Goal: Communication & Community: Share content

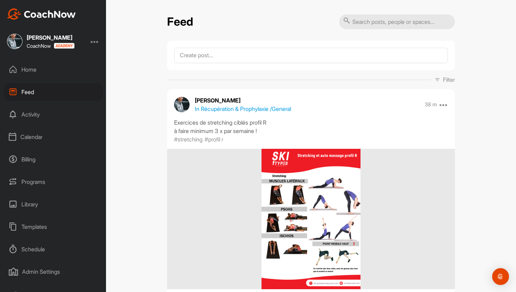
click at [36, 248] on div "Schedule" at bounding box center [53, 249] width 99 height 18
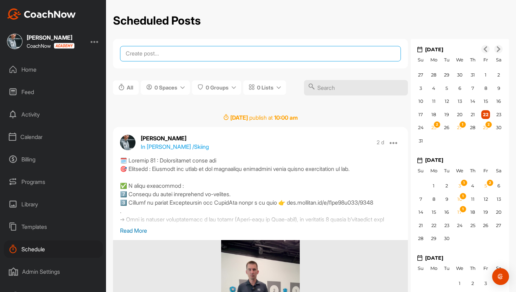
click at [158, 54] on textarea at bounding box center [260, 53] width 281 height 15
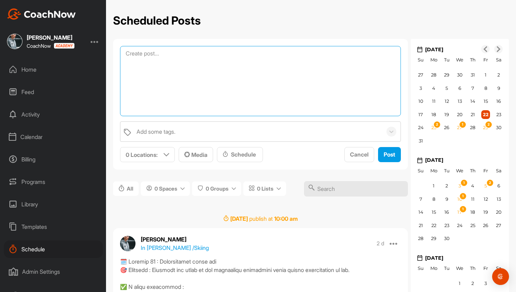
paste textarea "SEMAINE 11 – Me fixer un petit objectif clair 🎯 Objectif : Reprendre le contrôl…"
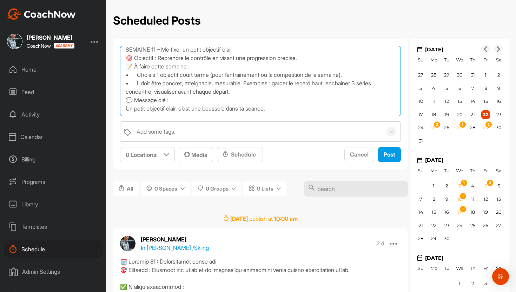
scroll to position [9, 0]
drag, startPoint x: 337, startPoint y: 78, endPoint x: 283, endPoint y: 76, distance: 54.1
click at [283, 76] on textarea "SEMAINE 11 – Me fixer un petit objectif clair 🎯 Objectif : Reprendre le contrôl…" at bounding box center [260, 81] width 281 height 70
click at [170, 86] on textarea "SEMAINE 11 – Me fixer un petit objectif clair 🎯 Objectif : Reprendre le contrôl…" at bounding box center [260, 81] width 281 height 70
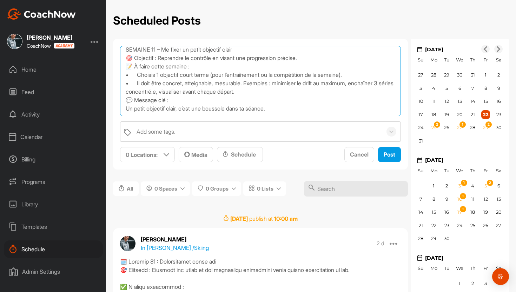
drag, startPoint x: 141, startPoint y: 87, endPoint x: 126, endPoint y: 87, distance: 15.1
click at [126, 87] on textarea "SEMAINE 11 – Me fixer un petit objectif clair 🎯 Objectif : Reprendre le contrôl…" at bounding box center [260, 81] width 281 height 70
click at [144, 89] on textarea "SEMAINE 11 – Me fixer un petit objectif clair 🎯 Objectif : Reprendre le contrôl…" at bounding box center [260, 81] width 281 height 70
drag, startPoint x: 174, startPoint y: 86, endPoint x: 364, endPoint y: 81, distance: 189.8
click at [364, 81] on textarea "SEMAINE 11 – Me fixer un petit objectif clair 🎯 Objectif : Reprendre le contrôl…" at bounding box center [260, 81] width 281 height 70
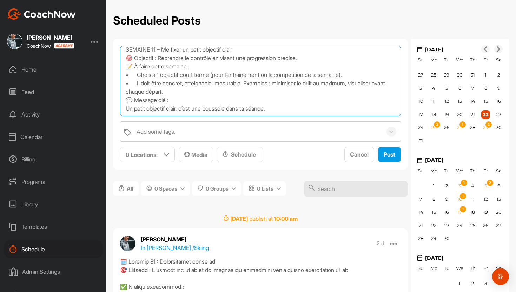
click at [210, 87] on textarea "SEMAINE 11 – Me fixer un petit objectif clair 🎯 Objectif : Reprendre le contrôl…" at bounding box center [260, 81] width 281 height 70
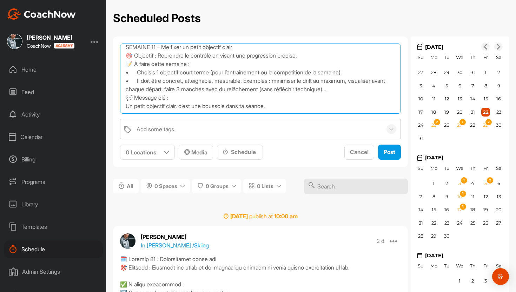
scroll to position [3, 0]
type textarea "SEMAINE 11 – Me fixer un petit objectif clair 🎯 Objectif : Reprendre le contrôl…"
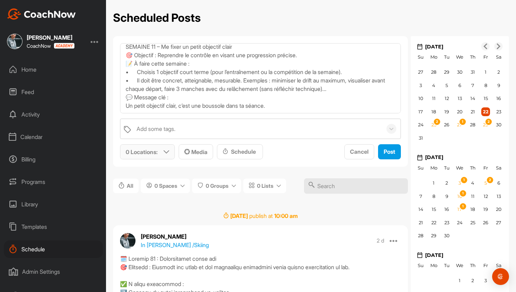
click at [162, 154] on div "0 Locations :" at bounding box center [147, 151] width 54 height 14
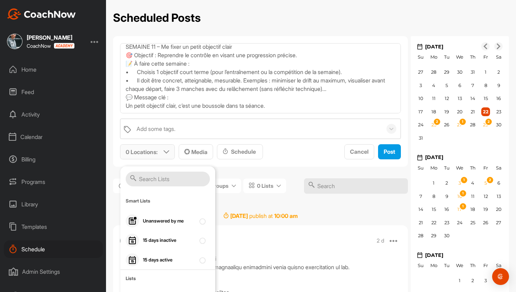
click at [160, 176] on input "text" at bounding box center [168, 179] width 84 height 15
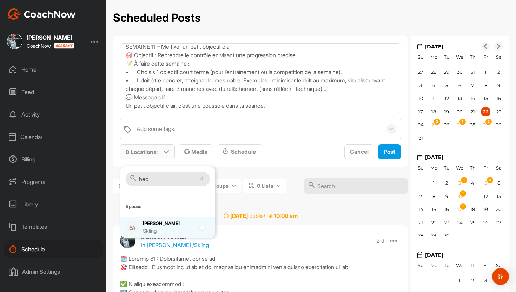
type input "hec"
click at [159, 227] on div "Skiing" at bounding box center [169, 231] width 53 height 8
checkbox input "true"
click at [159, 179] on input "hec" at bounding box center [168, 179] width 84 height 15
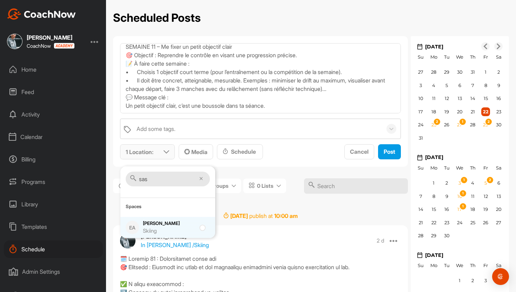
type input "sas"
click at [156, 228] on div "Skiing" at bounding box center [169, 231] width 53 height 8
checkbox input "true"
click at [160, 179] on input "sas" at bounding box center [168, 179] width 84 height 15
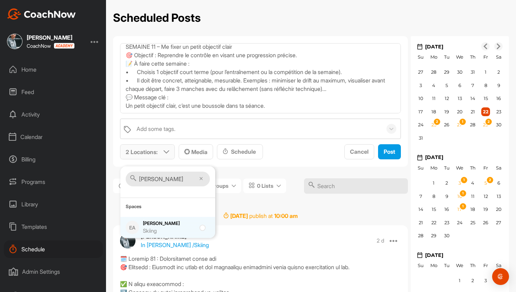
type input "carl"
click at [148, 227] on div "Skiing" at bounding box center [169, 231] width 53 height 8
checkbox input "true"
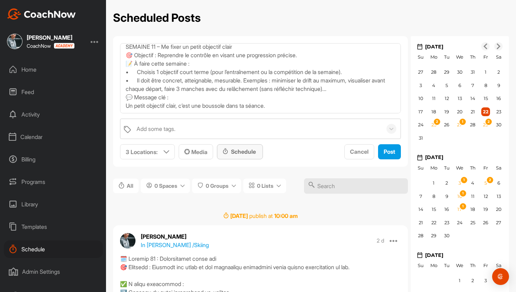
click at [249, 148] on div "Schedule" at bounding box center [239, 151] width 35 height 8
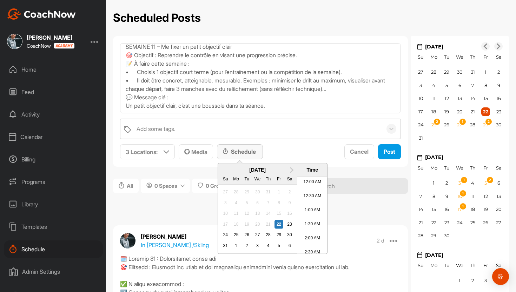
scroll to position [305, 0]
click at [281, 224] on div "22" at bounding box center [278, 224] width 9 height 9
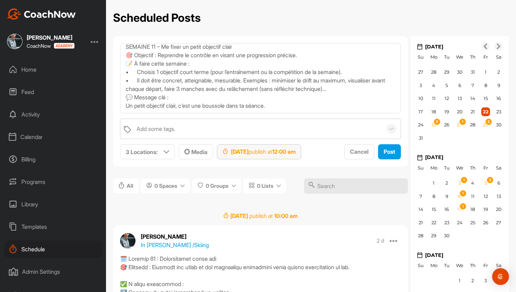
click at [295, 148] on strong "12:00 am" at bounding box center [283, 151] width 23 height 7
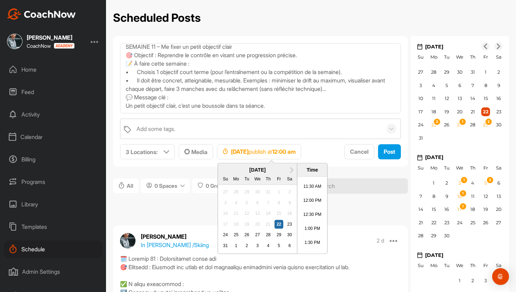
scroll to position [350, 0]
click at [314, 196] on li "1:00 PM" at bounding box center [312, 198] width 30 height 14
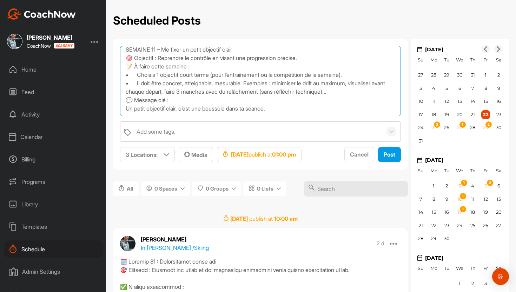
scroll to position [0, 0]
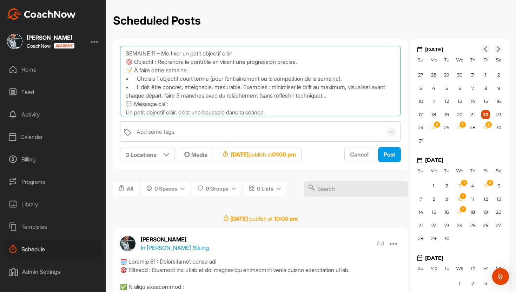
drag, startPoint x: 289, startPoint y: 109, endPoint x: 122, endPoint y: 38, distance: 181.4
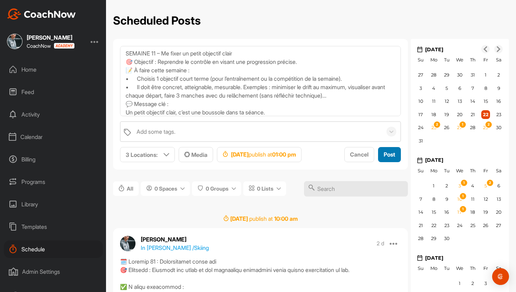
click at [391, 157] on span "Post" at bounding box center [389, 154] width 12 height 7
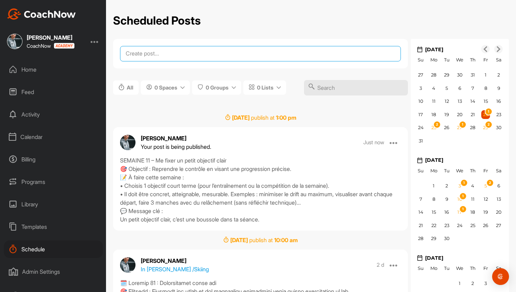
click at [197, 53] on textarea at bounding box center [260, 53] width 281 height 15
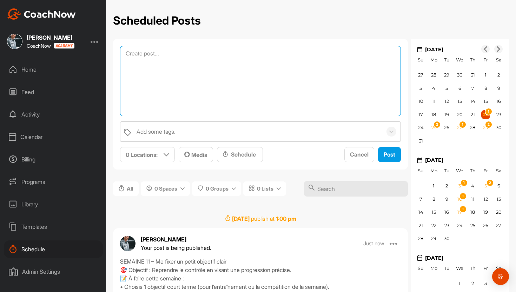
paste textarea "SEMAINE 11 – Me fixer un petit objectif clair 🎯 Objectif : Reprendre le contrôl…"
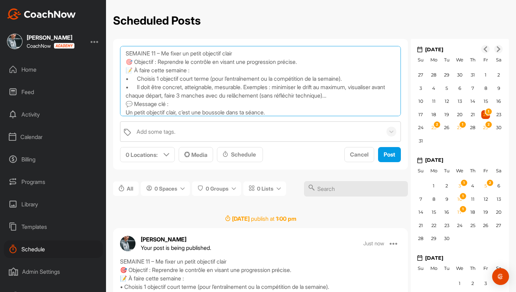
scroll to position [12, 0]
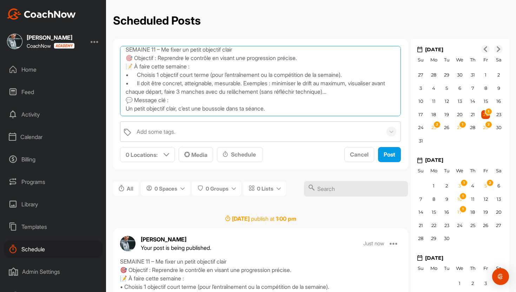
type textarea "SEMAINE 11 – Me fixer un petit objectif clair 🎯 Objectif : Reprendre le contrôl…"
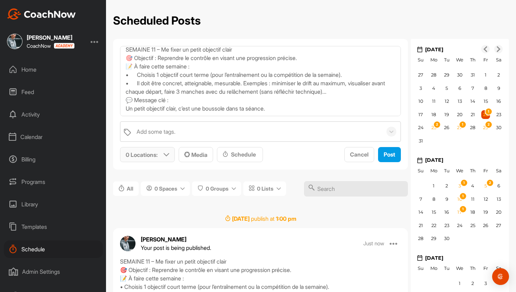
click at [154, 155] on p "0 Locations :" at bounding box center [142, 154] width 32 height 8
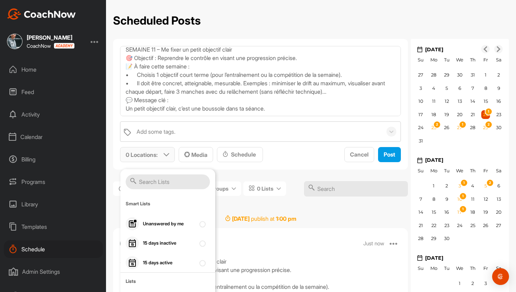
click at [152, 177] on input "text" at bounding box center [168, 181] width 84 height 15
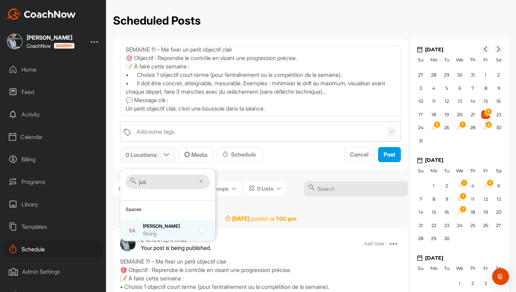
type input "jus"
click at [147, 229] on div "Justine Herzog Skiing" at bounding box center [169, 230] width 53 height 15
checkbox input "true"
click at [240, 159] on div "Schedule" at bounding box center [240, 154] width 46 height 15
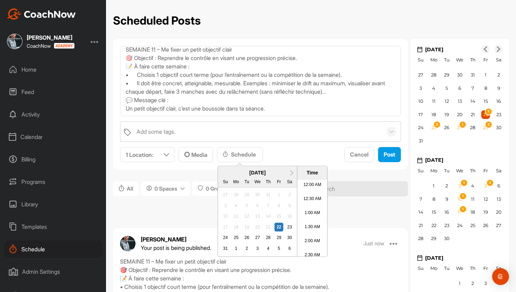
scroll to position [305, 0]
click at [291, 170] on span "Next Month" at bounding box center [291, 171] width 0 height 7
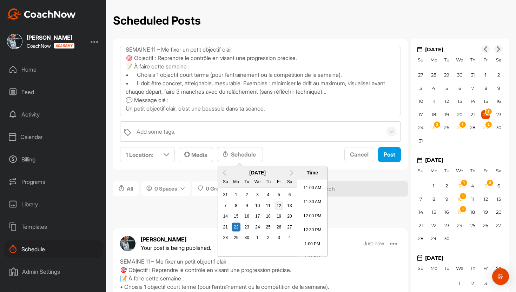
click at [277, 206] on div "12" at bounding box center [278, 205] width 9 height 9
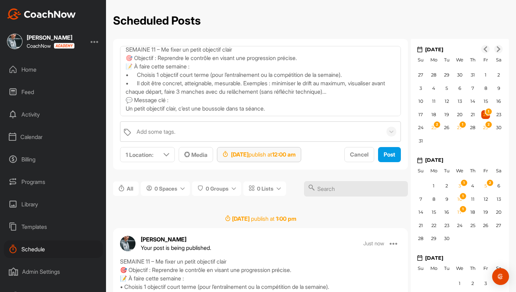
click at [295, 157] on strong "12:00 am" at bounding box center [283, 154] width 23 height 7
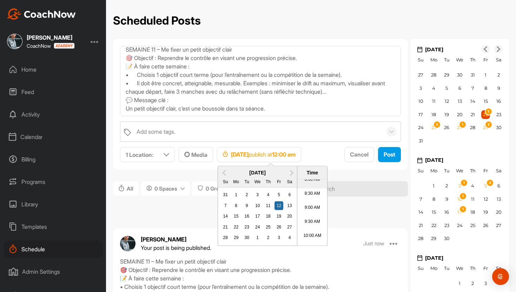
scroll to position [233, 0]
click at [314, 229] on li "10:00 AM" at bounding box center [312, 235] width 30 height 14
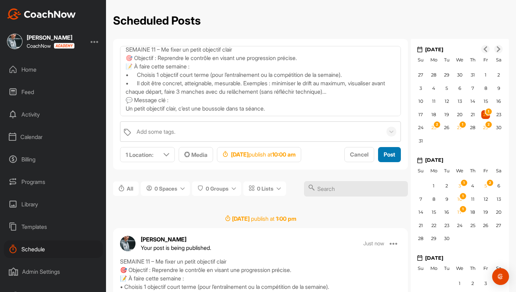
click at [392, 153] on span "Post" at bounding box center [389, 154] width 12 height 7
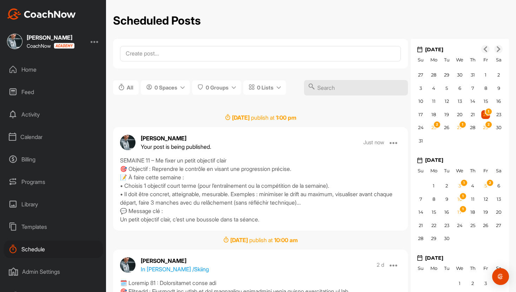
scroll to position [0, 0]
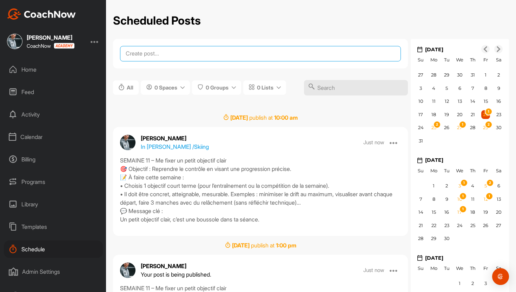
click at [163, 53] on textarea at bounding box center [260, 53] width 281 height 15
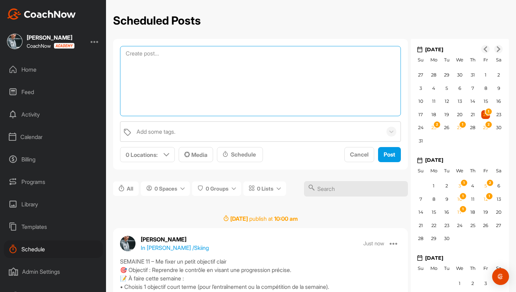
paste textarea "🟦 SEMAINE 12 – Me récompenser intelligemment 🎯 Objectif : Créer un cercle posit…"
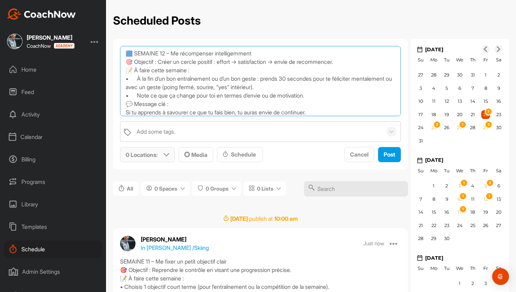
type textarea "🟦 SEMAINE 12 – Me récompenser intelligemment 🎯 Objectif : Créer un cercle posit…"
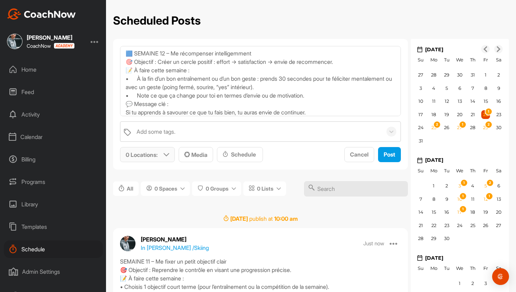
click at [157, 155] on p "0 Locations :" at bounding box center [142, 154] width 32 height 8
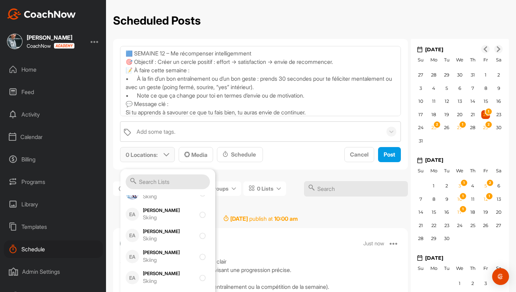
scroll to position [243, 0]
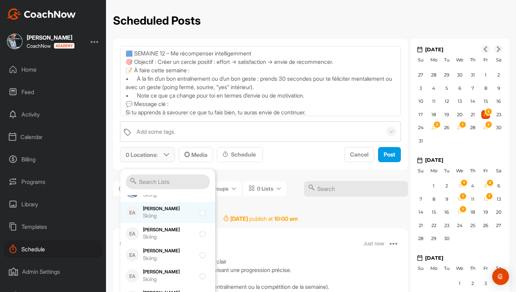
click at [170, 215] on div "Skiing" at bounding box center [169, 216] width 53 height 8
checkbox input "true"
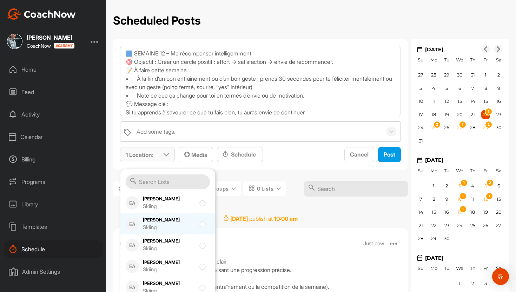
click at [170, 225] on div "Skiing" at bounding box center [169, 227] width 53 height 8
checkbox input "true"
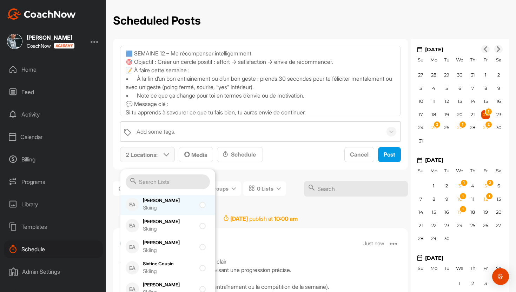
scroll to position [602, 0]
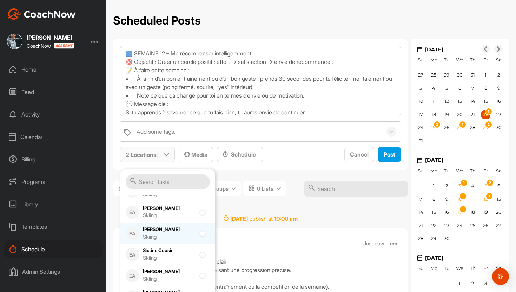
click at [173, 235] on div "Skiing" at bounding box center [169, 237] width 53 height 8
checkbox input "true"
click at [246, 155] on div "Schedule" at bounding box center [239, 154] width 35 height 8
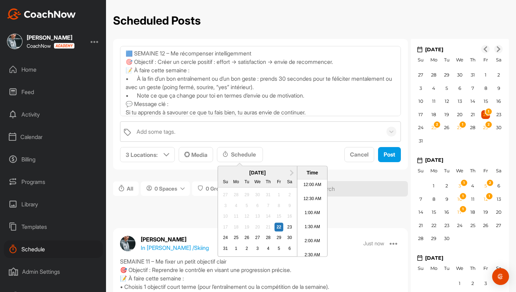
scroll to position [305, 0]
click at [280, 237] on div "29" at bounding box center [278, 237] width 9 height 9
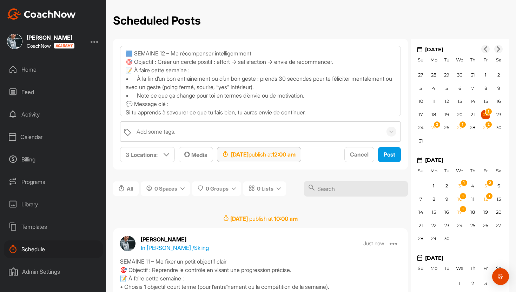
click at [295, 155] on strong "12:00 am" at bounding box center [283, 154] width 23 height 7
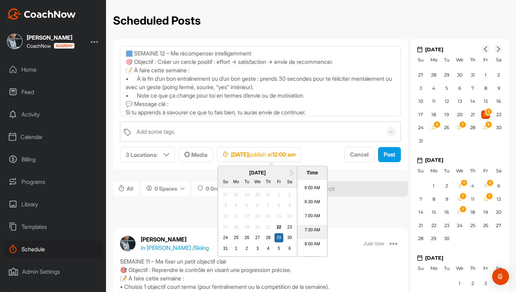
scroll to position [168, 0]
click at [311, 239] on li "8:00 AM" at bounding box center [312, 243] width 30 height 14
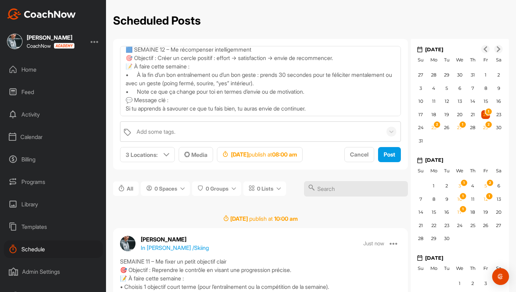
scroll to position [5, 0]
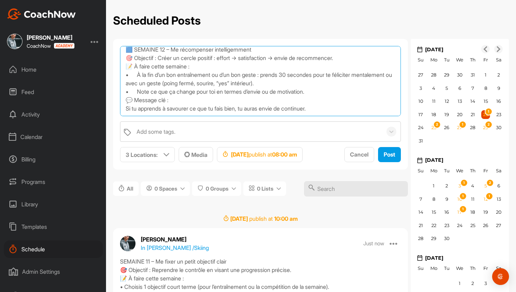
click at [169, 73] on textarea "🟦 SEMAINE 12 – Me récompenser intelligemment 🎯 Objectif : Créer un cercle posit…" at bounding box center [260, 81] width 281 height 70
click at [183, 74] on textarea "🟦 SEMAINE 12 – Me récompenser intelligemment 🎯 Objectif : Créer un cercle posit…" at bounding box center [260, 81] width 281 height 70
click at [227, 74] on textarea "🟦 SEMAINE 12 – Me récompenser intelligemment 🎯 Objectif : Créer un cercle posit…" at bounding box center [260, 81] width 281 height 70
click at [260, 75] on textarea "🟦 SEMAINE 12 – Me récompenser intelligemment 🎯 Objectif : Créer un cercle posit…" at bounding box center [260, 81] width 281 height 70
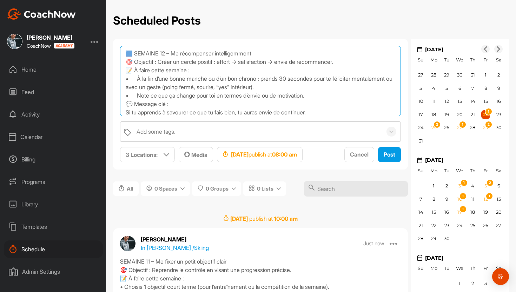
drag, startPoint x: 223, startPoint y: 105, endPoint x: 119, endPoint y: 32, distance: 127.3
type textarea "🟦 SEMAINE 12 – Me récompenser intelligemment 🎯 Objectif : Créer un cercle posit…"
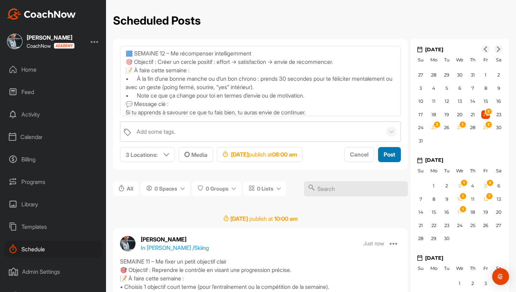
click at [385, 155] on span "Post" at bounding box center [389, 154] width 12 height 7
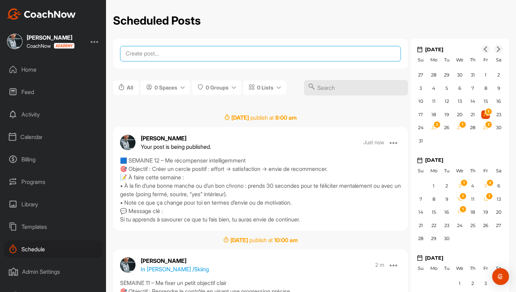
click at [172, 55] on textarea at bounding box center [260, 53] width 281 height 15
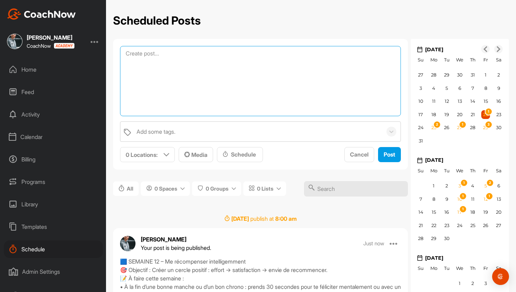
paste textarea "🟦 SEMAINE 12 – Me récompenser intelligemment 🎯 Objectif : Créer un cercle posit…"
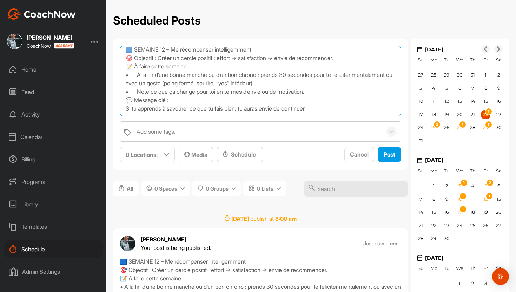
scroll to position [12, 0]
type textarea "🟦 SEMAINE 12 – Me récompenser intelligemment 🎯 Objectif : Créer un cercle posit…"
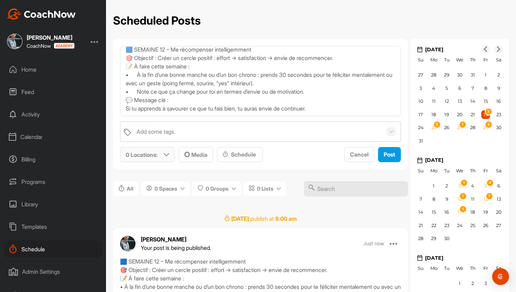
click at [150, 154] on p "0 Locations :" at bounding box center [142, 154] width 32 height 8
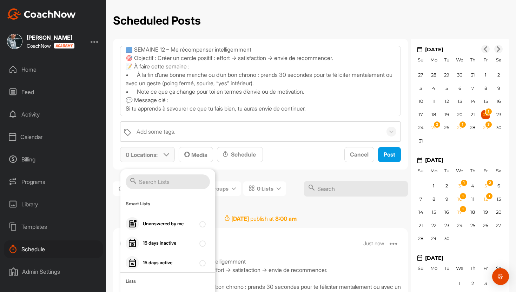
click at [152, 179] on input "text" at bounding box center [168, 181] width 84 height 15
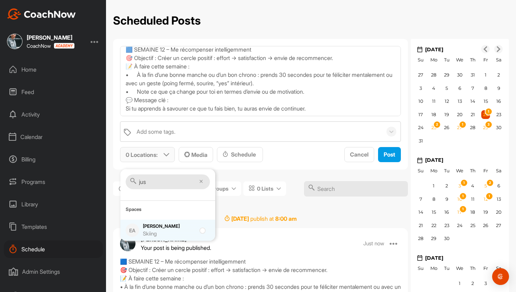
type input "jus"
click at [149, 234] on div "Skiing" at bounding box center [169, 234] width 53 height 8
checkbox input "true"
click at [251, 156] on div "Schedule" at bounding box center [239, 154] width 35 height 8
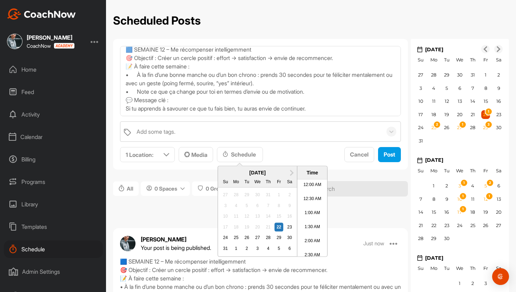
scroll to position [305, 0]
click at [291, 173] on span "Next Month" at bounding box center [291, 171] width 0 height 7
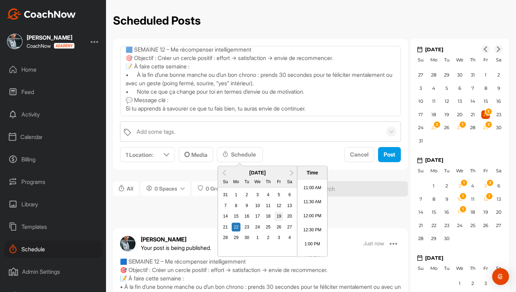
click at [277, 215] on div "19" at bounding box center [278, 216] width 9 height 9
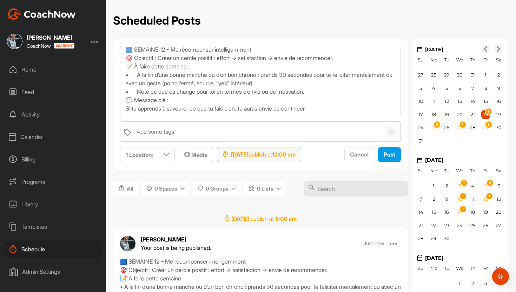
click at [295, 153] on strong "12:00 am" at bounding box center [283, 154] width 23 height 7
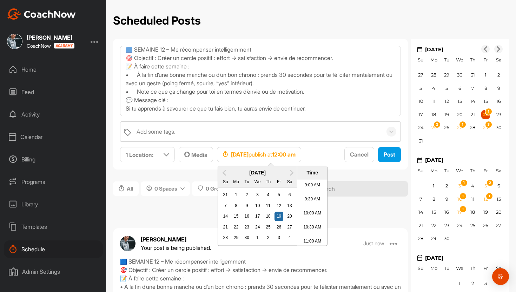
scroll to position [261, 0]
click at [312, 218] on li "10:30 AM" at bounding box center [312, 220] width 30 height 14
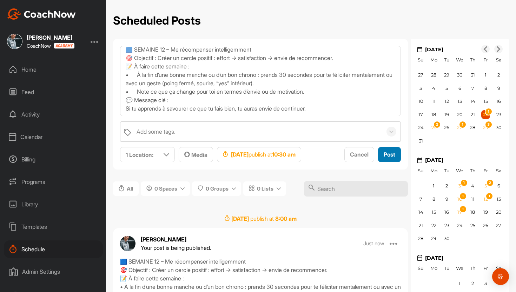
click at [391, 157] on span "Post" at bounding box center [389, 154] width 12 height 7
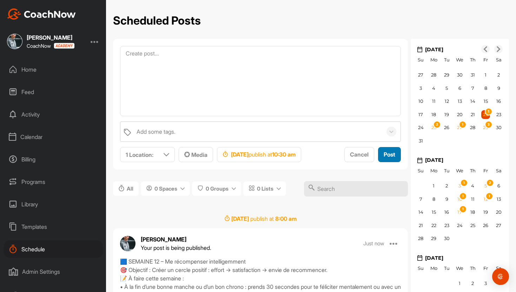
scroll to position [0, 0]
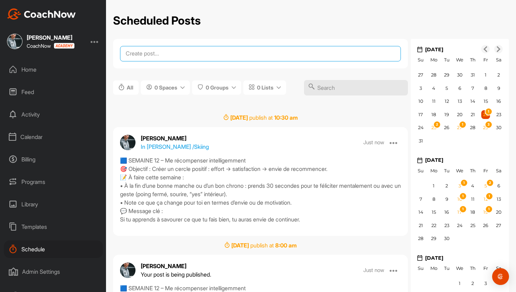
click at [157, 57] on textarea at bounding box center [260, 53] width 281 height 15
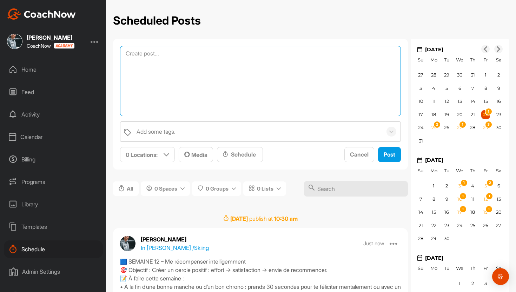
paste textarea "🟨 SEMAINE 13 – Mieux me concentrer avec un mot-clé 🎯 Objectif : Apprendre à te …"
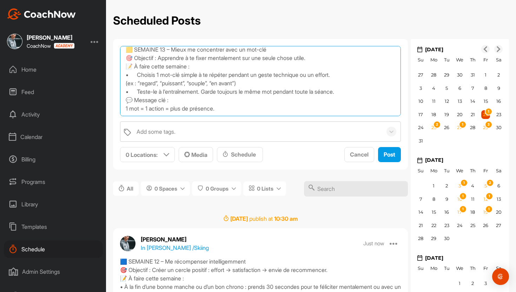
scroll to position [12, 0]
click at [186, 75] on textarea "🟨 SEMAINE 13 – Mieux me concentrer avec un mot-clé 🎯 Objectif : Apprendre à te …" at bounding box center [260, 81] width 281 height 70
click at [187, 75] on textarea "🟨 SEMAINE 13 – Mieux me concentrer avec un mot-clé 🎯 Objectif : Apprendre à te …" at bounding box center [260, 81] width 281 height 70
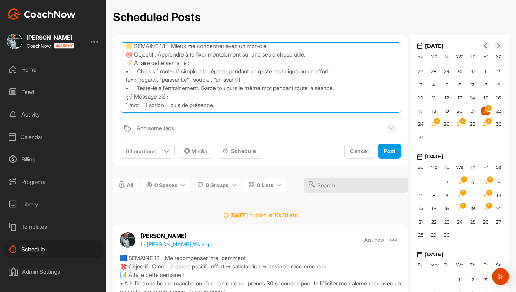
click at [231, 96] on textarea "🟨 SEMAINE 13 – Mieux me concentrer avec un mot-clé 🎯 Objectif : Apprendre à te …" at bounding box center [260, 77] width 281 height 70
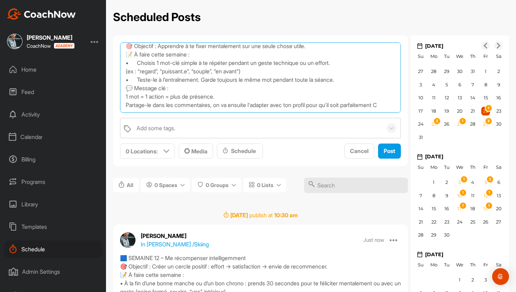
scroll to position [17, 0]
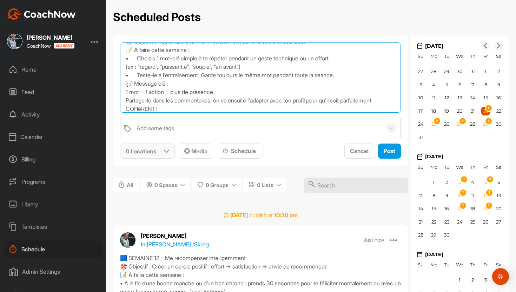
type textarea "🟨 SEMAINE 13 – Mieux me concentrer avec un mot-clé 🎯 Objectif : Apprendre à te …"
click at [154, 152] on p "0 Locations :" at bounding box center [142, 151] width 32 height 8
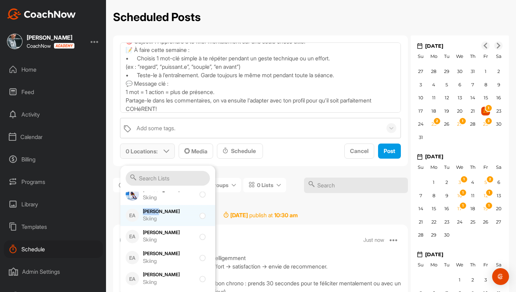
click at [157, 208] on div "Carla Riethmann Skiing" at bounding box center [169, 215] width 53 height 15
checkbox input "true"
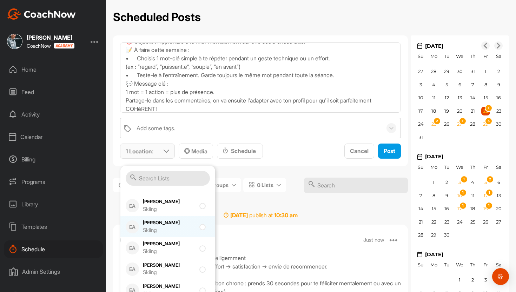
click at [157, 227] on div "Hector Bielmann Skiing" at bounding box center [169, 226] width 53 height 15
checkbox input "true"
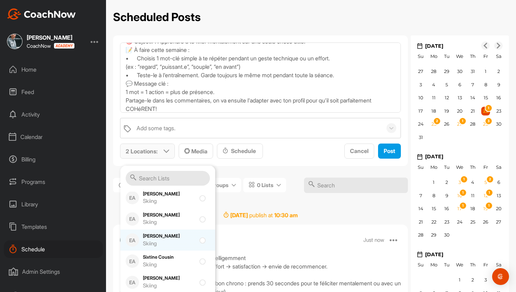
scroll to position [592, 0]
click at [157, 241] on div "Skiing" at bounding box center [169, 243] width 53 height 8
checkbox input "true"
click at [253, 152] on div "Schedule" at bounding box center [239, 151] width 35 height 8
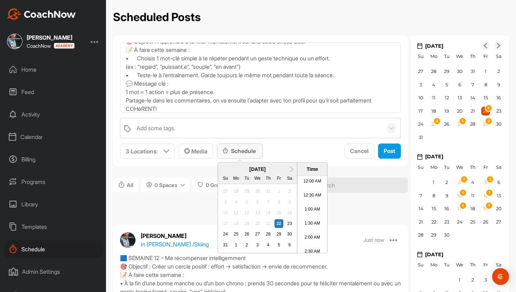
scroll to position [305, 0]
click at [278, 246] on div "5" at bounding box center [278, 244] width 9 height 9
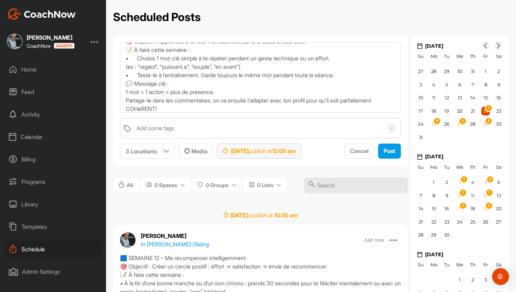
click at [295, 154] on div "Sep 5, 2025 publish at 12:00 am" at bounding box center [258, 151] width 73 height 8
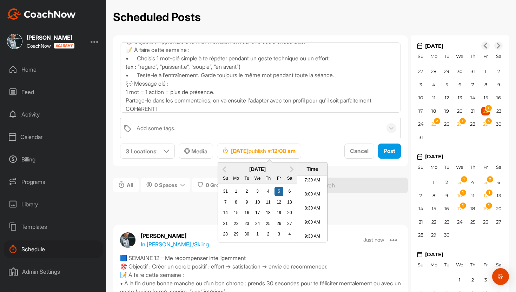
scroll to position [214, 0]
click at [312, 214] on li "9:00 AM" at bounding box center [312, 221] width 30 height 14
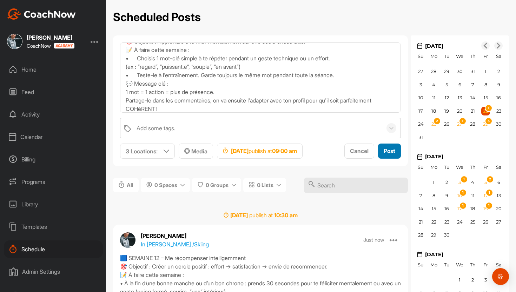
click at [390, 150] on span "Post" at bounding box center [389, 150] width 12 height 7
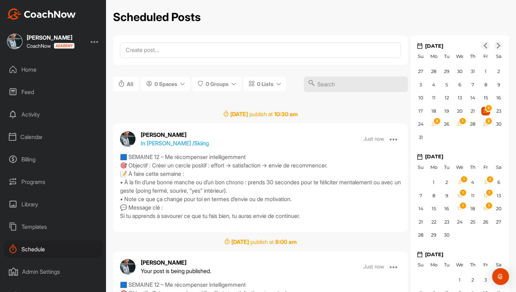
scroll to position [0, 0]
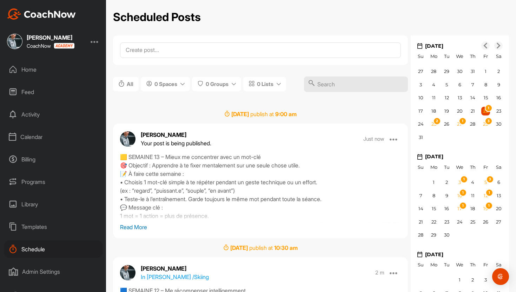
click at [144, 223] on p "Read More" at bounding box center [260, 227] width 281 height 8
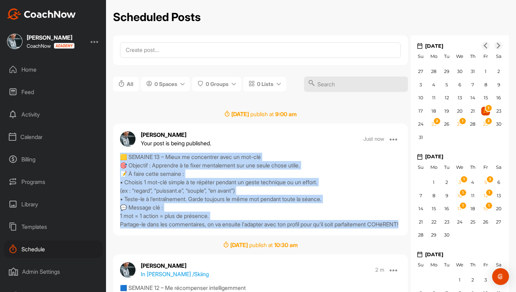
drag, startPoint x: 120, startPoint y: 159, endPoint x: 156, endPoint y: 232, distance: 81.6
click at [156, 228] on div "🟨 SEMAINE 13 – Mieux me concentrer avec un mot-clé 🎯 Objectif : Apprendre à te …" at bounding box center [260, 191] width 281 height 76
copy div "🟨 SEMAINE 13 – Mieux me concentrer avec un mot-clé 🎯 Objectif : Apprendre à te …"
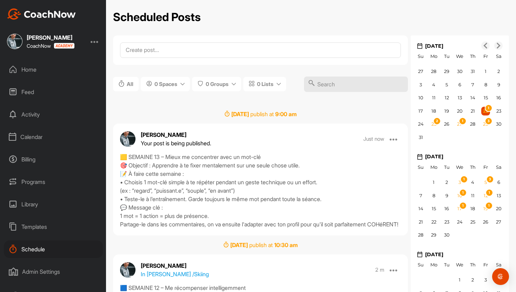
click at [154, 61] on div at bounding box center [260, 49] width 295 height 29
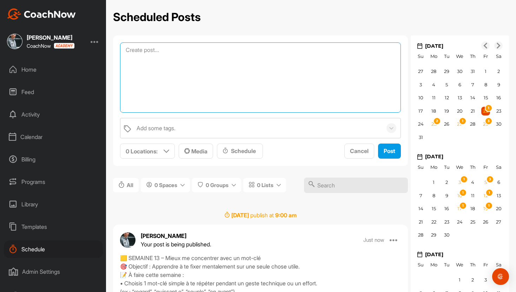
click at [154, 49] on textarea at bounding box center [260, 77] width 281 height 70
paste textarea "🟨 SEMAINE 13 – Mieux me concentrer avec un mot-clé 🎯 Objectif : Apprendre à te …"
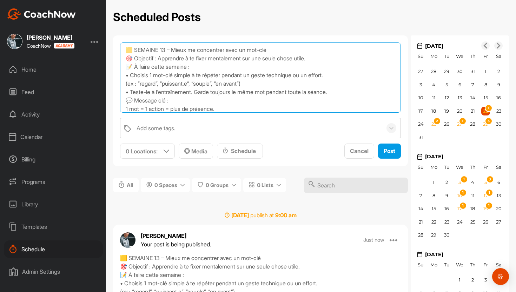
scroll to position [21, 0]
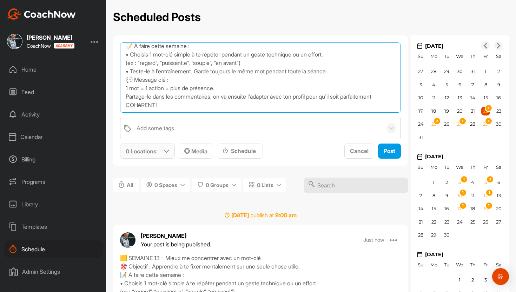
type textarea "🟨 SEMAINE 13 – Mieux me concentrer avec un mot-clé 🎯 Objectif : Apprendre à te …"
click at [142, 153] on p "0 Locations :" at bounding box center [142, 151] width 32 height 8
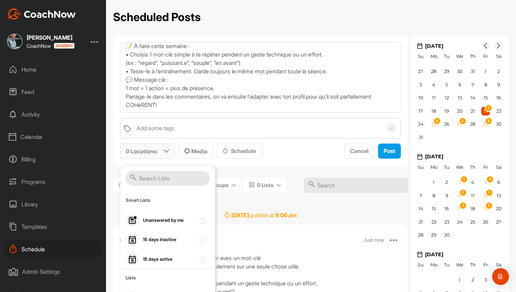
click at [149, 181] on input "text" at bounding box center [168, 178] width 84 height 15
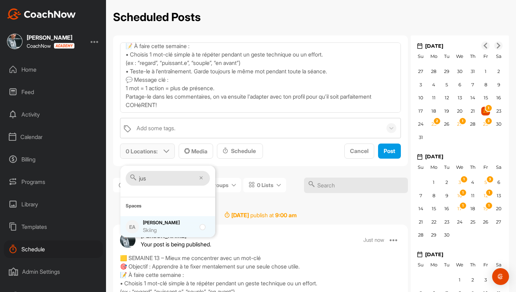
type input "jus"
click at [149, 231] on div "Skiing" at bounding box center [169, 230] width 53 height 8
checkbox input "true"
click at [280, 153] on span "1 Location : jus Spaces EA Justine Herzog Skiing Media Schedule Cancel Post" at bounding box center [260, 150] width 281 height 15
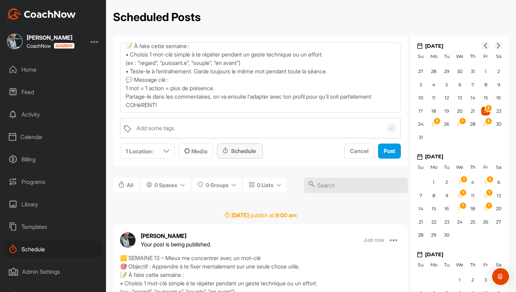
click at [231, 149] on div "Schedule" at bounding box center [239, 151] width 35 height 8
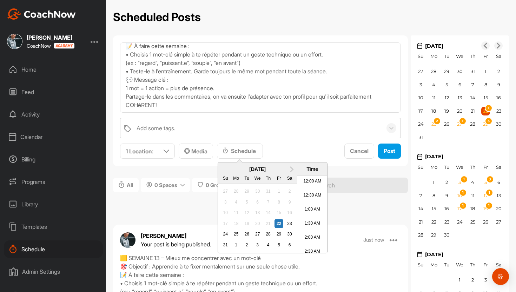
scroll to position [305, 0]
click at [294, 165] on button "Next Month" at bounding box center [291, 168] width 11 height 11
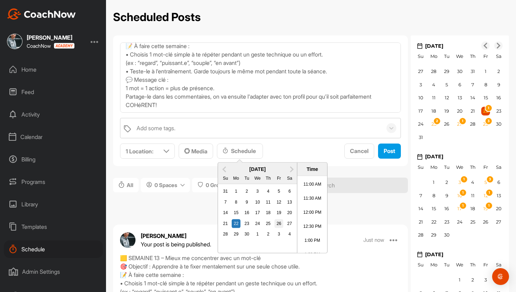
click at [278, 222] on div "26" at bounding box center [278, 223] width 9 height 9
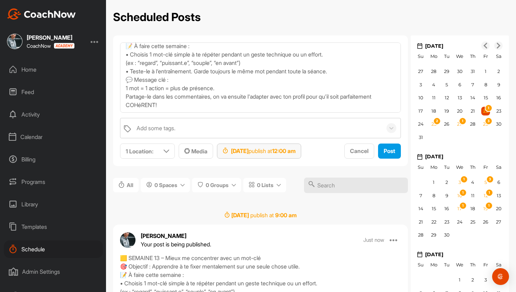
click at [295, 152] on strong "12:00 am" at bounding box center [283, 150] width 23 height 7
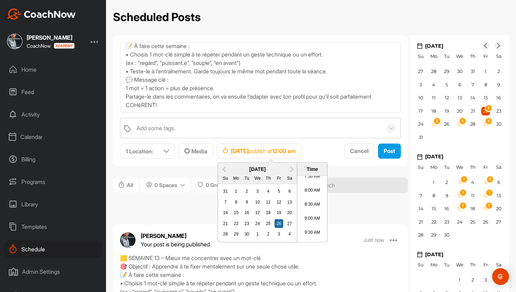
scroll to position [221, 0]
click at [313, 226] on li "9:30 AM" at bounding box center [312, 229] width 30 height 14
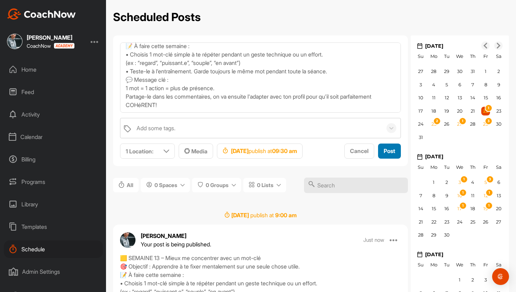
click at [387, 152] on span "Post" at bounding box center [389, 150] width 12 height 7
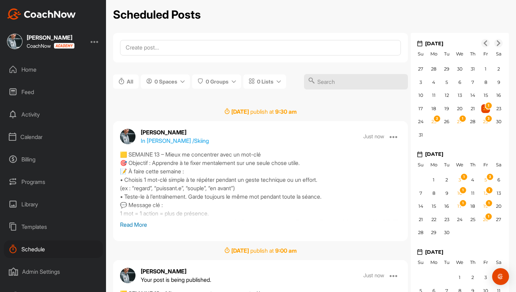
scroll to position [0, 0]
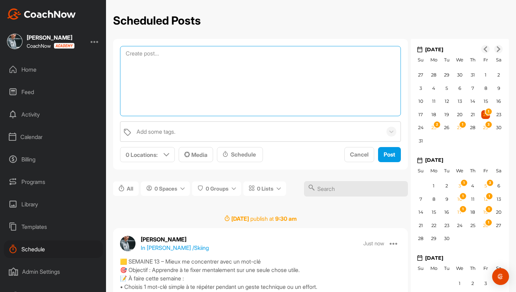
click at [209, 52] on textarea at bounding box center [260, 81] width 281 height 70
paste textarea "🟨 SEMAINE 14 – Construire ma routine d’avant-départ 🎯 Objectif : Créer une séqu…"
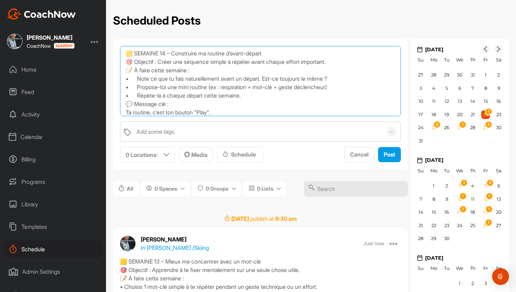
scroll to position [12, 0]
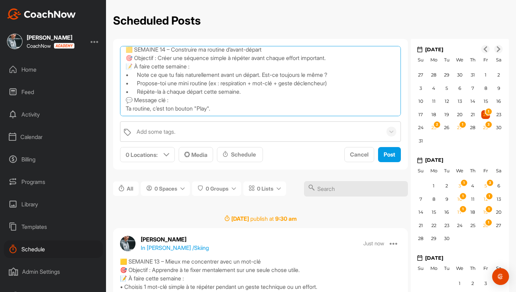
click at [351, 75] on textarea "🟨 SEMAINE 14 – Construire ma routine d’avant-départ 🎯 Objectif : Créer une séqu…" at bounding box center [260, 81] width 281 height 70
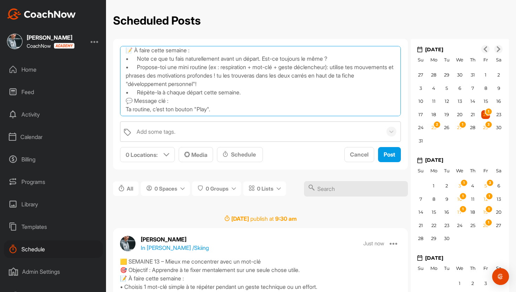
scroll to position [29, 0]
click at [287, 106] on textarea "🟨 SEMAINE 14 – Construire ma routine d’avant-départ 🎯 Objectif : Créer une séqu…" at bounding box center [260, 81] width 281 height 70
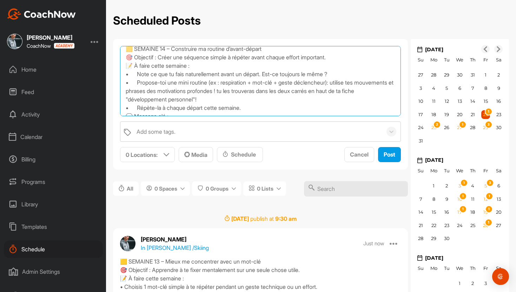
scroll to position [0, 0]
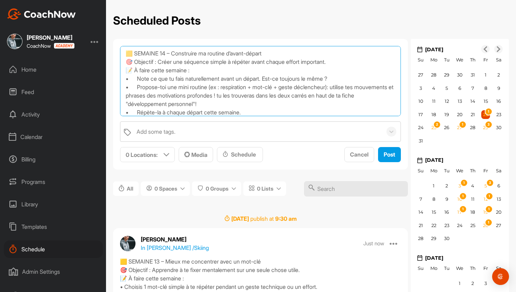
drag, startPoint x: 198, startPoint y: 112, endPoint x: 123, endPoint y: 42, distance: 102.5
click at [123, 42] on div "🟨 SEMAINE 14 – Construire ma routine d’avant-départ 🎯 Objectif : Créer une séqu…" at bounding box center [260, 104] width 295 height 130
type textarea "🟨 SEMAINE 14 – Construire ma routine d’avant-départ 🎯 Objectif : Créer une séqu…"
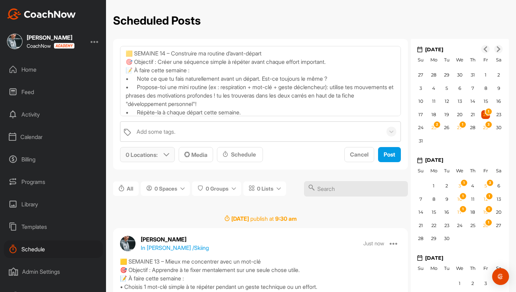
click at [152, 155] on p "0 Locations :" at bounding box center [142, 154] width 32 height 8
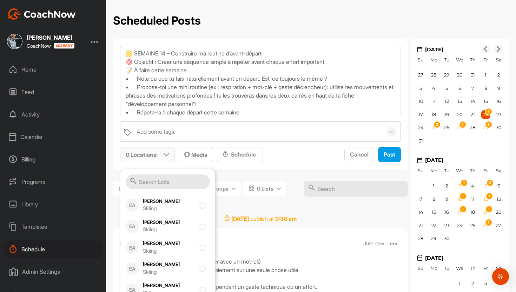
click at [152, 212] on div "Skiing" at bounding box center [169, 208] width 53 height 8
checkbox input "true"
click at [152, 212] on div "Skiing" at bounding box center [169, 208] width 53 height 8
checkbox input "true"
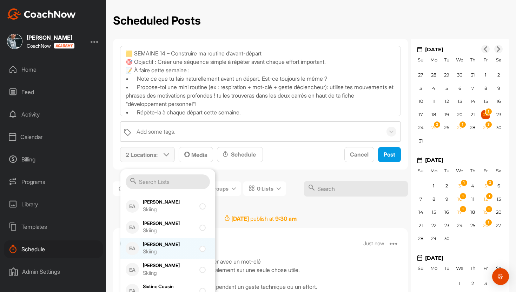
scroll to position [569, 0]
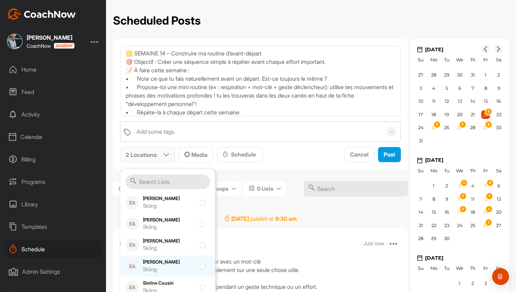
click at [161, 267] on div "Skiing" at bounding box center [169, 269] width 53 height 8
checkbox input "true"
click at [248, 157] on div "Schedule" at bounding box center [239, 154] width 35 height 8
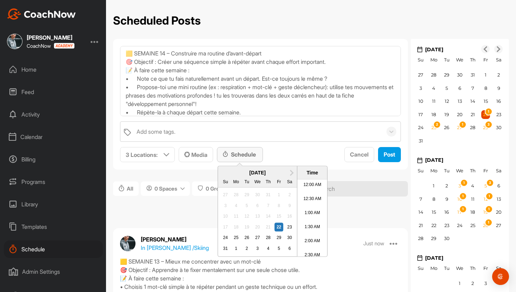
scroll to position [305, 0]
click at [291, 172] on span "Next Month" at bounding box center [291, 171] width 0 height 7
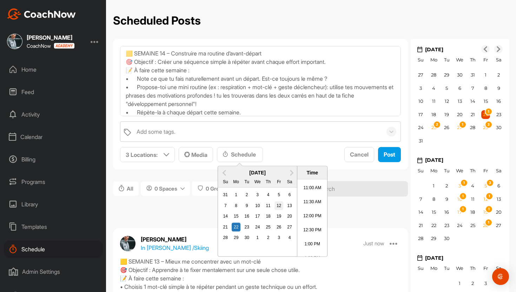
click at [276, 204] on div "12" at bounding box center [278, 205] width 9 height 9
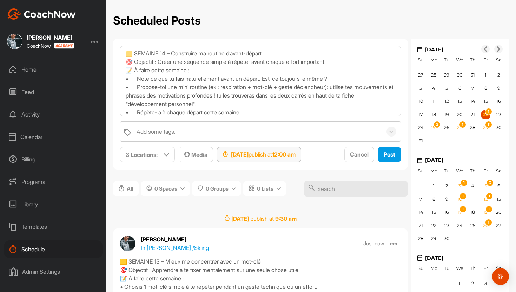
click at [301, 160] on div "Sep 12, 2025 publish at 12:00 am" at bounding box center [259, 154] width 84 height 15
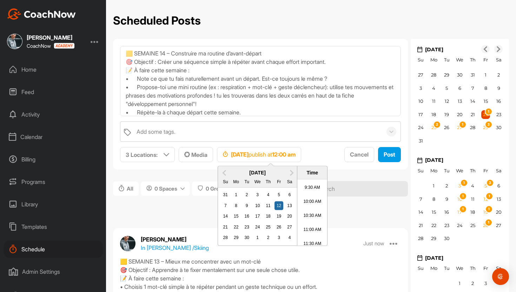
scroll to position [264, 0]
click at [310, 206] on li "10:00 AM" at bounding box center [312, 203] width 30 height 14
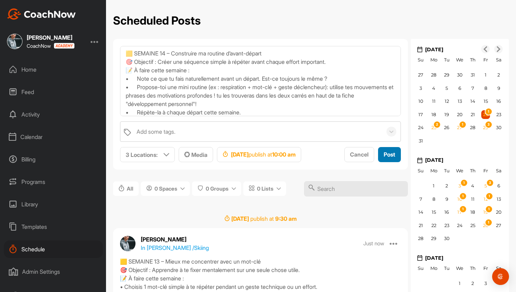
click at [390, 153] on span "Post" at bounding box center [389, 154] width 12 height 7
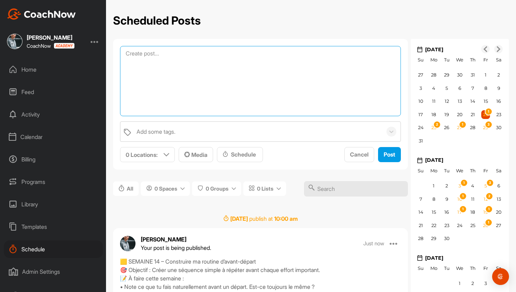
click at [206, 59] on textarea at bounding box center [260, 81] width 281 height 70
paste textarea "🟨 SEMAINE 14 – Construire ma routine d’avant-départ 🎯 Objectif : Créer une séqu…"
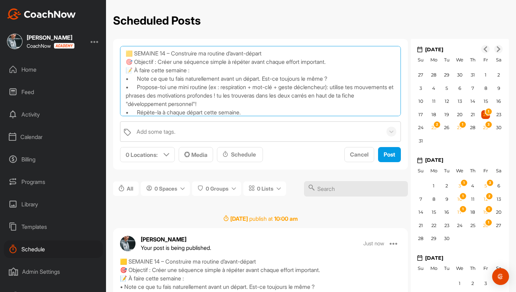
scroll to position [38, 0]
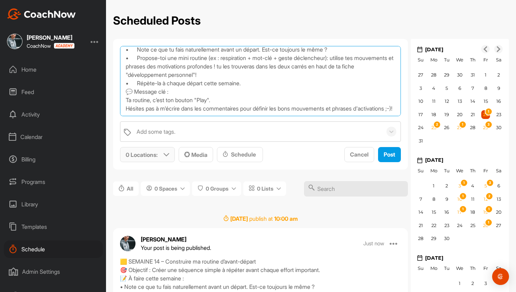
type textarea "🟨 SEMAINE 14 – Construire ma routine d’avant-départ 🎯 Objectif : Créer une séqu…"
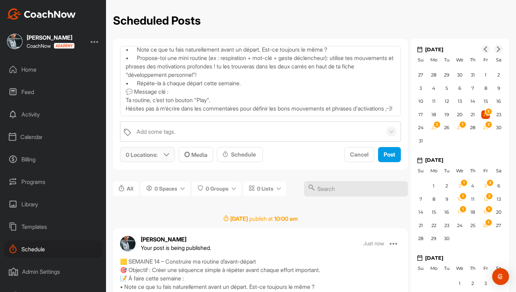
click at [154, 154] on p "0 Locations :" at bounding box center [142, 154] width 32 height 8
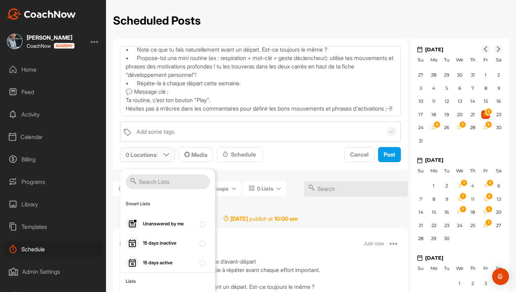
click at [153, 180] on input "text" at bounding box center [168, 181] width 84 height 15
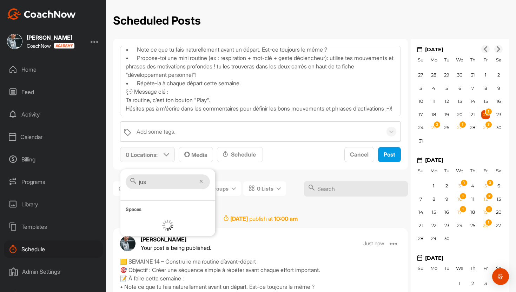
type input "jus"
click at [147, 232] on div "Skiing" at bounding box center [169, 234] width 53 height 8
checkbox input "true"
click at [278, 162] on span "1 Location : jus Spaces EA Justine Herzog Skiing Media Schedule Cancel Post" at bounding box center [260, 154] width 281 height 15
click at [251, 155] on div "Schedule" at bounding box center [239, 154] width 35 height 8
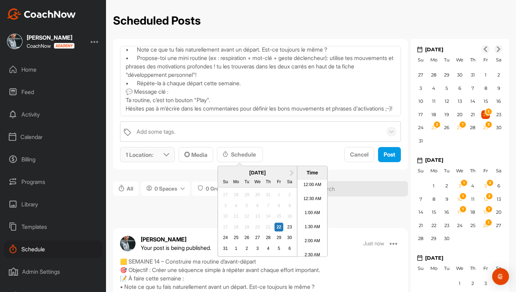
scroll to position [305, 0]
click at [291, 173] on span "Next Month" at bounding box center [291, 171] width 0 height 7
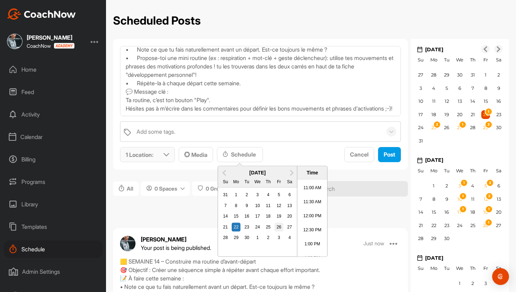
click at [278, 225] on div "26" at bounding box center [278, 226] width 9 height 9
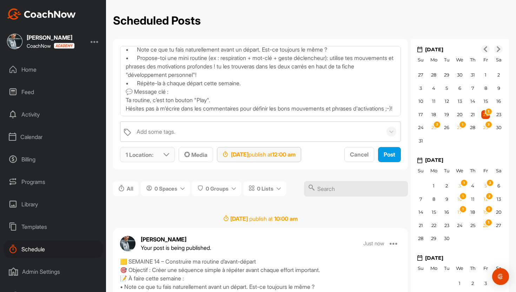
click at [295, 155] on strong "12:00 am" at bounding box center [283, 154] width 23 height 7
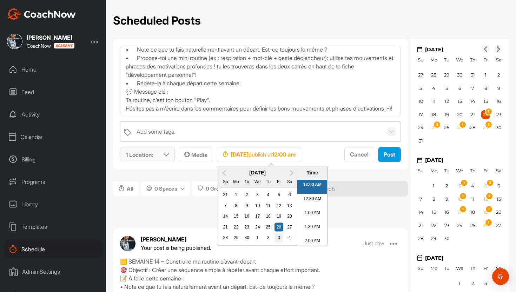
click at [280, 235] on div "3" at bounding box center [278, 237] width 9 height 9
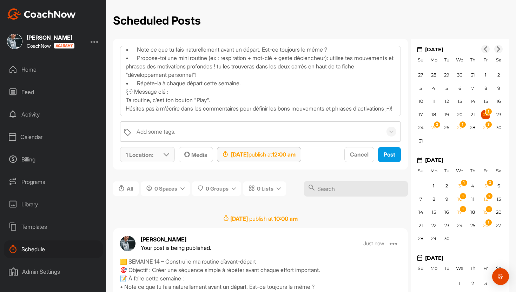
click at [295, 155] on strong "12:00 am" at bounding box center [283, 154] width 23 height 7
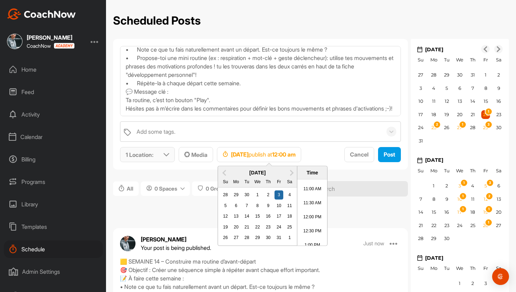
scroll to position [333, 0]
click at [311, 219] on li "1:00 PM" at bounding box center [312, 218] width 30 height 14
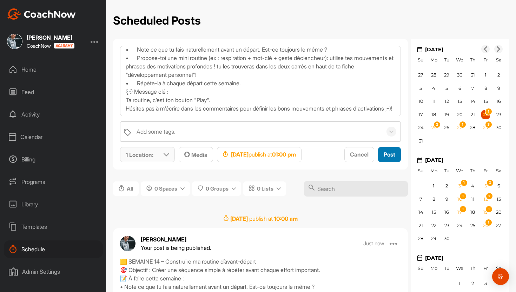
click at [394, 148] on button "Post" at bounding box center [389, 154] width 23 height 15
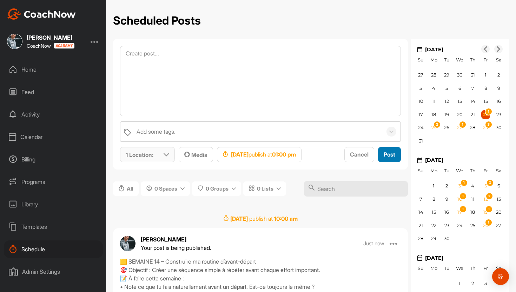
scroll to position [0, 0]
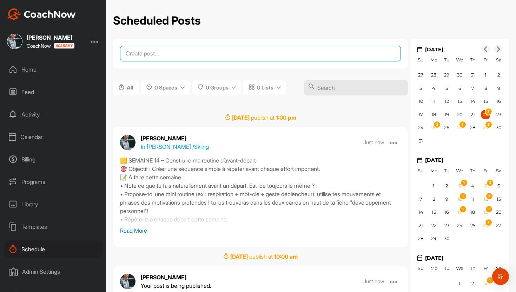
click at [204, 56] on textarea at bounding box center [260, 53] width 281 height 15
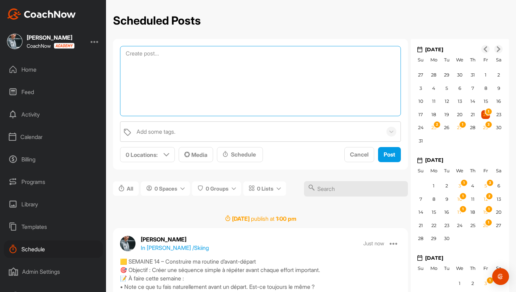
paste textarea "🟨 SEMAINE 15 – Revenir dans ma course 🎯 Objectif : Apprendre à te reconcentrer …"
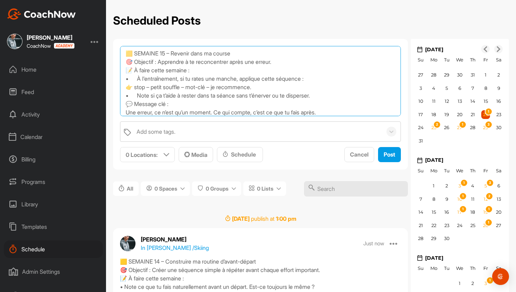
scroll to position [12, 0]
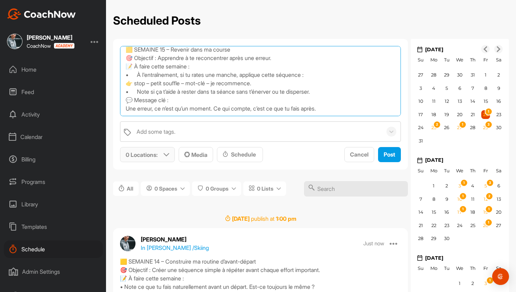
type textarea "🟨 SEMAINE 15 – Revenir dans ma course 🎯 Objectif : Apprendre à te reconcentrer …"
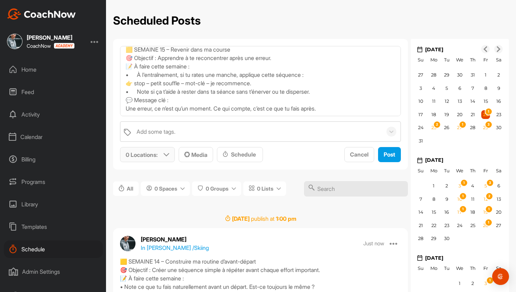
click at [153, 156] on p "0 Locations :" at bounding box center [142, 154] width 32 height 8
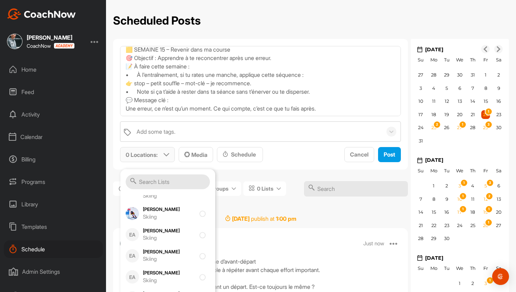
click at [158, 236] on div "Skiing" at bounding box center [169, 238] width 53 height 8
checkbox input "true"
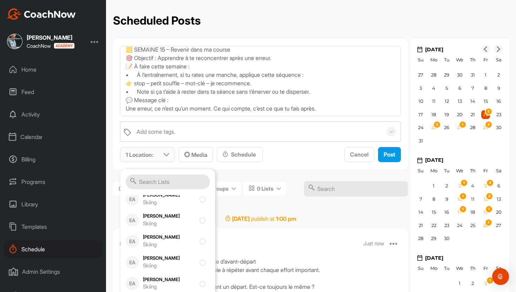
click at [158, 236] on div "Hector Bielmann Skiing" at bounding box center [169, 241] width 53 height 15
checkbox input "true"
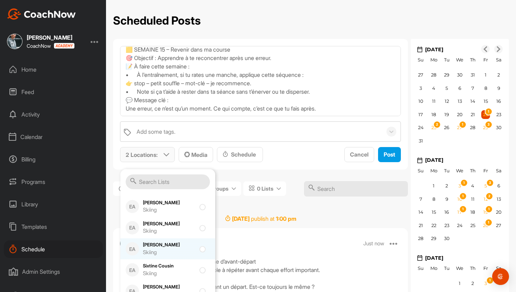
scroll to position [587, 0]
click at [159, 249] on div "Skiing" at bounding box center [169, 252] width 53 height 8
checkbox input "true"
click at [239, 152] on div "Schedule" at bounding box center [239, 154] width 35 height 8
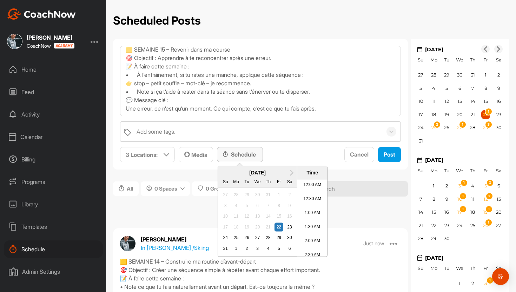
scroll to position [305, 0]
click at [291, 171] on span "Next Month" at bounding box center [291, 171] width 0 height 7
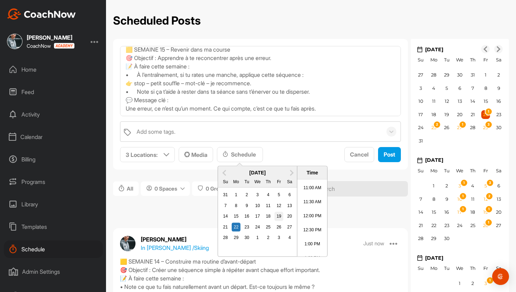
click at [277, 215] on div "19" at bounding box center [278, 216] width 9 height 9
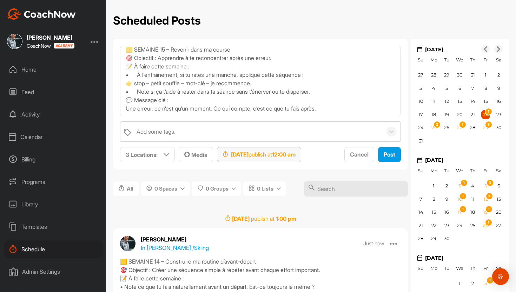
click at [295, 152] on strong "12:00 am" at bounding box center [283, 154] width 23 height 7
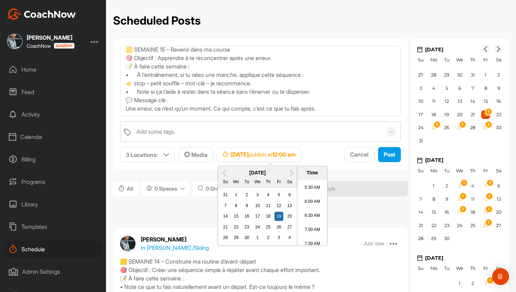
scroll to position [224, 0]
click at [308, 228] on li "9:30 AM" at bounding box center [312, 229] width 30 height 14
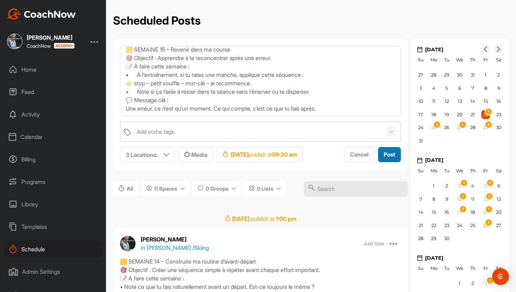
click at [389, 157] on span "Post" at bounding box center [389, 154] width 12 height 7
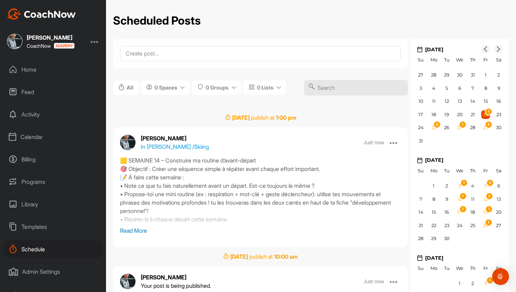
scroll to position [0, 0]
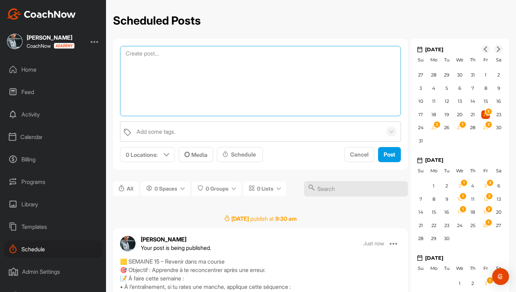
click at [202, 57] on textarea at bounding box center [260, 81] width 281 height 70
paste textarea "🟨 SEMAINE 15 – Revenir dans ma course 🎯 Objectif : Apprendre à te reconcentrer …"
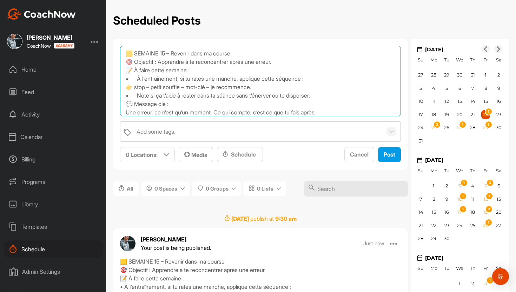
scroll to position [8, 0]
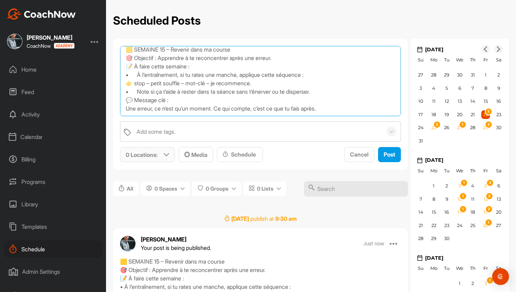
type textarea "🟨 SEMAINE 15 – Revenir dans ma course 🎯 Objectif : Apprendre à te reconcentrer …"
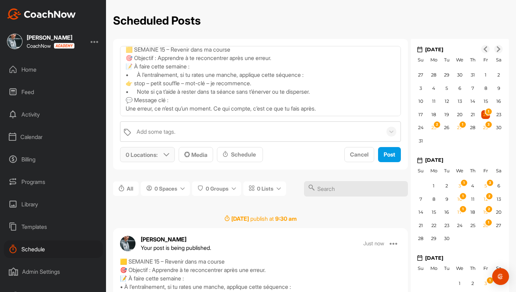
click at [147, 155] on p "0 Locations :" at bounding box center [142, 154] width 32 height 8
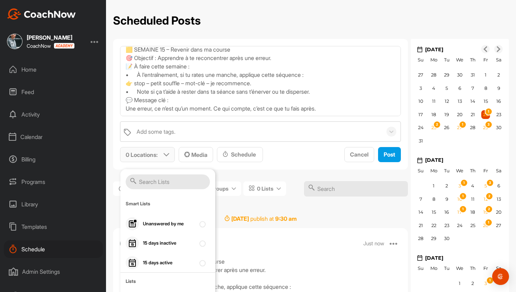
click at [148, 183] on input "text" at bounding box center [168, 181] width 84 height 15
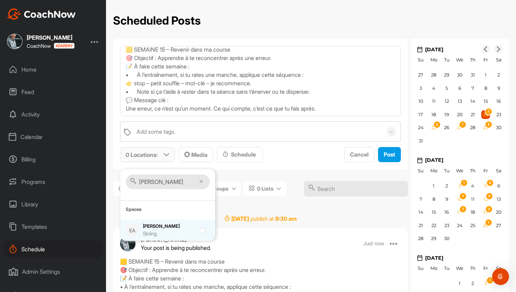
type input "justin"
click at [153, 227] on div "Justine Herzog Skiing" at bounding box center [169, 230] width 53 height 15
checkbox input "true"
click at [230, 158] on div "Schedule" at bounding box center [239, 154] width 35 height 8
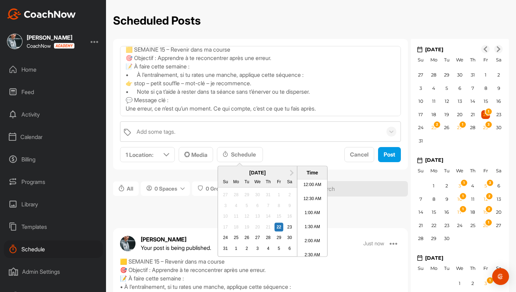
scroll to position [305, 0]
click at [291, 170] on button "Next Month" at bounding box center [291, 172] width 11 height 11
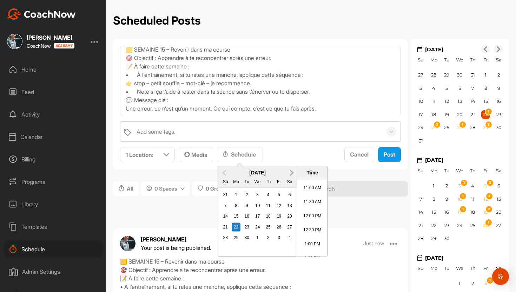
click at [291, 170] on button "Next Month" at bounding box center [291, 172] width 11 height 11
click at [279, 206] on div "10" at bounding box center [278, 205] width 9 height 9
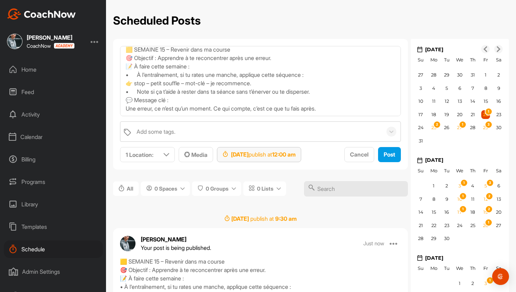
click at [295, 157] on strong "12:00 am" at bounding box center [283, 154] width 23 height 7
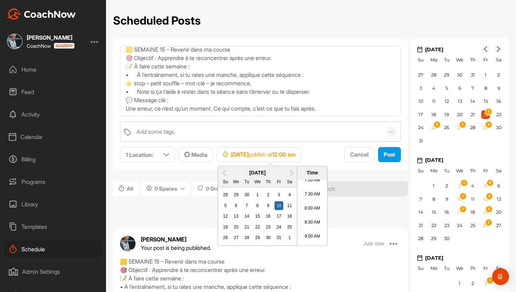
scroll to position [203, 0]
click at [313, 212] on li "8:00 AM" at bounding box center [312, 208] width 30 height 14
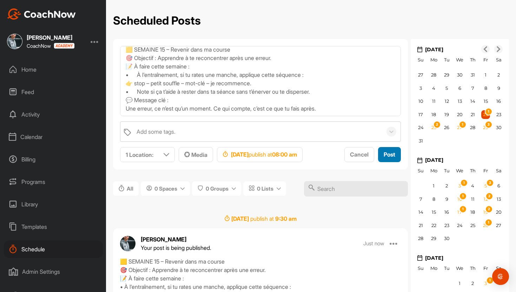
click at [390, 154] on span "Post" at bounding box center [389, 154] width 12 height 7
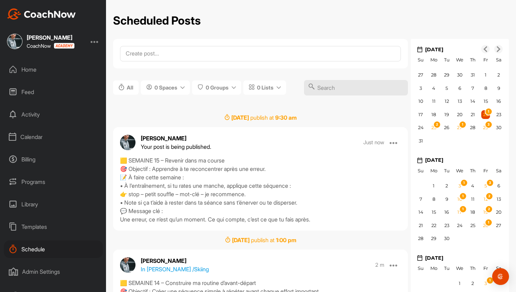
scroll to position [0, 0]
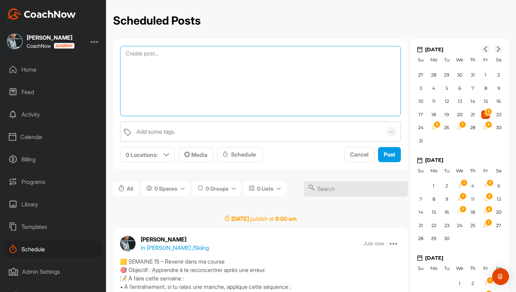
click at [185, 56] on textarea at bounding box center [260, 81] width 281 height 70
paste textarea "🟨 SEMAINE 16 – M’entraîner à me concentrer… même quand c’est dur 🎯 Objectif : M…"
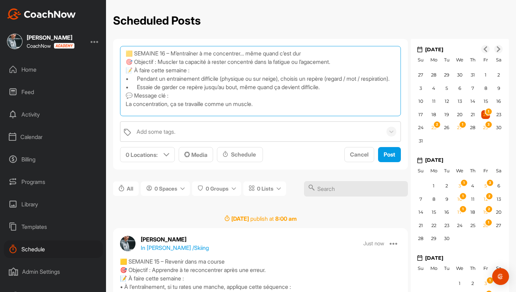
scroll to position [12, 0]
type textarea "🟨 SEMAINE 16 – M’entraîner à me concentrer… même quand c’est dur 🎯 Objectif : M…"
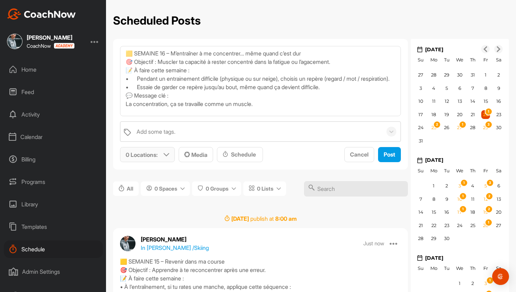
click at [157, 155] on p "0 Locations :" at bounding box center [142, 154] width 32 height 8
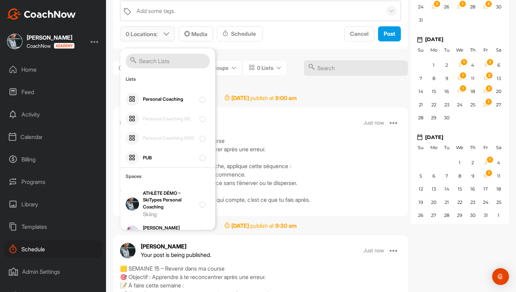
scroll to position [81, 0]
click at [199, 99] on div "Personal Coaching" at bounding box center [167, 100] width 95 height 20
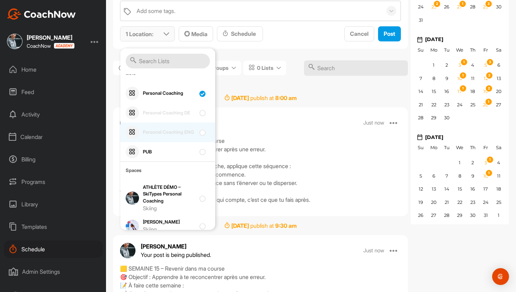
scroll to position [0, 0]
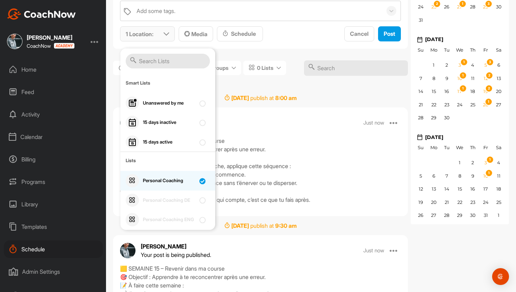
click at [199, 179] on input "checkbox" at bounding box center [201, 178] width 5 height 5
checkbox input "false"
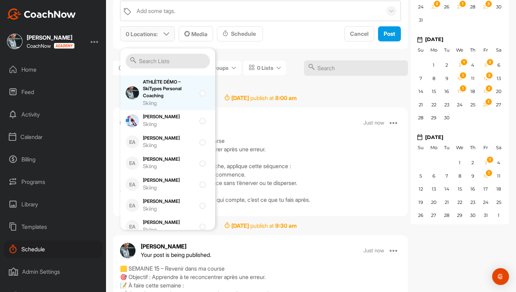
scroll to position [194, 0]
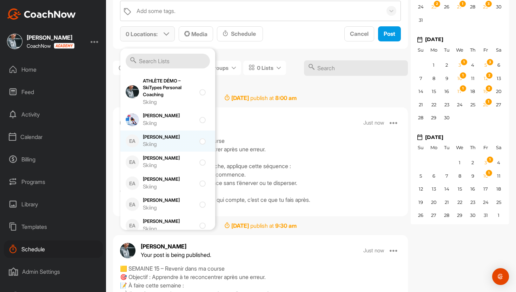
click at [195, 147] on div "Skiing" at bounding box center [169, 144] width 53 height 8
checkbox input "true"
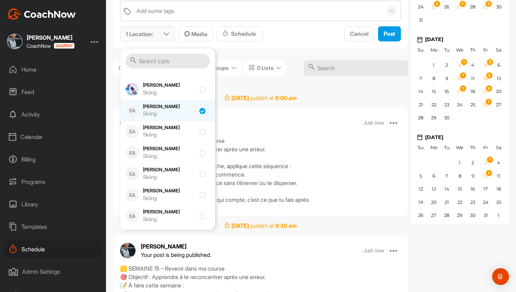
scroll to position [227, 0]
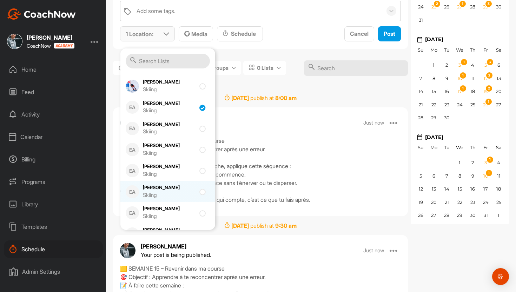
click at [195, 195] on div "EA Hector Bielmann Skiing" at bounding box center [167, 191] width 95 height 21
checkbox input "true"
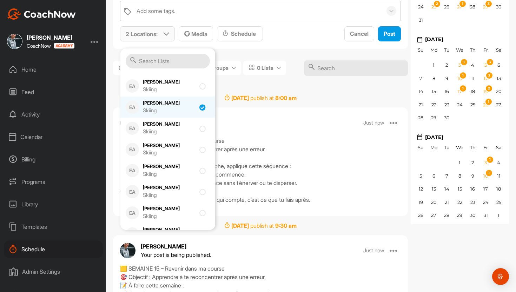
scroll to position [318, 0]
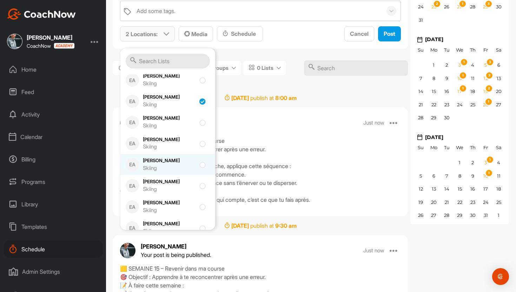
click at [191, 162] on div "Justine Herzog Skiing" at bounding box center [169, 164] width 53 height 15
checkbox input "false"
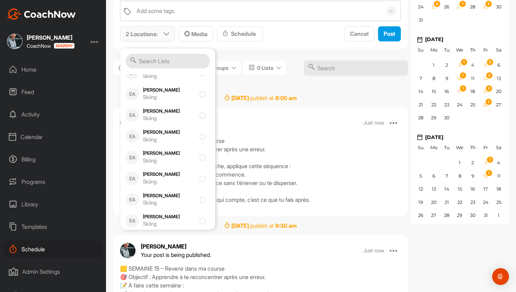
scroll to position [489, 0]
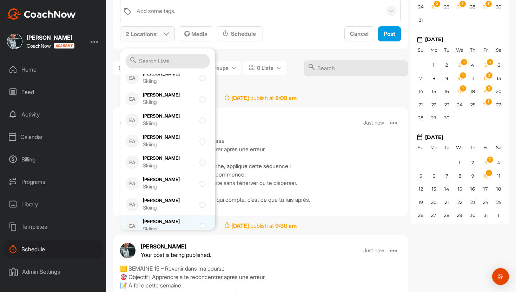
click at [190, 217] on div "EA Saskia Amaudruz Skiing" at bounding box center [167, 225] width 95 height 21
checkbox input "true"
click at [257, 35] on div "Schedule" at bounding box center [239, 33] width 35 height 8
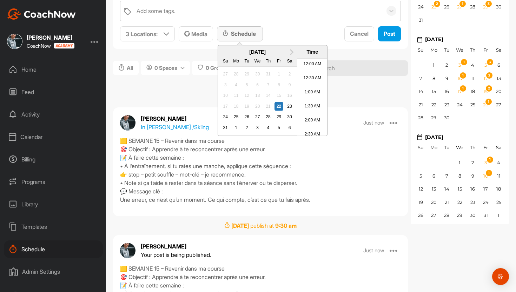
scroll to position [305, 0]
click at [292, 54] on button "Next Month" at bounding box center [291, 51] width 11 height 11
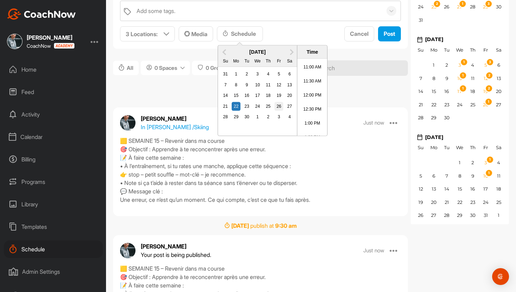
click at [280, 107] on div "26" at bounding box center [278, 106] width 9 height 9
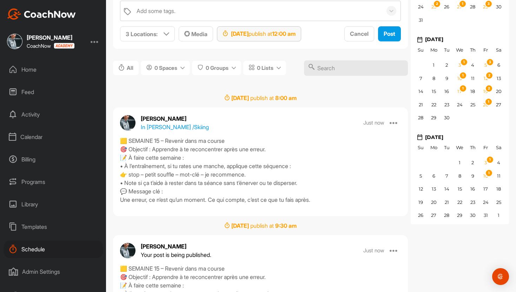
click at [295, 38] on div "Sep 26, 2025 publish at 12:00 am" at bounding box center [258, 33] width 73 height 8
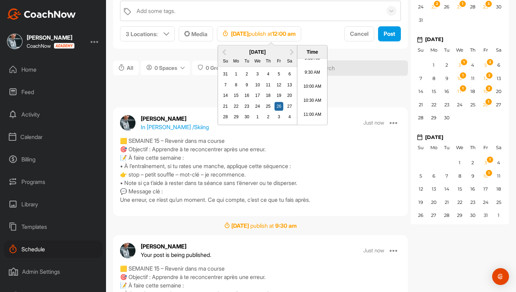
scroll to position [260, 0]
click at [311, 99] on li "10:30 AM" at bounding box center [312, 101] width 30 height 14
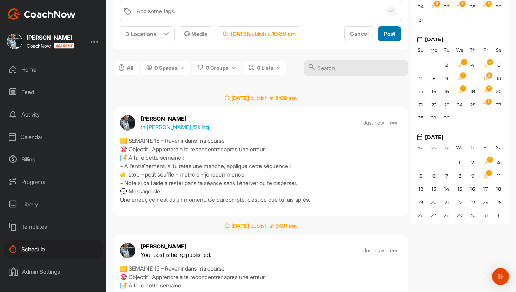
click at [388, 32] on span "Post" at bounding box center [389, 33] width 12 height 7
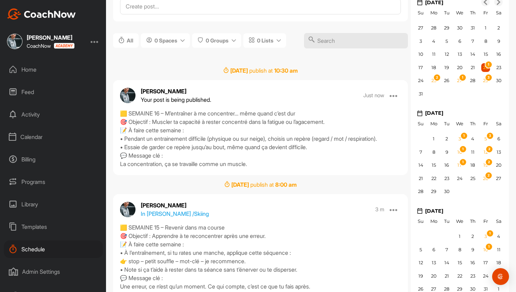
scroll to position [22, 0]
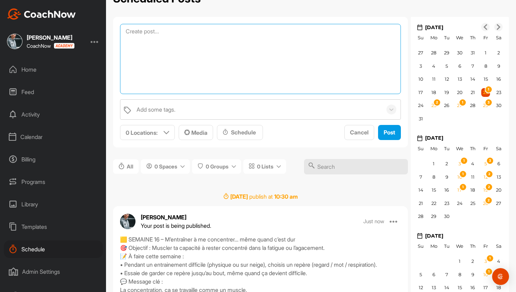
click at [207, 31] on textarea at bounding box center [260, 59] width 281 height 70
paste textarea "🟨 SEMAINE 16 – M’entraîner à me concentrer… même quand c’est dur 🎯 Objectif : M…"
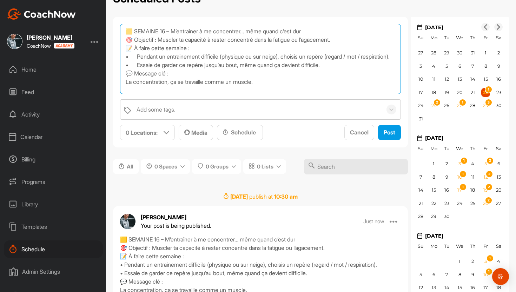
scroll to position [8, 0]
type textarea "🟨 SEMAINE 16 – M’entraîner à me concentrer… même quand c’est dur 🎯 Objectif : M…"
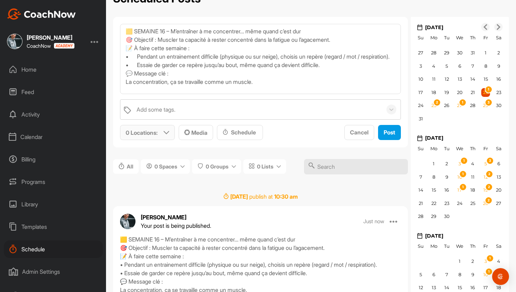
click at [153, 134] on p "0 Locations :" at bounding box center [142, 132] width 32 height 8
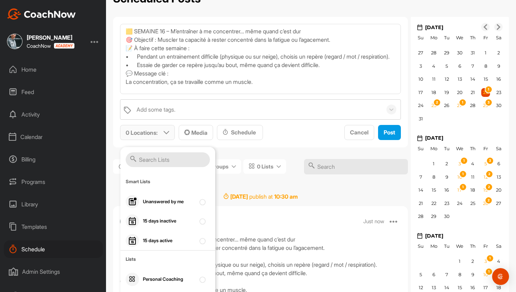
click at [153, 161] on input "text" at bounding box center [168, 159] width 84 height 15
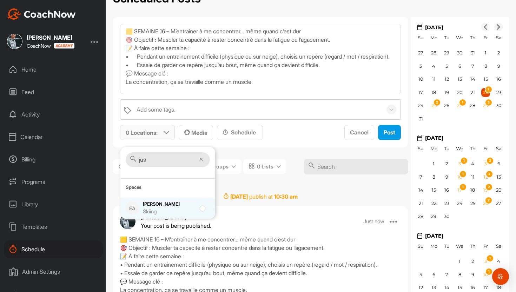
type input "jus"
click at [145, 204] on div "Justine Herzog Skiing" at bounding box center [169, 208] width 53 height 15
checkbox input "true"
click at [246, 125] on div "Schedule" at bounding box center [240, 132] width 46 height 15
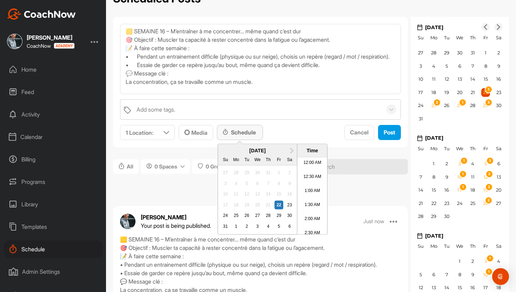
scroll to position [305, 0]
click at [291, 150] on span "Next Month" at bounding box center [291, 149] width 0 height 7
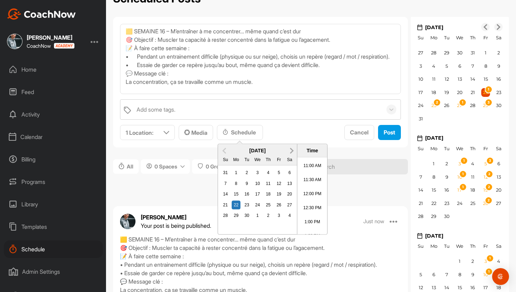
click at [291, 150] on span "Next Month" at bounding box center [291, 149] width 0 height 7
click at [281, 196] on div "17" at bounding box center [278, 194] width 9 height 9
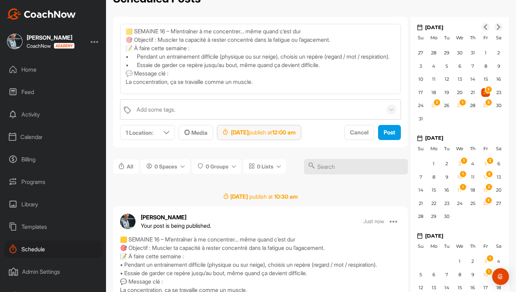
click at [295, 136] on div "Oct 17, 2025 publish at 12:00 am" at bounding box center [258, 132] width 73 height 8
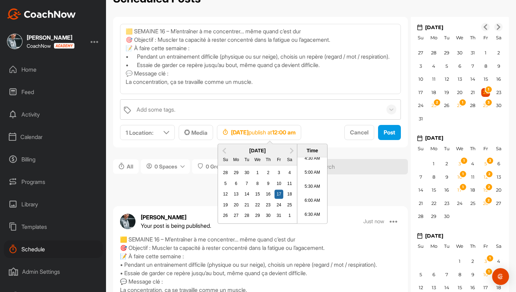
scroll to position [201, 0]
click at [311, 189] on li "8:00 AM" at bounding box center [312, 188] width 30 height 14
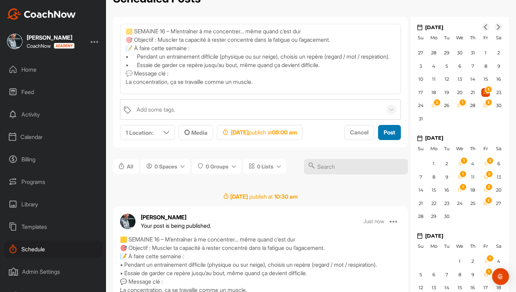
click at [391, 127] on button "Post" at bounding box center [389, 132] width 23 height 15
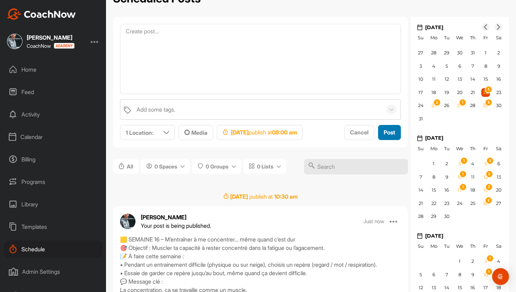
scroll to position [0, 0]
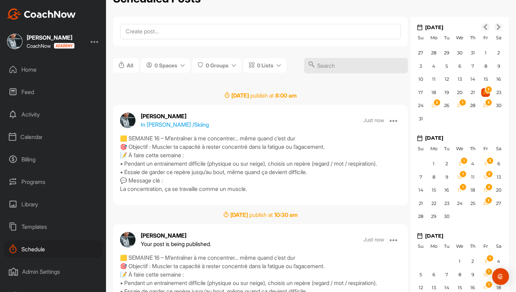
click at [33, 65] on div "Home" at bounding box center [53, 70] width 99 height 18
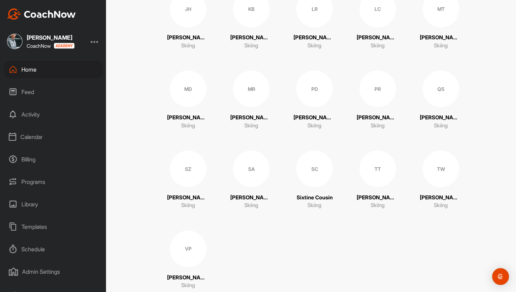
scroll to position [259, 0]
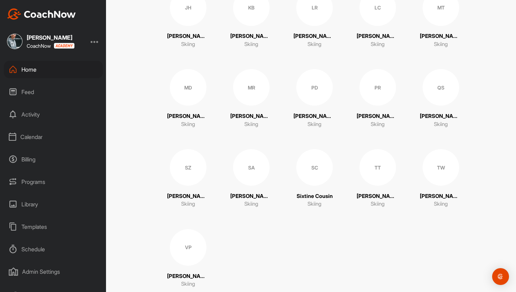
click at [429, 96] on div "QS" at bounding box center [440, 87] width 36 height 36
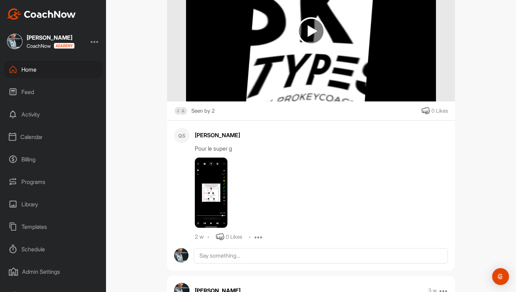
scroll to position [292, 0]
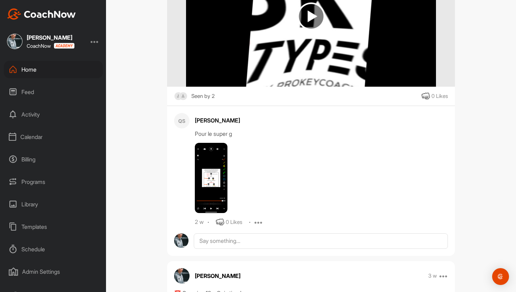
click at [211, 188] on img at bounding box center [211, 178] width 33 height 70
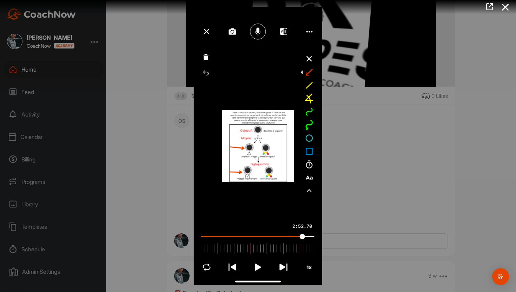
click at [257, 269] on img at bounding box center [258, 146] width 142 height 292
click at [257, 268] on img at bounding box center [258, 146] width 142 height 292
click at [348, 209] on div at bounding box center [258, 146] width 516 height 292
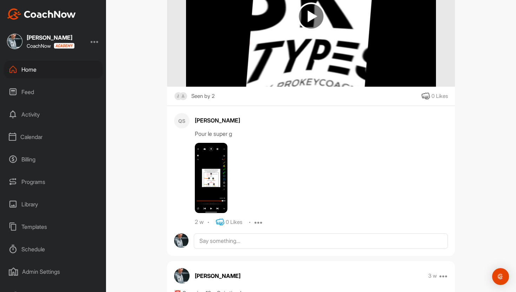
click at [216, 220] on icon at bounding box center [220, 222] width 8 height 8
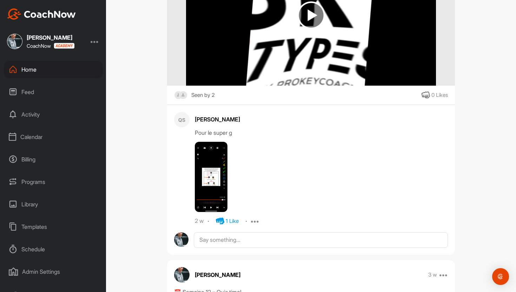
scroll to position [0, 0]
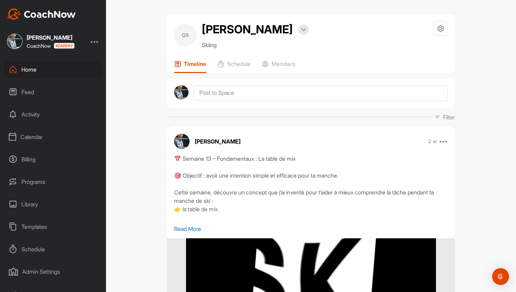
click at [51, 89] on div "Feed" at bounding box center [53, 92] width 99 height 18
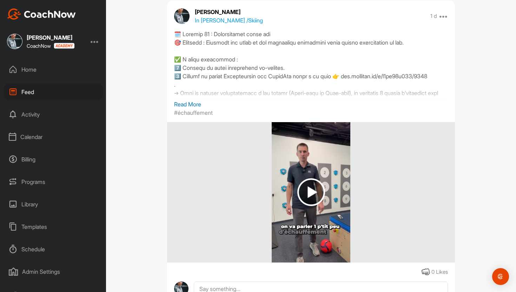
scroll to position [3409, 0]
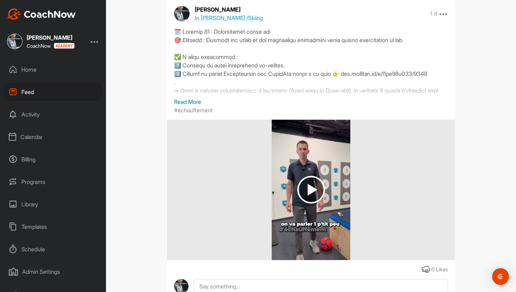
drag, startPoint x: 174, startPoint y: 39, endPoint x: 285, endPoint y: 96, distance: 124.7
click at [285, 96] on div at bounding box center [311, 62] width 274 height 70
click at [283, 96] on div at bounding box center [311, 62] width 274 height 70
drag, startPoint x: 175, startPoint y: 40, endPoint x: 266, endPoint y: 90, distance: 104.2
click at [266, 90] on div at bounding box center [311, 62] width 274 height 70
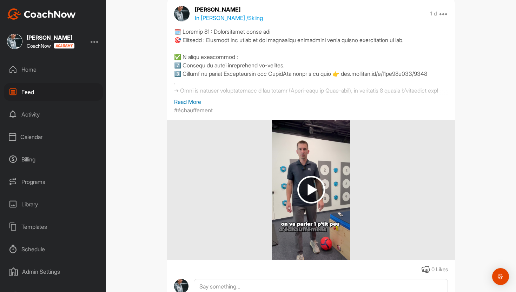
click at [266, 90] on div at bounding box center [311, 62] width 274 height 70
drag, startPoint x: 173, startPoint y: 38, endPoint x: 267, endPoint y: 90, distance: 107.1
click at [267, 90] on div "Read More #échauffement" at bounding box center [311, 70] width 288 height 87
click at [191, 45] on div at bounding box center [311, 62] width 274 height 70
click at [178, 43] on div at bounding box center [311, 62] width 274 height 70
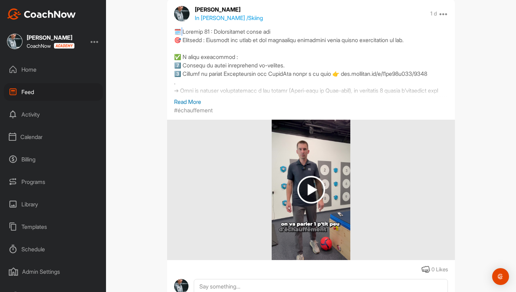
click at [178, 43] on div at bounding box center [311, 62] width 274 height 70
click at [176, 41] on div at bounding box center [311, 62] width 274 height 70
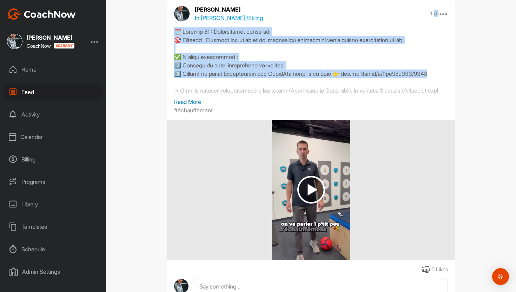
drag, startPoint x: 176, startPoint y: 41, endPoint x: 263, endPoint y: 89, distance: 99.5
click at [263, 89] on div at bounding box center [311, 62] width 274 height 70
copy div "d Move to ... Copy to ... Edit Edit Tags Delete 🗓️ Semaine 14 : Échauffement av…"
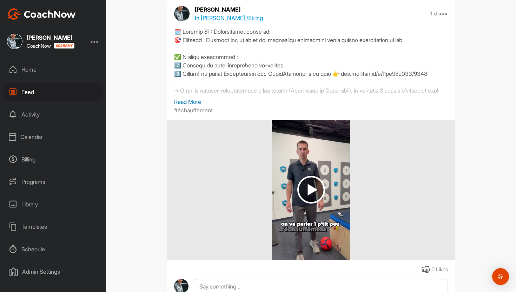
click at [33, 68] on div "Home" at bounding box center [53, 70] width 99 height 18
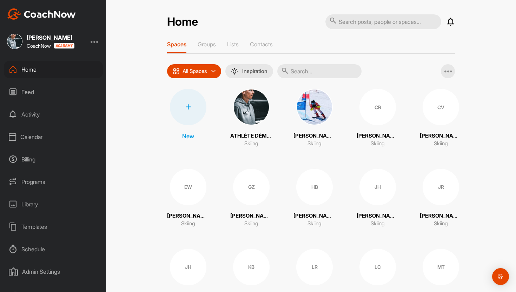
click at [351, 22] on input "text" at bounding box center [383, 21] width 116 height 15
type input "q"
click at [344, 23] on input "text" at bounding box center [383, 21] width 116 height 15
type input "quen"
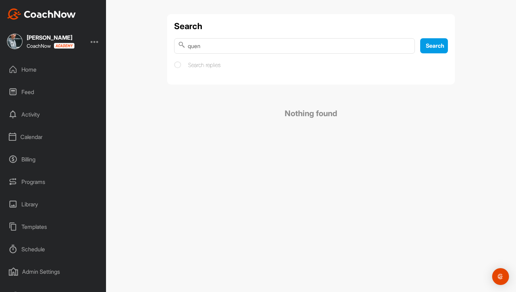
click at [221, 48] on input "quen" at bounding box center [294, 45] width 241 height 15
click at [20, 69] on div "Home" at bounding box center [53, 70] width 99 height 18
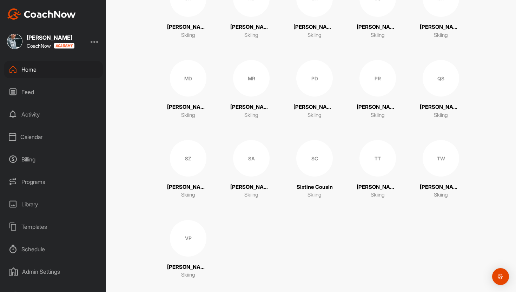
scroll to position [278, 0]
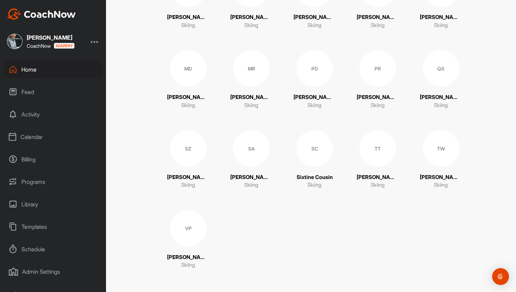
click at [438, 60] on div "QS" at bounding box center [440, 68] width 36 height 36
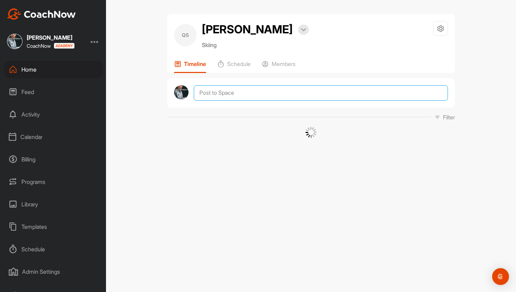
click at [267, 98] on textarea at bounding box center [321, 92] width 254 height 15
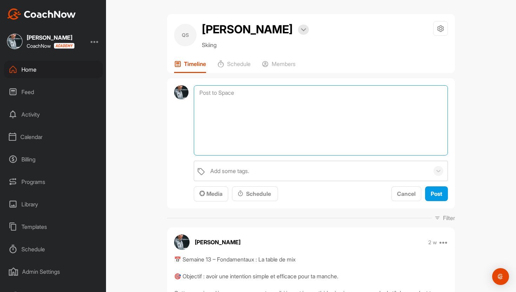
paste textarea "d 🗓️ Semaine 14 : Échauffement avant ski 🎯 Objectif : Préparer ton corps et ton…"
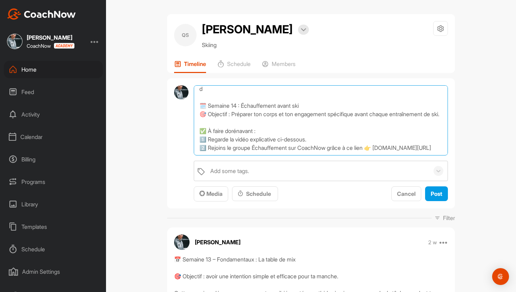
scroll to position [21, 0]
type textarea "d 🗓️ Semaine 14 : Échauffement avant ski 🎯 Objectif : Préparer ton corps et ton…"
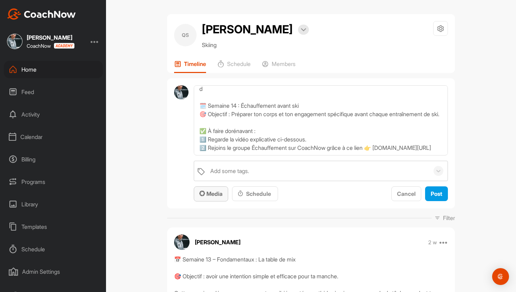
click at [215, 196] on span "Media" at bounding box center [210, 193] width 23 height 7
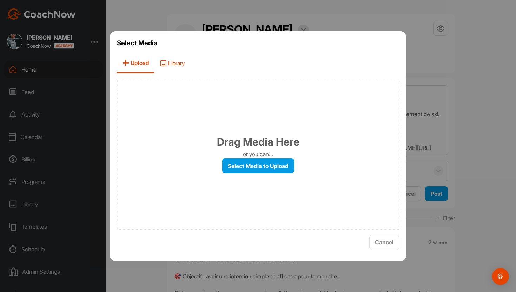
click at [182, 70] on span "Library" at bounding box center [171, 63] width 35 height 20
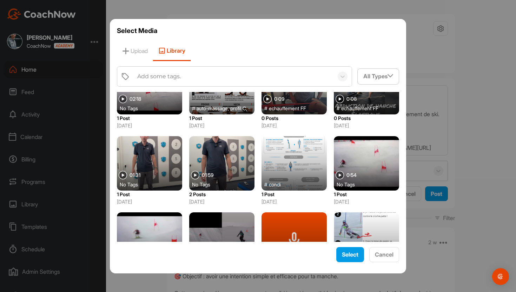
scroll to position [263, 0]
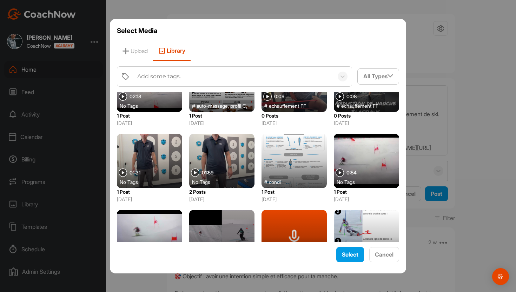
click at [196, 172] on img at bounding box center [195, 172] width 8 height 8
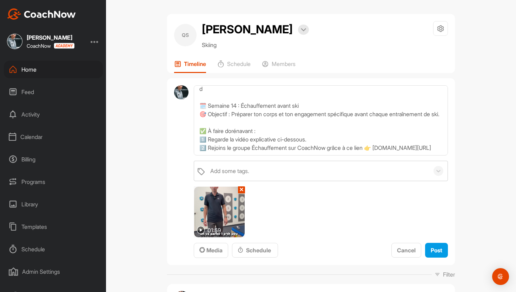
click at [202, 230] on img at bounding box center [201, 230] width 8 height 8
click at [201, 230] on img at bounding box center [201, 230] width 8 height 8
click at [437, 248] on span "Post" at bounding box center [436, 250] width 12 height 7
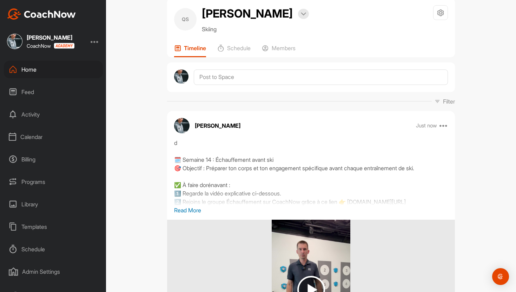
scroll to position [16, 0]
click at [187, 156] on div "d 🗓️ Semaine 14 : Échauffement avant ski 🎯 Objectif : Préparer ton corps et ton…" at bounding box center [311, 171] width 274 height 67
click at [437, 128] on p "Just now" at bounding box center [426, 125] width 21 height 7
click at [443, 127] on icon at bounding box center [443, 125] width 8 height 8
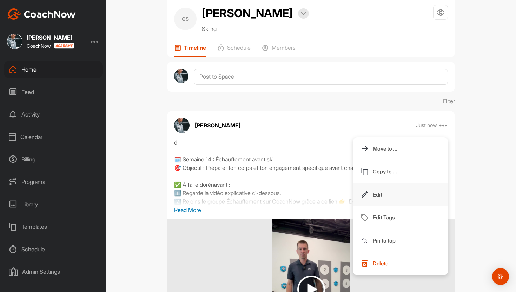
click at [385, 196] on button "Edit" at bounding box center [400, 194] width 95 height 23
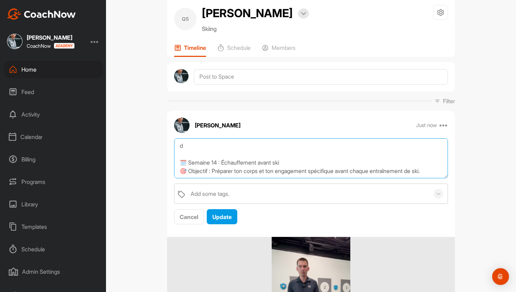
drag, startPoint x: 199, startPoint y: 148, endPoint x: 167, endPoint y: 146, distance: 32.0
click at [167, 146] on div "d 🗓️ Semaine 14 : Échauffement avant ski 🎯 Objectif : Préparer ton corps et ton…" at bounding box center [311, 181] width 288 height 87
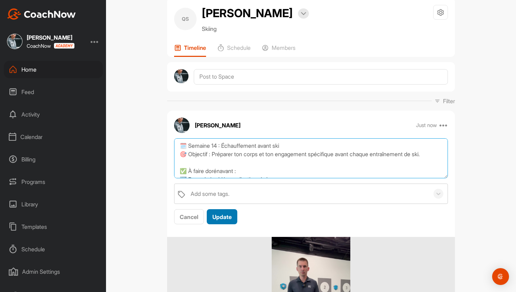
type textarea "🗓️ Semaine 14 : Échauffement avant ski 🎯 Objectif : Préparer ton corps et ton e…"
click at [223, 216] on span "Update" at bounding box center [221, 216] width 19 height 7
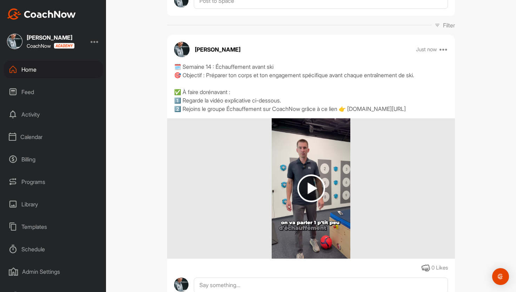
scroll to position [0, 0]
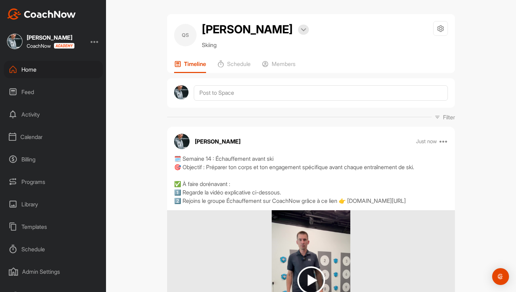
click at [54, 69] on div "Home" at bounding box center [53, 70] width 99 height 18
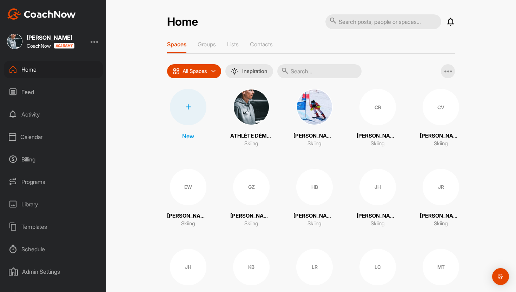
click at [59, 66] on div "Home" at bounding box center [53, 70] width 99 height 18
click at [54, 250] on div "Schedule" at bounding box center [53, 249] width 99 height 18
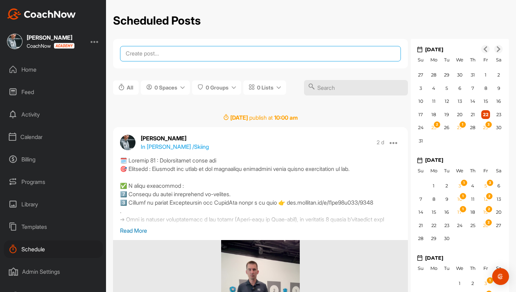
click at [198, 53] on textarea at bounding box center [260, 53] width 281 height 15
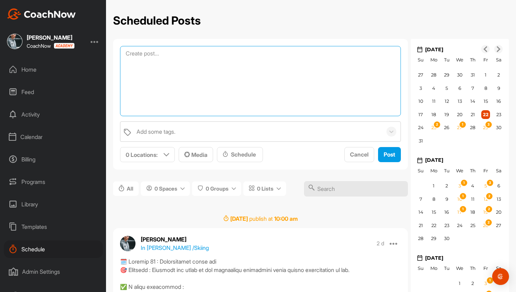
paste textarea "🗓️ Semaine 15 : Échauffement coordination spécifique 🎯 Objectif : Développer la…"
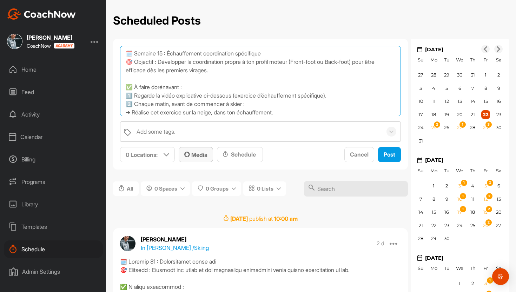
type textarea "🗓️ Semaine 15 : Échauffement coordination spécifique 🎯 Objectif : Développer la…"
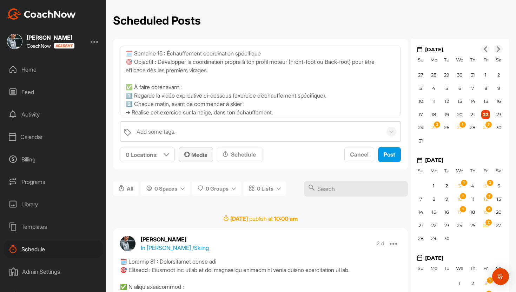
click at [196, 156] on span "Media" at bounding box center [195, 154] width 23 height 7
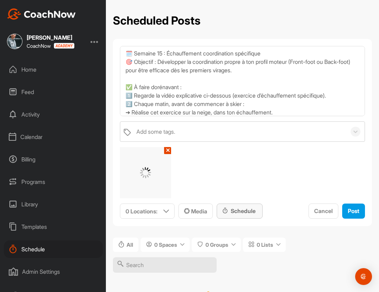
click at [240, 213] on div "Schedule" at bounding box center [239, 211] width 35 height 8
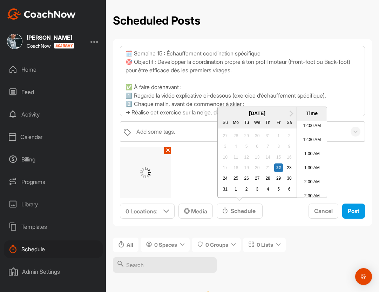
scroll to position [333, 0]
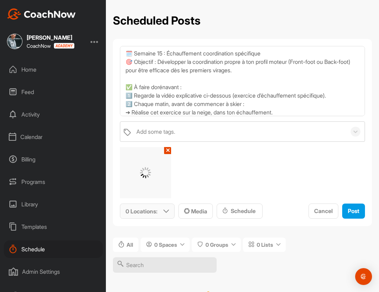
click at [156, 214] on p "0 Locations :" at bounding box center [142, 211] width 32 height 8
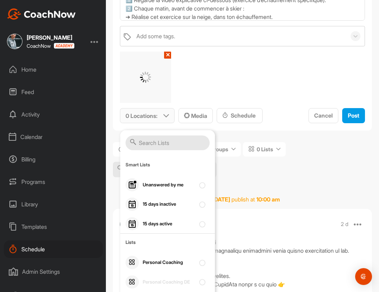
scroll to position [102, 0]
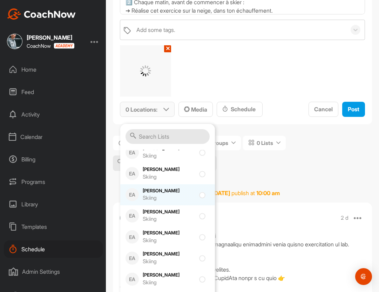
click at [186, 197] on div "Skiing" at bounding box center [169, 198] width 53 height 8
checkbox input "true"
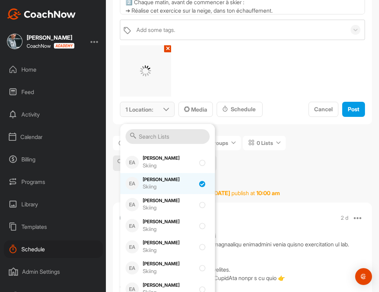
scroll to position [462, 0]
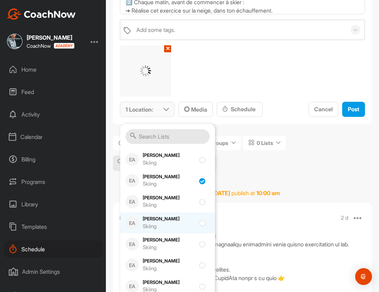
click at [189, 216] on div "Mathieu Roulin Skiing" at bounding box center [169, 222] width 53 height 15
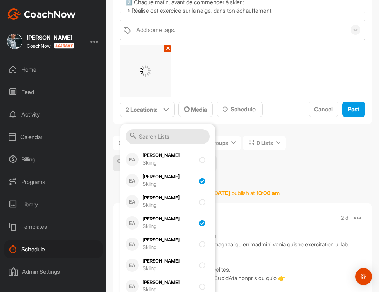
click at [296, 143] on div "All 0 Spaces 0 Groups 0 Lists" at bounding box center [242, 143] width 259 height 14
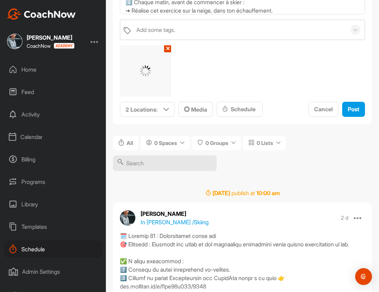
click at [243, 118] on div "🗓️ Semaine 15 : Échauffement coordination spécifique 🎯 Objectif : Développer la…" at bounding box center [242, 30] width 259 height 187
click at [245, 109] on div "Schedule" at bounding box center [239, 109] width 35 height 8
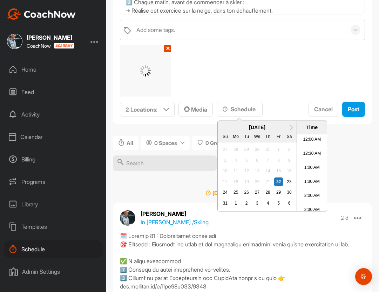
scroll to position [333, 0]
click at [258, 196] on div "27" at bounding box center [257, 192] width 9 height 9
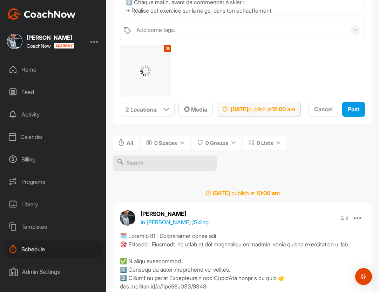
click at [295, 111] on strong "12:00 am" at bounding box center [283, 109] width 23 height 7
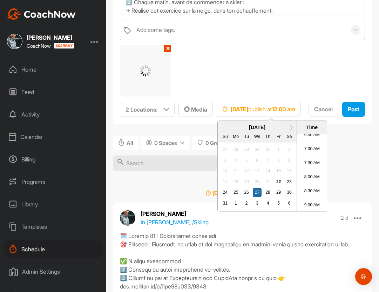
scroll to position [227, 0]
click at [310, 185] on li "9:30 AM" at bounding box center [312, 181] width 30 height 14
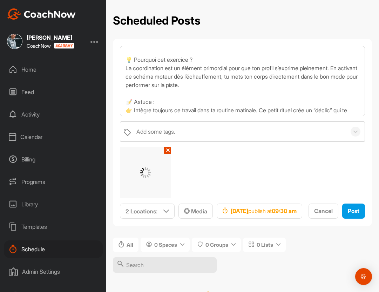
scroll to position [0, 0]
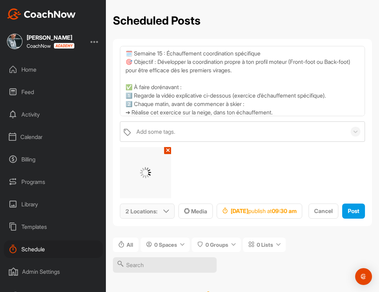
click at [164, 209] on icon at bounding box center [166, 211] width 6 height 6
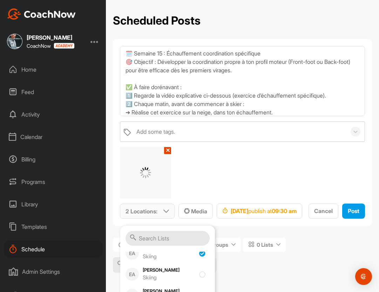
scroll to position [530, 0]
click at [168, 259] on div "Skiing" at bounding box center [169, 259] width 53 height 8
checkbox input "false"
click at [283, 167] on div "Add some tags. ✕ 1 Location : Smart Lists Unanswered by me 15 days inactive 15 …" at bounding box center [242, 170] width 245 height 98
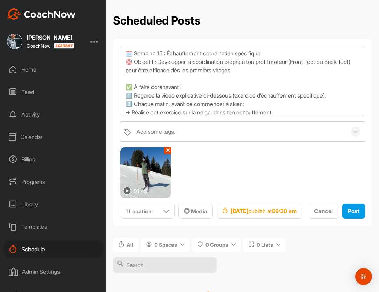
scroll to position [0, 0]
click at [348, 214] on span "Post" at bounding box center [354, 210] width 12 height 7
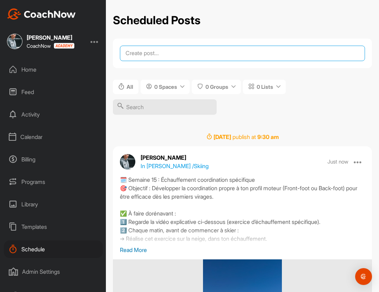
click at [201, 55] on textarea at bounding box center [242, 53] width 245 height 15
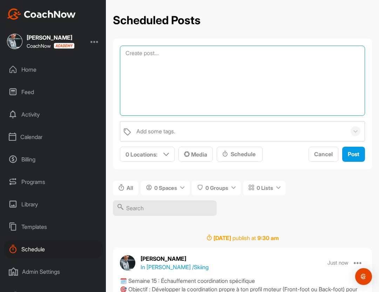
paste textarea "🗓️ Semaine 15 : Échauffement coordination spécifique 🎯 Objectif : Développer la…"
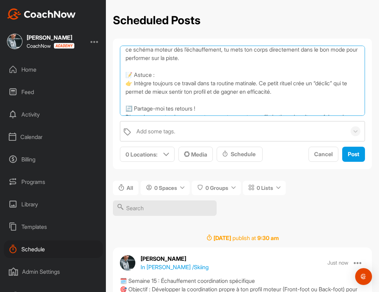
scroll to position [113, 0]
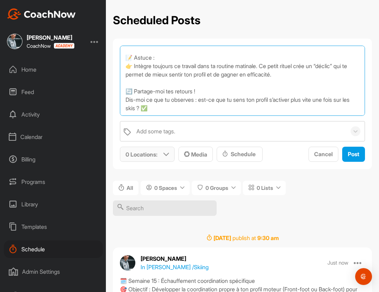
type textarea "🗓️ Semaine 15 : Échauffement coordination spécifique 🎯 Objectif : Développer la…"
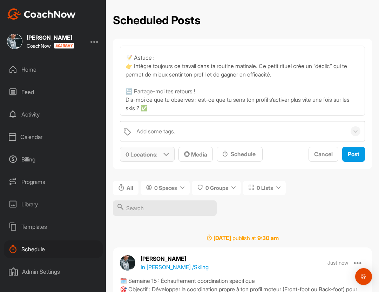
click at [161, 154] on div "0 Locations :" at bounding box center [147, 154] width 54 height 14
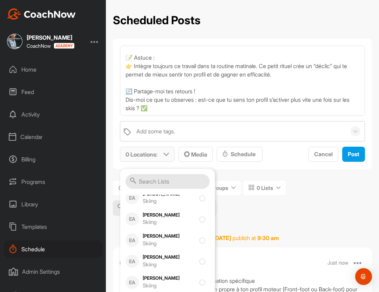
scroll to position [490, 0]
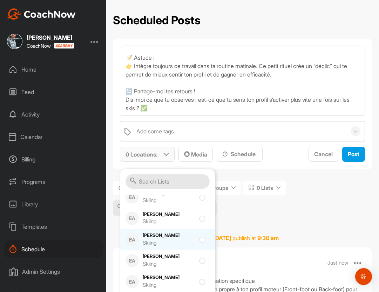
click at [161, 230] on div "EA Mathieu Roulin Skiing" at bounding box center [167, 239] width 95 height 21
checkbox input "true"
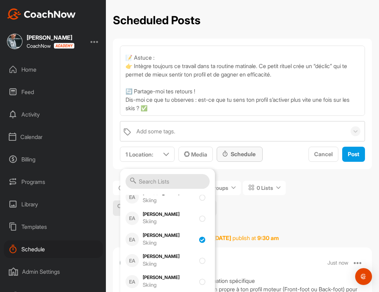
click at [245, 155] on div "Schedule" at bounding box center [239, 154] width 35 height 8
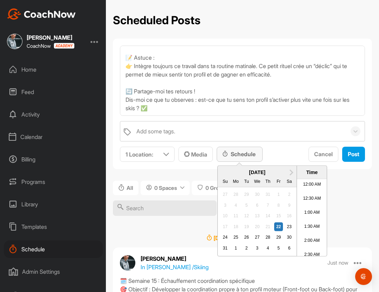
scroll to position [333, 0]
click at [256, 236] on div "27" at bounding box center [257, 237] width 9 height 9
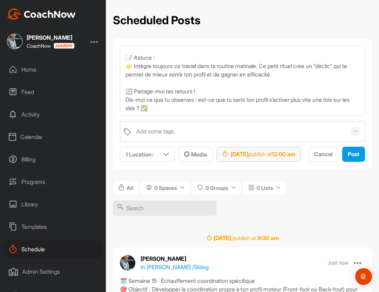
click at [295, 154] on strong "12:00 am" at bounding box center [283, 153] width 23 height 7
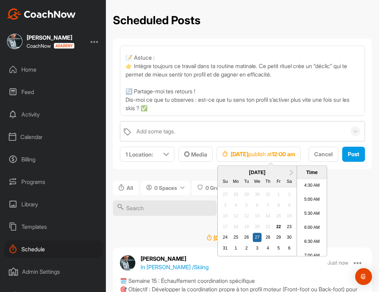
scroll to position [151, 0]
click at [313, 220] on li "6:30 AM" at bounding box center [312, 218] width 30 height 14
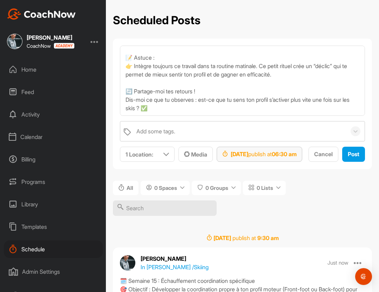
click at [297, 152] on strong "06:30 am" at bounding box center [284, 153] width 25 height 7
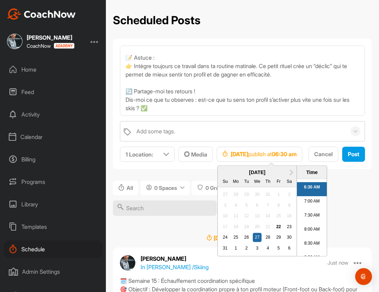
scroll to position [211, 0]
click at [316, 217] on li "8:30 AM" at bounding box center [312, 214] width 30 height 14
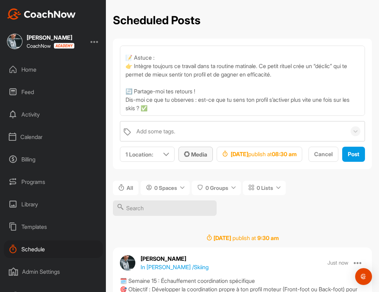
click at [195, 156] on span "Media" at bounding box center [195, 154] width 23 height 7
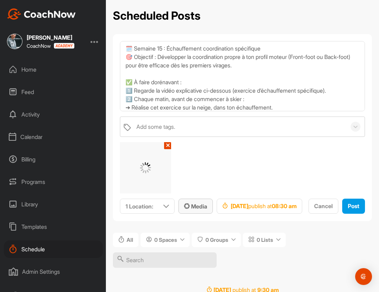
scroll to position [0, 0]
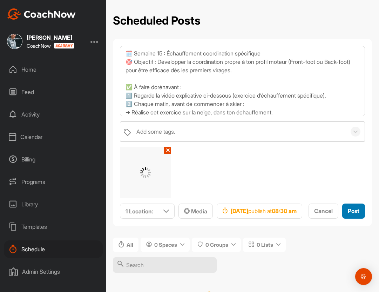
click at [348, 214] on span "Post" at bounding box center [354, 210] width 12 height 7
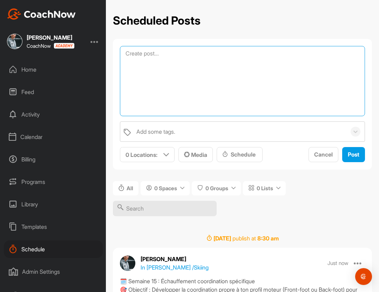
click at [193, 54] on textarea at bounding box center [242, 81] width 245 height 70
paste textarea "🗓️ Semaine 15 : Échauffement coordination spécifique 🎯 Objectif : Développer la…"
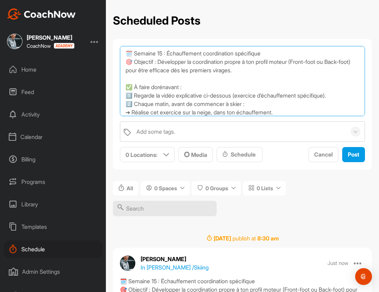
scroll to position [110, 0]
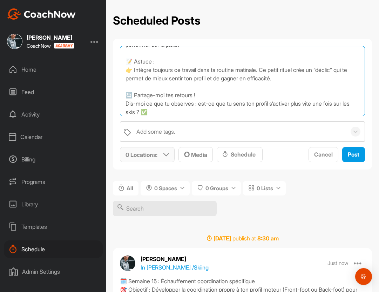
type textarea "🗓️ Semaine 15 : Échauffement coordination spécifique 🎯 Objectif : Développer la…"
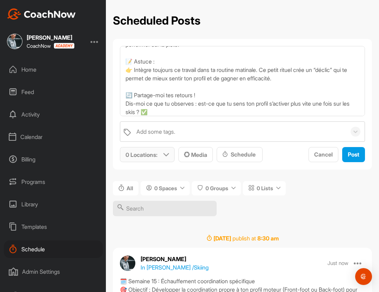
click at [155, 156] on p "0 Locations :" at bounding box center [142, 154] width 32 height 8
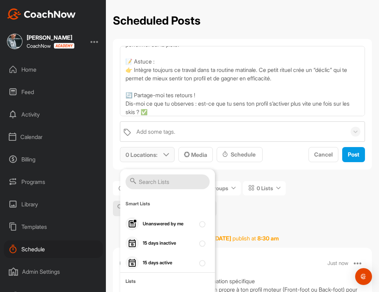
click at [155, 181] on input "text" at bounding box center [168, 181] width 84 height 15
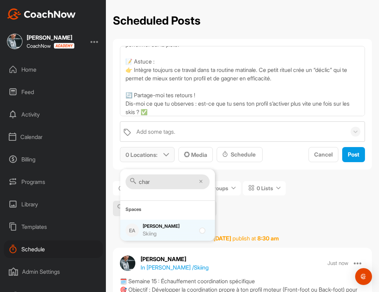
type input "char"
click at [142, 230] on div "EA Charlotte Vial Skiing" at bounding box center [167, 230] width 95 height 21
checkbox input "true"
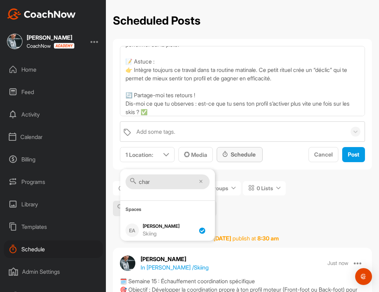
click at [243, 155] on div "Schedule" at bounding box center [239, 154] width 35 height 8
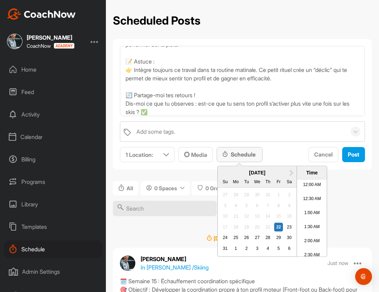
scroll to position [333, 0]
click at [234, 249] on div "1" at bounding box center [235, 248] width 9 height 9
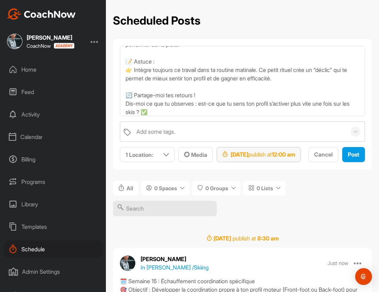
click at [290, 152] on div "Sep 1, 2025 publish at 12:00 am" at bounding box center [258, 154] width 73 height 8
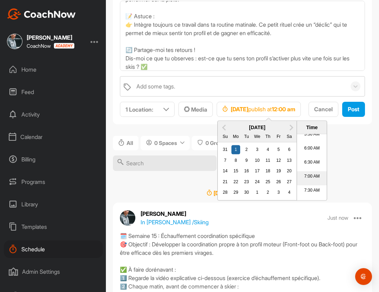
scroll to position [277, 0]
click at [315, 144] on li "10:00 AM" at bounding box center [312, 145] width 30 height 14
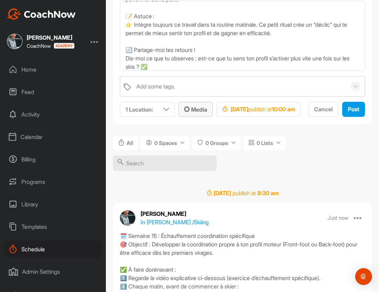
click at [204, 113] on div "Media" at bounding box center [195, 109] width 23 height 8
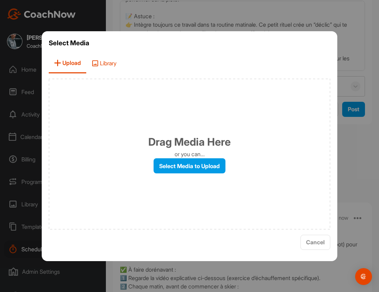
click at [111, 57] on span "Library" at bounding box center [103, 63] width 35 height 20
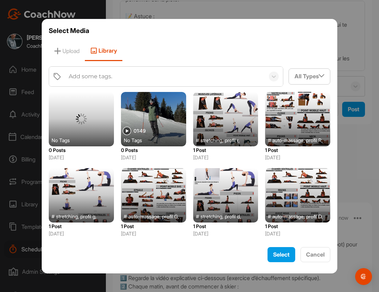
click at [153, 121] on div at bounding box center [153, 119] width 65 height 54
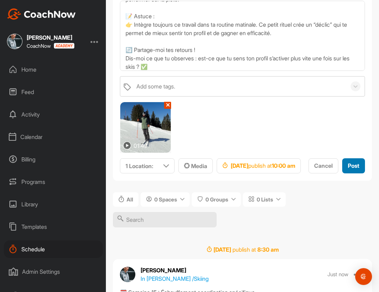
click at [348, 169] on span "Post" at bounding box center [354, 165] width 12 height 7
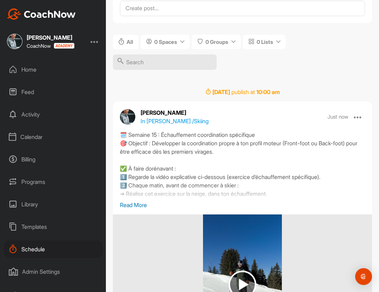
scroll to position [0, 0]
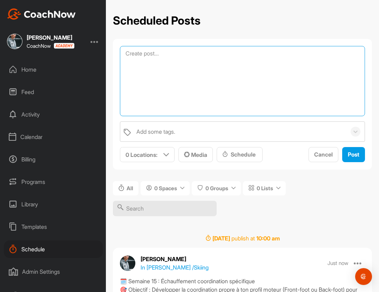
click at [183, 52] on textarea at bounding box center [242, 81] width 245 height 70
paste textarea "🗓️ Semaine 15 : Échauffement coordination spécifique 🎯 Objectif : Développer la…"
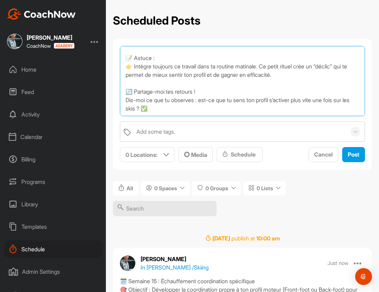
scroll to position [113, 0]
type textarea "🗓️ Semaine 15 : Échauffement coordination spécifique 🎯 Objectif : Développer la…"
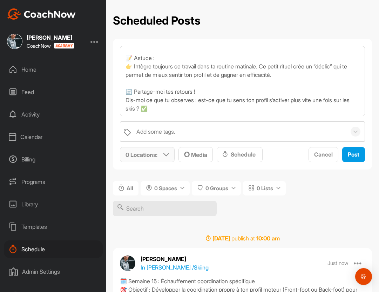
click at [165, 153] on icon at bounding box center [166, 155] width 6 height 6
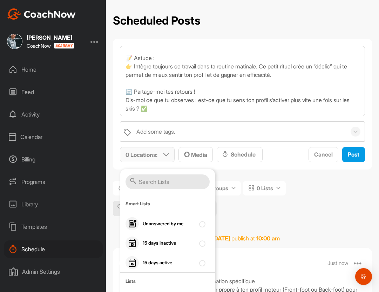
click at [153, 179] on input "text" at bounding box center [168, 181] width 84 height 15
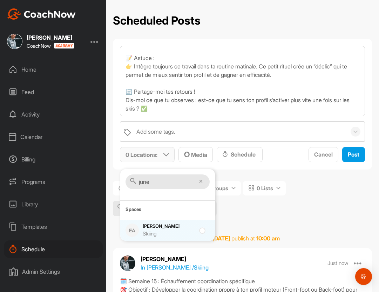
type input "june"
click at [156, 232] on div "Skiing" at bounding box center [169, 234] width 53 height 8
checkbox input "true"
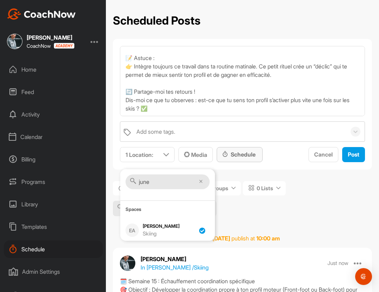
click at [238, 156] on div "Schedule" at bounding box center [239, 154] width 35 height 8
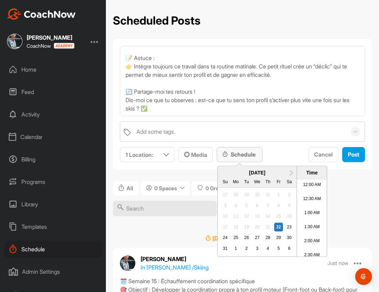
scroll to position [333, 0]
click at [238, 246] on div "1" at bounding box center [235, 248] width 9 height 9
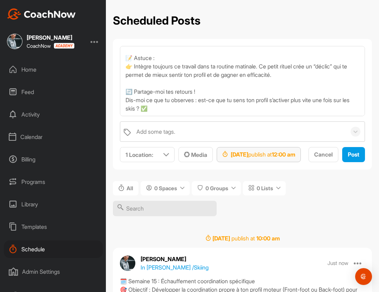
click at [294, 151] on strong "12:00 am" at bounding box center [283, 154] width 23 height 7
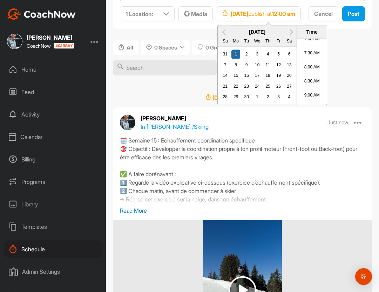
scroll to position [223, 0]
click at [316, 70] on li "9:00 AM" at bounding box center [312, 75] width 30 height 14
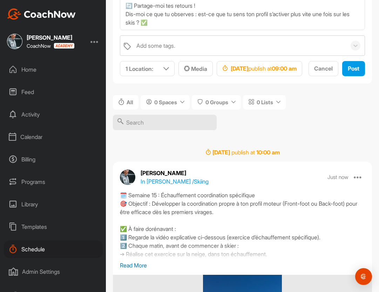
scroll to position [57, 0]
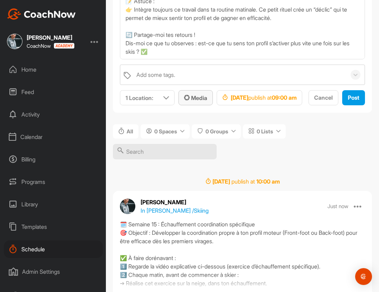
click at [205, 99] on span "Media" at bounding box center [195, 97] width 23 height 7
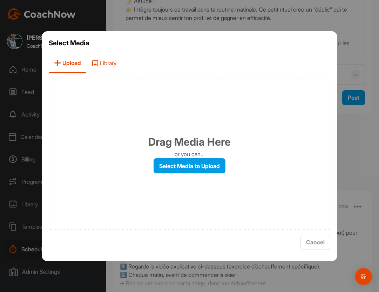
click at [113, 65] on span "Library" at bounding box center [103, 63] width 35 height 20
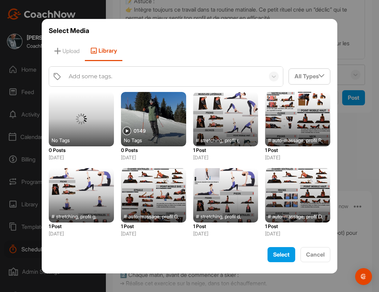
click at [94, 123] on div at bounding box center [81, 119] width 65 height 54
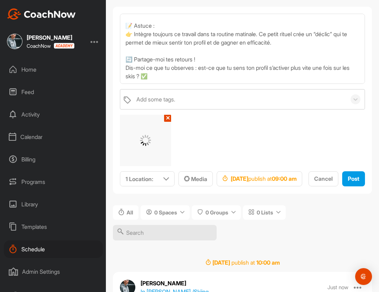
scroll to position [0, 0]
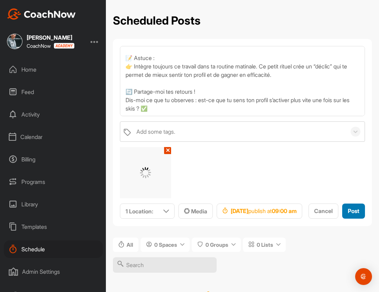
click at [348, 214] on span "Post" at bounding box center [354, 210] width 12 height 7
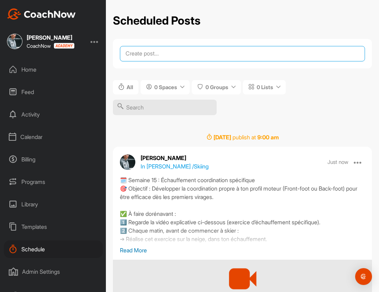
click at [187, 54] on textarea at bounding box center [242, 53] width 245 height 15
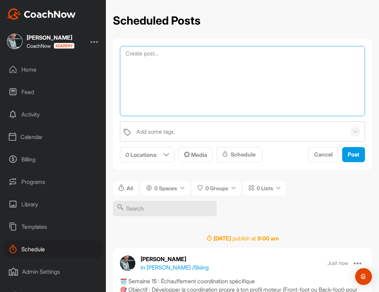
paste textarea "🗓️ Semaine 15 : Échauffement coordination spécifique 🎯 Objectif : Développer la…"
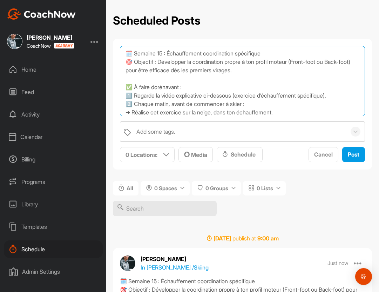
scroll to position [109, 0]
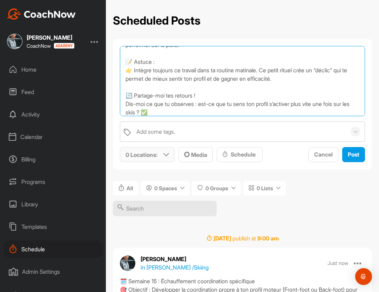
type textarea "🗓️ Semaine 15 : Échauffement coordination spécifique 🎯 Objectif : Développer la…"
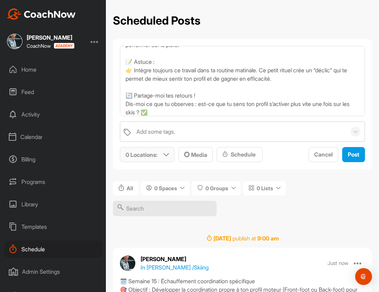
click at [154, 153] on p "0 Locations :" at bounding box center [142, 154] width 32 height 8
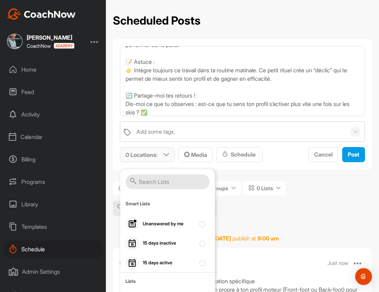
click at [159, 177] on input "text" at bounding box center [168, 181] width 84 height 15
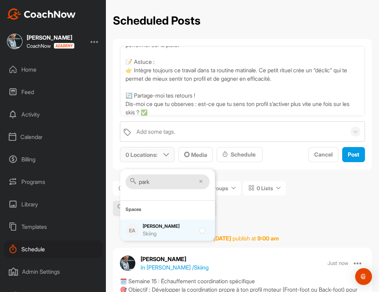
type input "park"
click at [153, 226] on div "Parker Denzler Skiing" at bounding box center [169, 230] width 53 height 15
checkbox input "true"
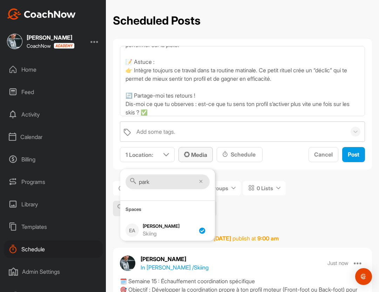
click at [196, 156] on span "Media" at bounding box center [195, 154] width 23 height 7
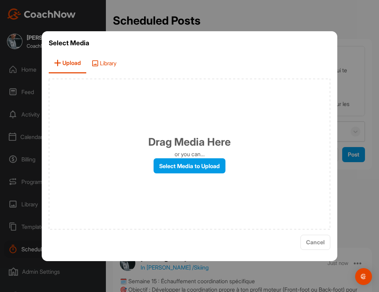
click at [106, 67] on span "Library" at bounding box center [103, 63] width 35 height 20
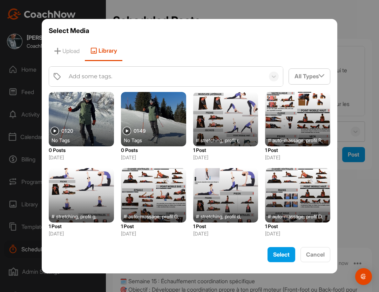
click at [91, 126] on div at bounding box center [81, 119] width 65 height 54
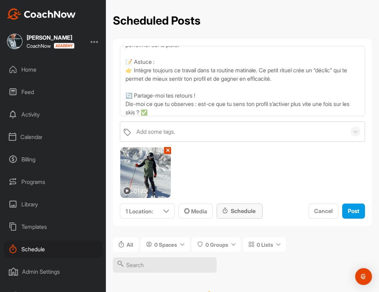
click at [236, 207] on div "Schedule" at bounding box center [239, 211] width 35 height 8
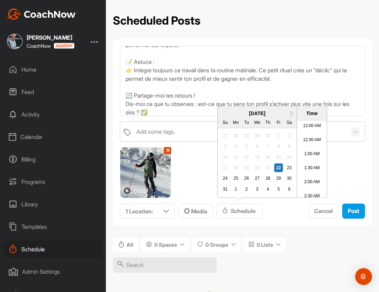
scroll to position [333, 0]
click at [291, 113] on span "Next Month" at bounding box center [291, 112] width 0 height 7
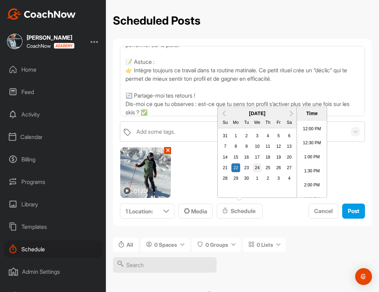
click at [255, 167] on div "24" at bounding box center [257, 167] width 9 height 9
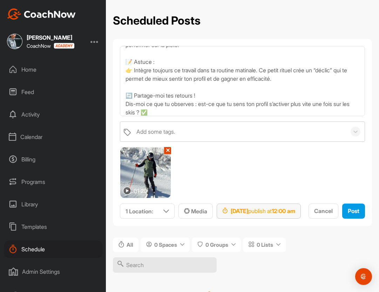
click at [288, 213] on div "Sep 24, 2025 publish at 12:00 am" at bounding box center [258, 211] width 73 height 8
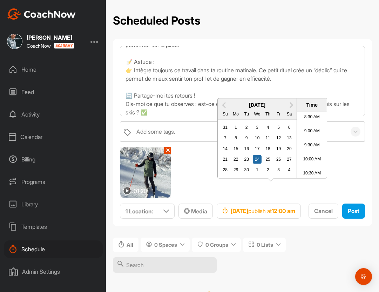
scroll to position [248, 0]
click at [308, 173] on li "10:30 AM" at bounding box center [312, 166] width 30 height 14
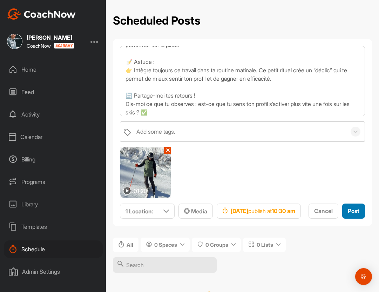
click at [348, 214] on span "Post" at bounding box center [354, 210] width 12 height 7
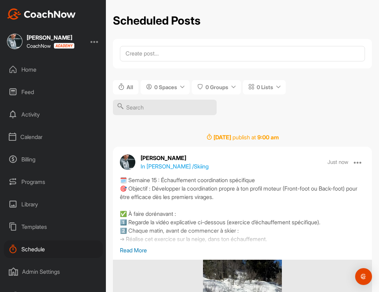
scroll to position [0, 0]
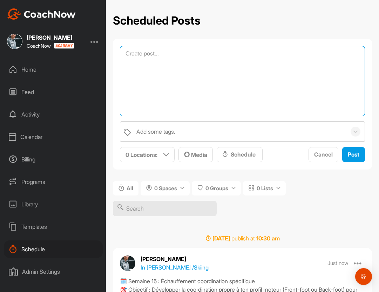
click at [209, 57] on textarea at bounding box center [242, 81] width 245 height 70
paste textarea "🗓️ Semaine 15 : Échauffement coordination spécifique 🎯 Objectif : Développer la…"
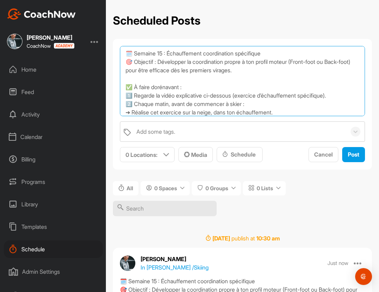
scroll to position [113, 0]
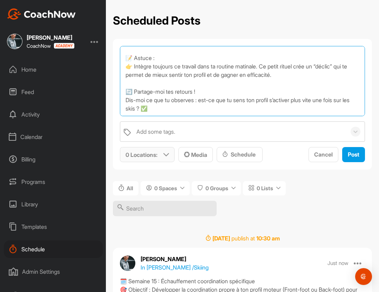
type textarea "🗓️ Semaine 15 : Échauffement coordination spécifique 🎯 Objectif : Développer la…"
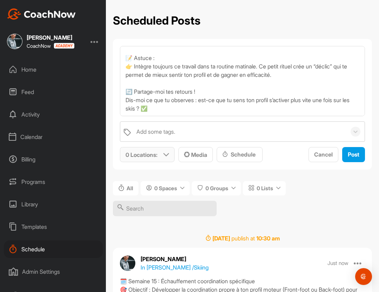
click at [154, 159] on div "0 Locations :" at bounding box center [147, 154] width 54 height 14
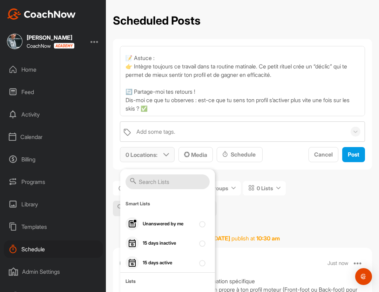
click at [155, 181] on input "text" at bounding box center [168, 181] width 84 height 15
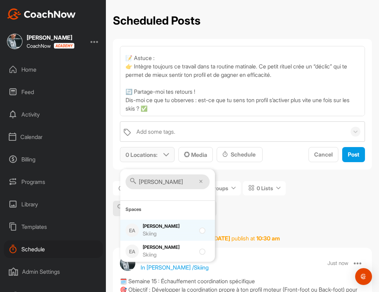
type input "weir"
click at [153, 231] on div "Skiing" at bounding box center [169, 234] width 53 height 8
checkbox input "true"
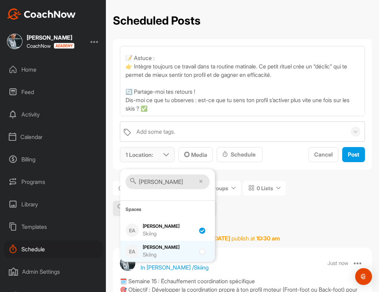
click at [153, 249] on div "Thomas Weir Skiing" at bounding box center [169, 251] width 53 height 15
checkbox input "true"
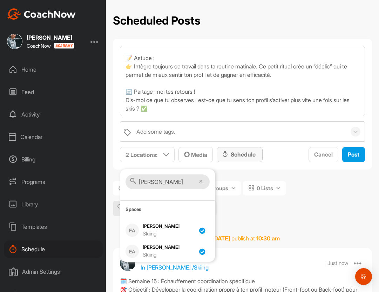
click at [228, 157] on icon at bounding box center [225, 154] width 6 height 7
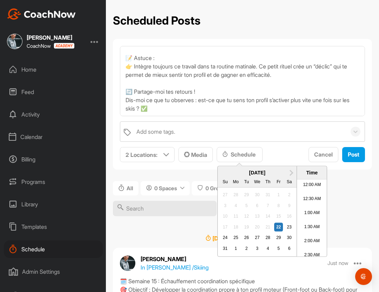
scroll to position [333, 0]
click at [291, 172] on span "Next Month" at bounding box center [291, 171] width 0 height 7
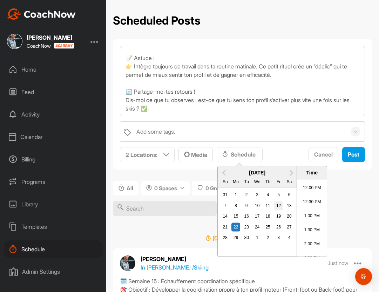
click at [276, 205] on div "12" at bounding box center [278, 205] width 9 height 9
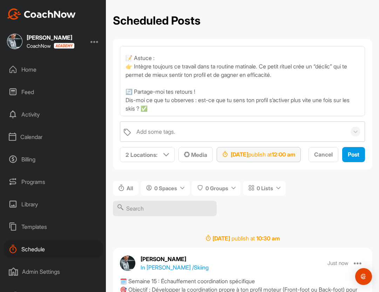
click at [295, 158] on div "Sep 12, 2025 publish at 12:00 am" at bounding box center [258, 154] width 73 height 8
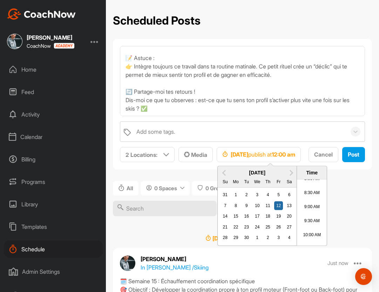
scroll to position [266, 0]
click at [312, 212] on li "10:30 AM" at bounding box center [312, 215] width 30 height 14
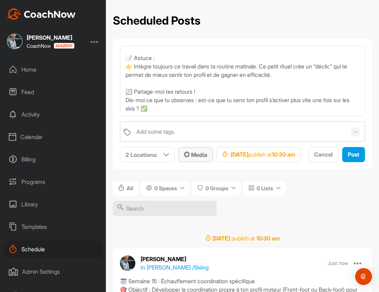
click at [206, 156] on span "Media" at bounding box center [195, 154] width 23 height 7
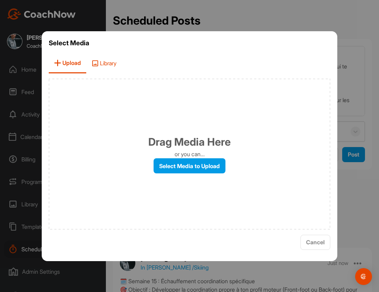
click at [117, 70] on span "Library" at bounding box center [103, 63] width 35 height 20
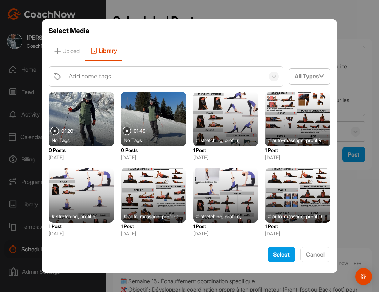
click at [142, 125] on div at bounding box center [153, 119] width 65 height 54
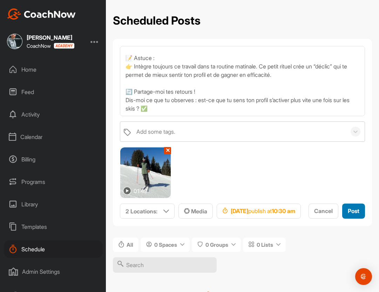
click at [348, 214] on span "Post" at bounding box center [354, 210] width 12 height 7
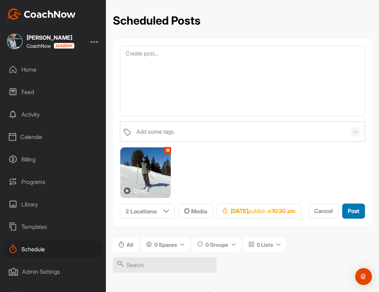
scroll to position [0, 0]
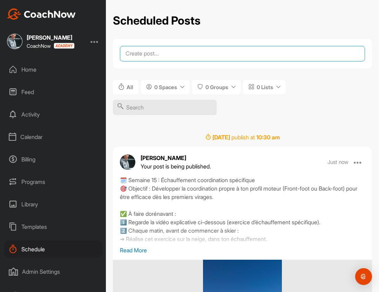
click at [181, 58] on textarea at bounding box center [242, 53] width 245 height 15
paste textarea "🗓️ Semaine 15 : Échauffement coordination spécifique 🎯 Objectif : Développer la…"
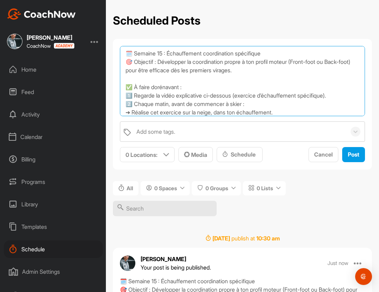
scroll to position [113, 0]
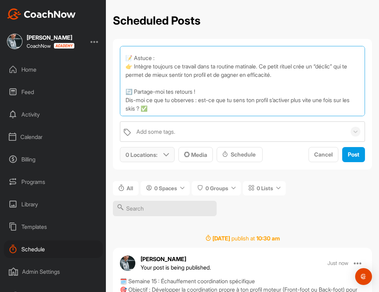
type textarea "🗓️ Semaine 15 : Échauffement coordination spécifique 🎯 Objectif : Développer la…"
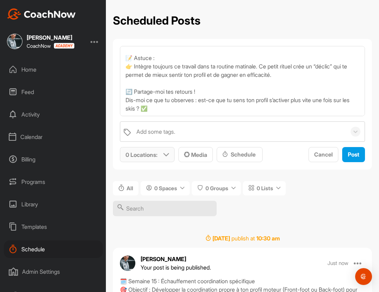
click at [159, 153] on div "0 Locations :" at bounding box center [147, 154] width 54 height 14
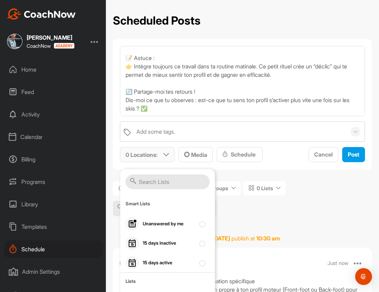
click at [157, 182] on input "text" at bounding box center [168, 181] width 84 height 15
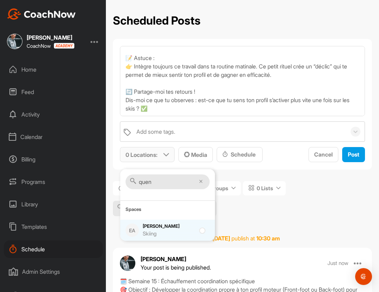
type input "quen"
click at [160, 235] on div "Skiing" at bounding box center [169, 234] width 53 height 8
checkbox input "true"
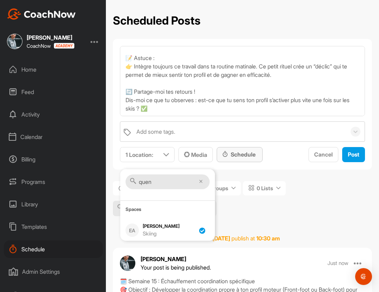
click at [236, 155] on div "Schedule" at bounding box center [239, 154] width 35 height 8
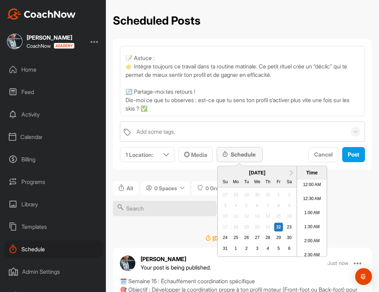
scroll to position [333, 0]
click at [269, 237] on div "28" at bounding box center [267, 237] width 9 height 9
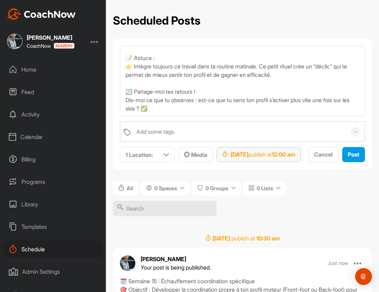
click at [301, 159] on div "Aug 28, 2025 publish at 12:00 am" at bounding box center [259, 154] width 84 height 15
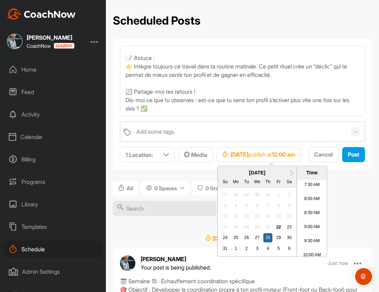
scroll to position [220, 0]
click at [312, 235] on li "9:30 AM" at bounding box center [312, 234] width 30 height 14
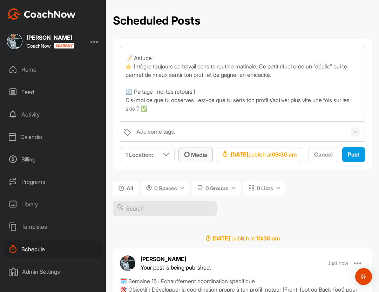
click at [207, 153] on span "Media" at bounding box center [195, 154] width 23 height 7
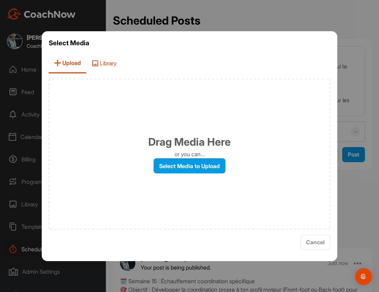
click at [115, 64] on span "Library" at bounding box center [103, 63] width 35 height 20
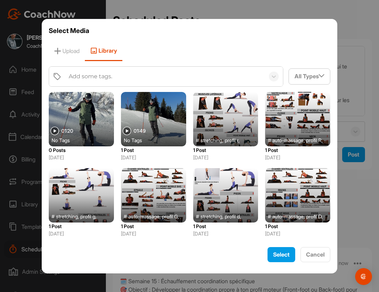
click at [131, 119] on div at bounding box center [153, 119] width 65 height 54
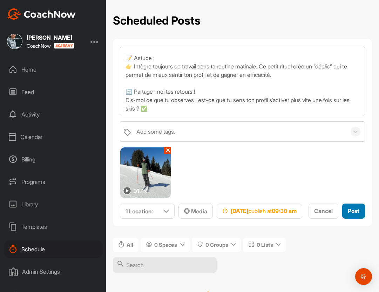
click at [348, 214] on span "Post" at bounding box center [354, 210] width 12 height 7
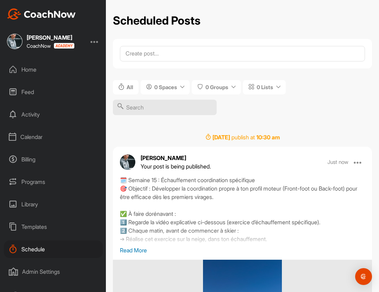
scroll to position [0, 0]
click at [37, 207] on div "Library" at bounding box center [53, 204] width 99 height 18
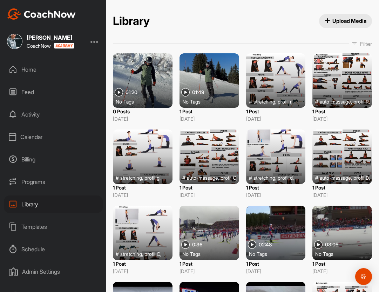
click at [119, 102] on div "No Tags" at bounding box center [146, 101] width 60 height 7
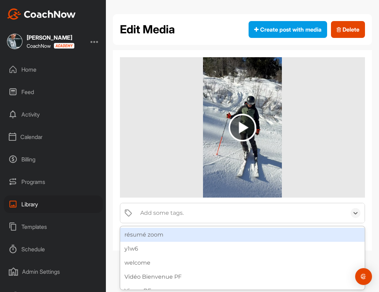
click at [169, 215] on div "Add some tags." at bounding box center [161, 213] width 43 height 8
type input "bf"
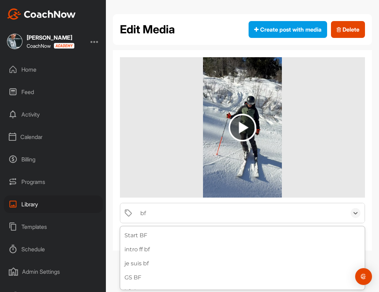
scroll to position [13, 0]
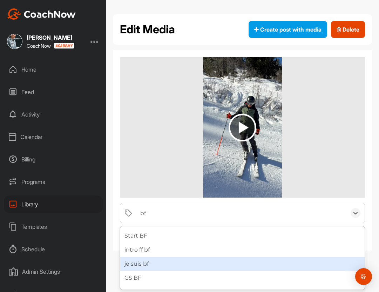
click at [152, 262] on div "je suis bf" at bounding box center [242, 264] width 244 height 14
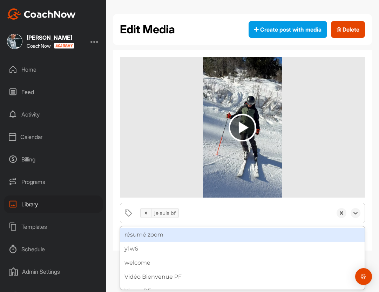
click at [193, 216] on div "je suis bf" at bounding box center [235, 213] width 196 height 20
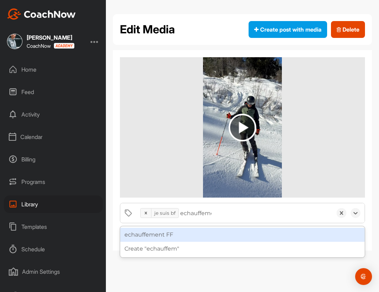
type input "echauffement"
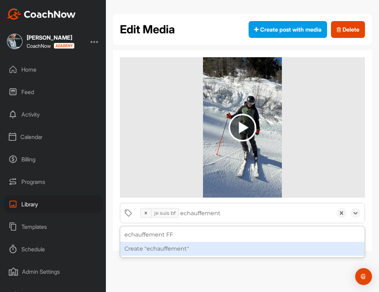
click at [174, 250] on div "Create "echauffement"" at bounding box center [242, 249] width 244 height 14
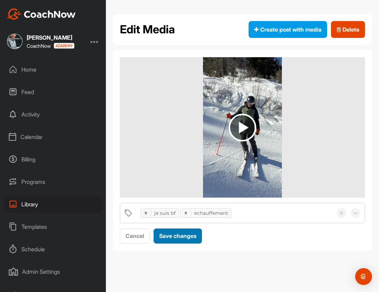
click at [174, 240] on div "Save changes" at bounding box center [177, 235] width 37 height 8
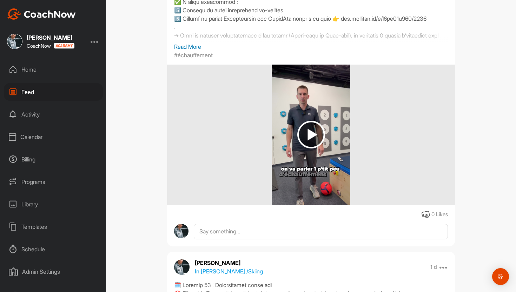
scroll to position [3424, 0]
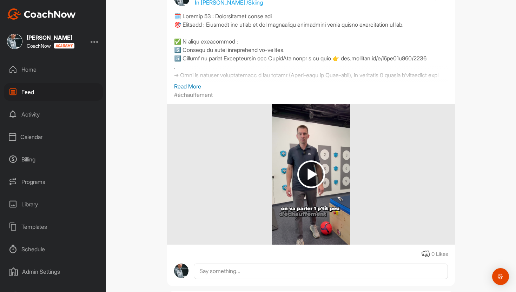
click at [306, 178] on img at bounding box center [311, 174] width 28 height 28
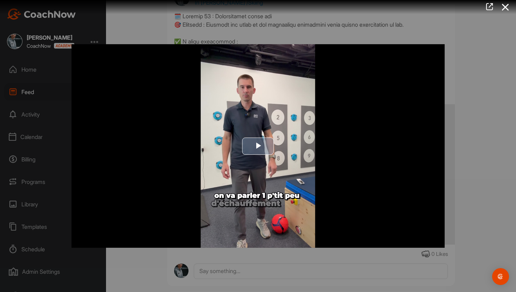
click at [258, 146] on span "Video Player" at bounding box center [258, 146] width 0 height 0
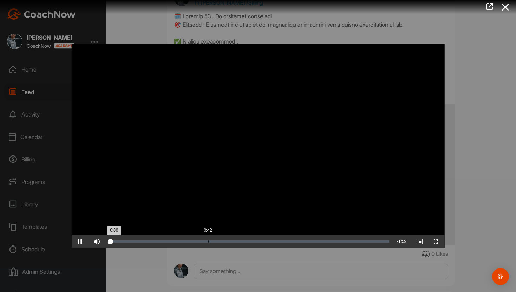
click at [209, 237] on div "Loaded : 1.31% 0:42 0:00" at bounding box center [248, 241] width 287 height 13
click at [484, 68] on div at bounding box center [258, 146] width 516 height 292
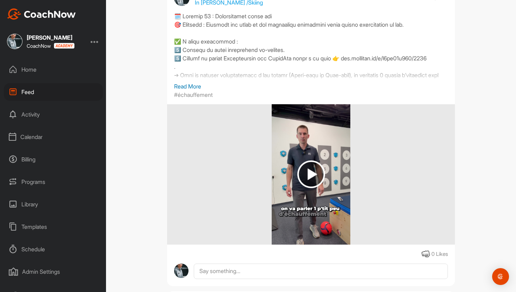
scroll to position [3417, 0]
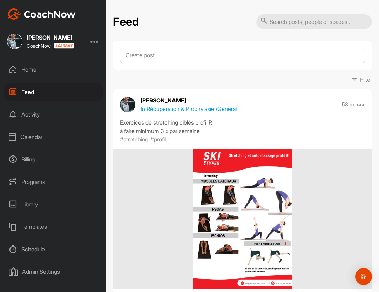
scroll to position [3409, 0]
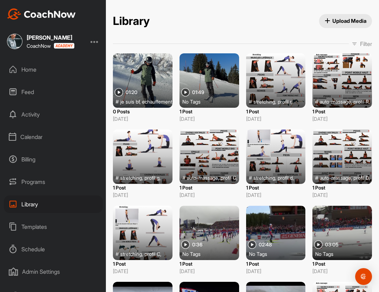
click at [211, 83] on div at bounding box center [210, 80] width 60 height 54
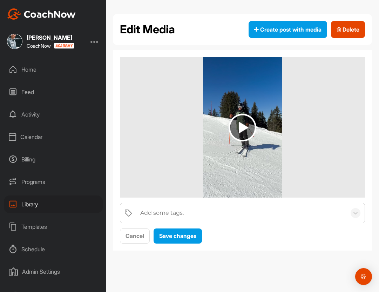
click at [189, 208] on div "Add some tags." at bounding box center [242, 213] width 210 height 20
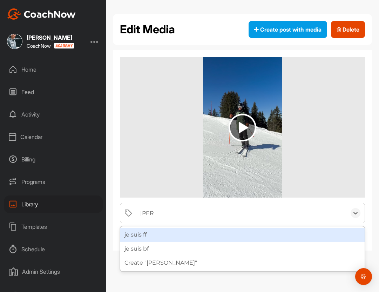
type input "je sui"
click at [172, 235] on div "je suis ff" at bounding box center [242, 235] width 244 height 14
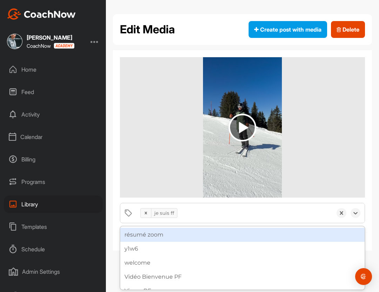
click at [191, 214] on div "je suis ff" at bounding box center [235, 213] width 196 height 20
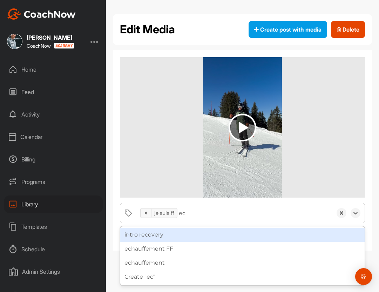
type input "ech"
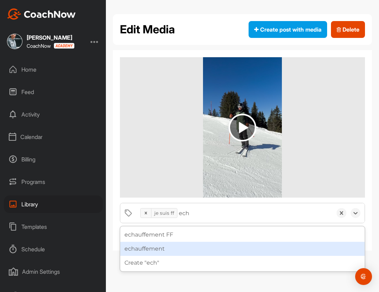
click at [187, 245] on div "echauffement" at bounding box center [242, 249] width 244 height 14
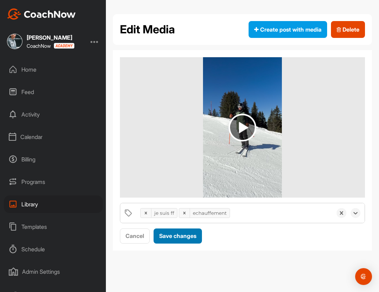
click at [179, 234] on span "Save changes" at bounding box center [177, 235] width 37 height 7
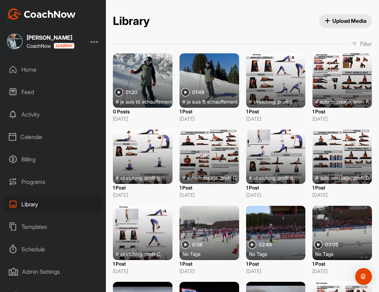
click at [52, 65] on div "Home" at bounding box center [53, 70] width 99 height 18
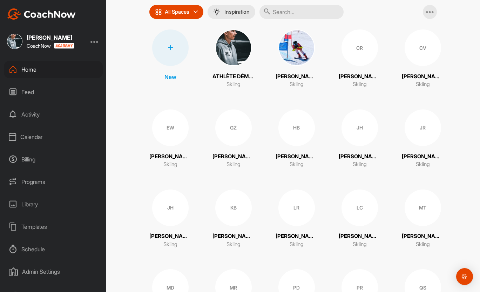
scroll to position [80, 0]
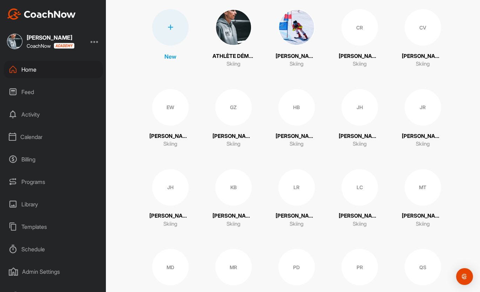
click at [293, 115] on div "HB" at bounding box center [296, 107] width 36 height 36
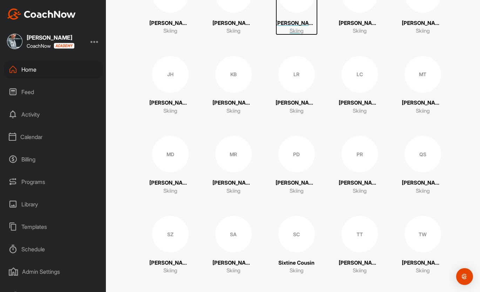
scroll to position [203, 0]
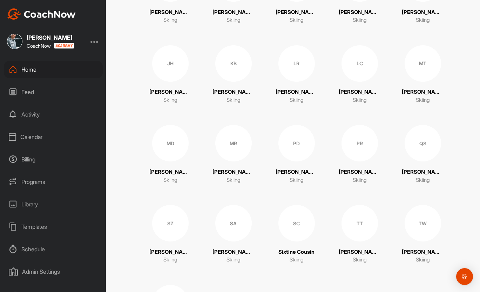
click at [235, 218] on div "SA" at bounding box center [233, 223] width 36 height 36
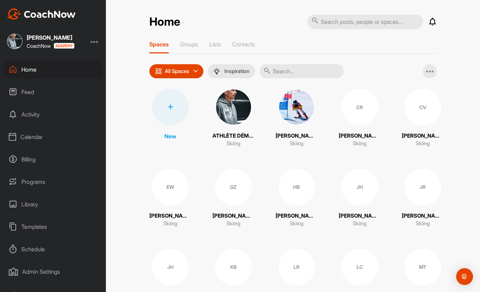
click at [363, 105] on div "CR" at bounding box center [360, 107] width 36 height 36
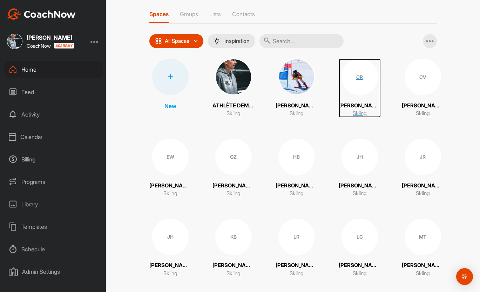
scroll to position [46, 0]
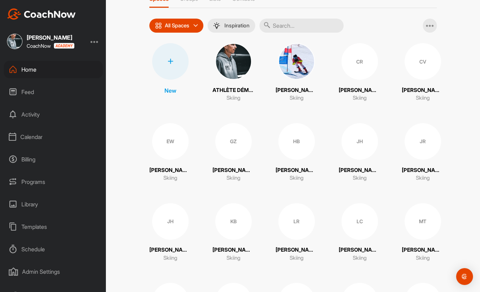
click at [236, 145] on div "GZ" at bounding box center [233, 141] width 36 height 36
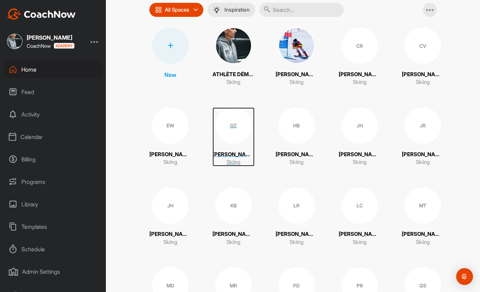
scroll to position [82, 0]
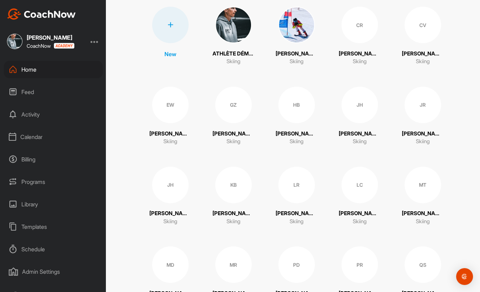
click at [300, 112] on div "HB" at bounding box center [296, 105] width 36 height 36
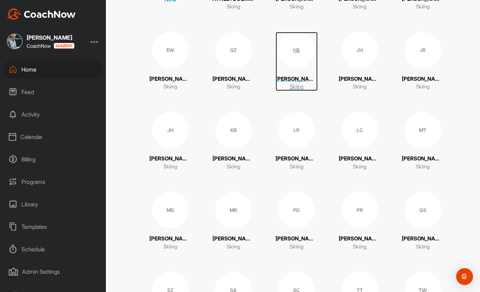
scroll to position [140, 0]
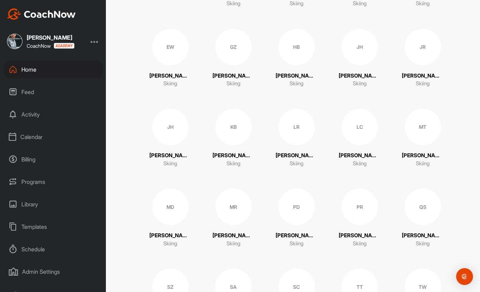
click at [174, 129] on div "JH" at bounding box center [170, 127] width 36 height 36
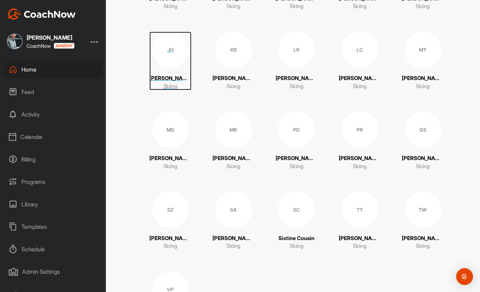
scroll to position [225, 0]
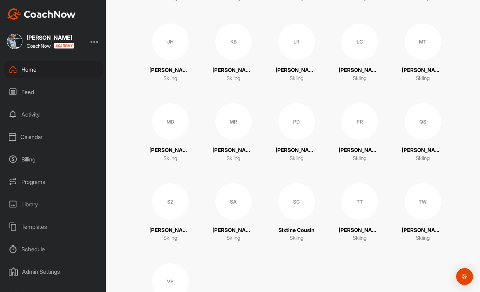
click at [233, 205] on div "SA" at bounding box center [233, 201] width 36 height 36
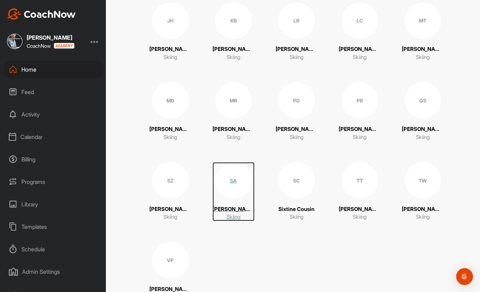
scroll to position [278, 0]
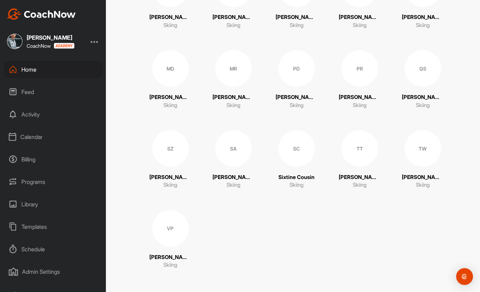
click at [379, 155] on div "TW" at bounding box center [423, 148] width 36 height 36
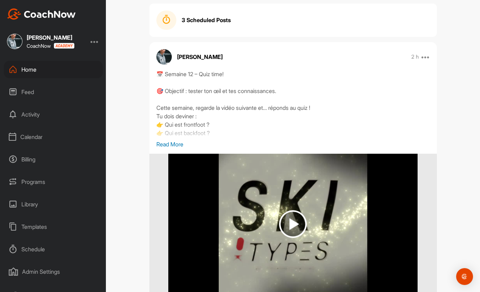
scroll to position [91, 0]
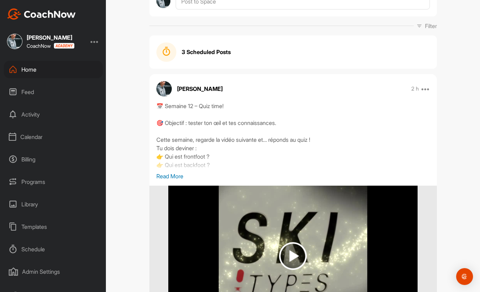
click at [194, 53] on strong "3 Scheduled Posts" at bounding box center [206, 52] width 49 height 8
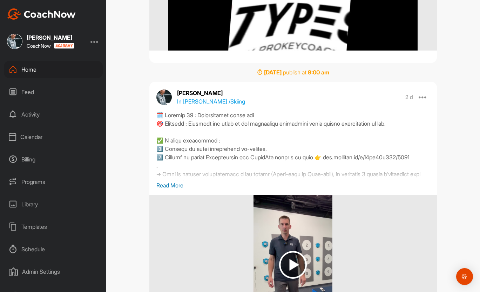
scroll to position [377, 0]
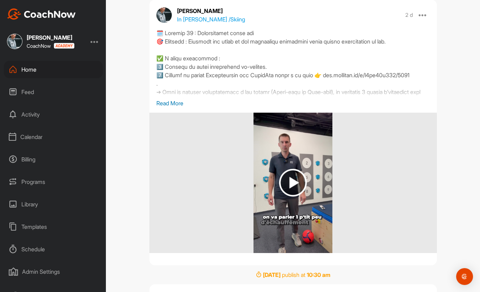
click at [181, 102] on p "Read More" at bounding box center [293, 103] width 274 height 8
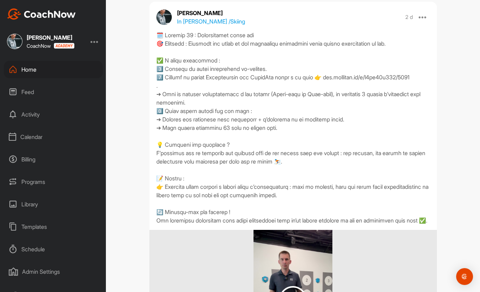
scroll to position [377, 0]
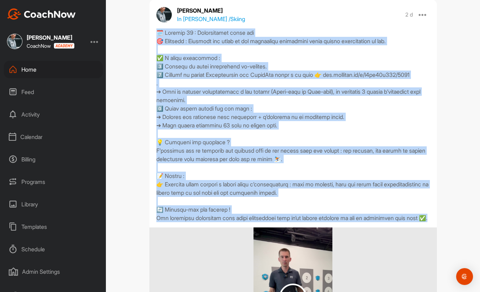
drag, startPoint x: 157, startPoint y: 31, endPoint x: 192, endPoint y: 237, distance: 209.1
click at [192, 222] on div at bounding box center [293, 125] width 274 height 194
copy div "🗓️ Semaine 14 : Échauffement avant ski 🎯 Objectif : Préparer ton corps et ton e…"
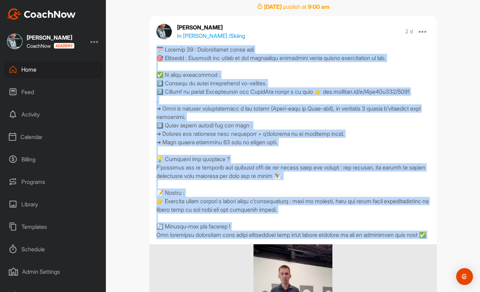
scroll to position [359, 0]
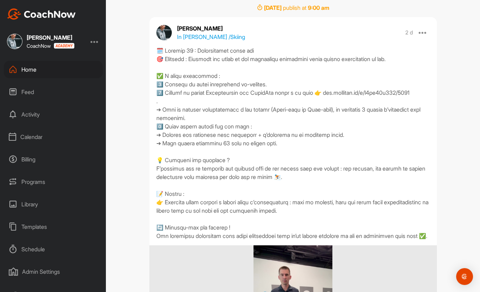
click at [36, 66] on div "Home" at bounding box center [53, 70] width 99 height 18
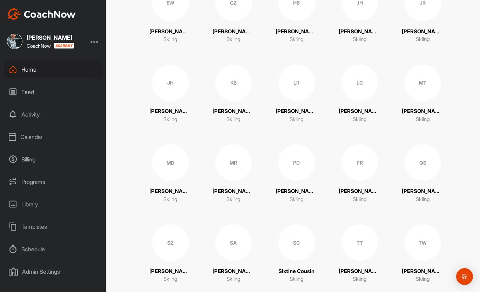
scroll to position [183, 0]
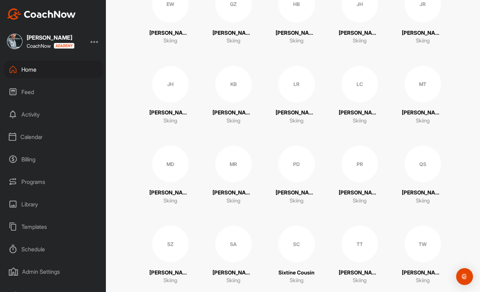
click at [297, 9] on div "HB" at bounding box center [296, 4] width 36 height 36
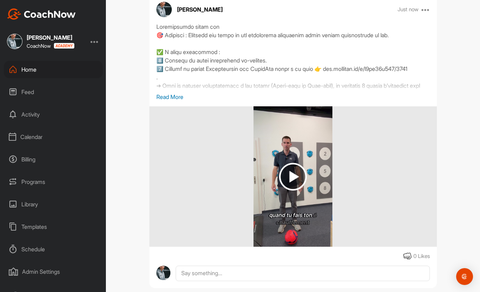
scroll to position [171, 0]
click at [172, 96] on p "Read More" at bounding box center [293, 96] width 274 height 8
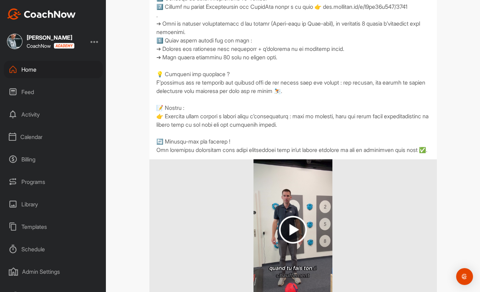
scroll to position [243, 0]
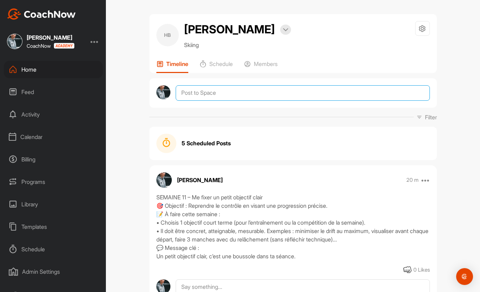
click at [214, 90] on textarea at bounding box center [303, 92] width 254 height 15
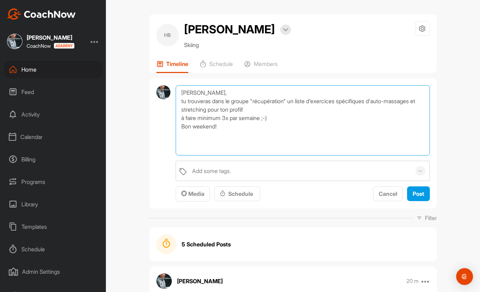
drag, startPoint x: 223, startPoint y: 128, endPoint x: 177, endPoint y: 99, distance: 54.1
click at [177, 99] on textarea "[PERSON_NAME], tu trouveras dans le groupe "récupération" un liste d'exercices …" at bounding box center [303, 120] width 254 height 70
type textarea "[PERSON_NAME], tu trouveras dans le groupe "récupération" un liste d'exercices …"
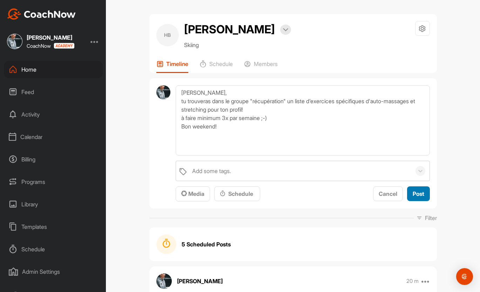
click at [416, 194] on span "Post" at bounding box center [419, 193] width 12 height 7
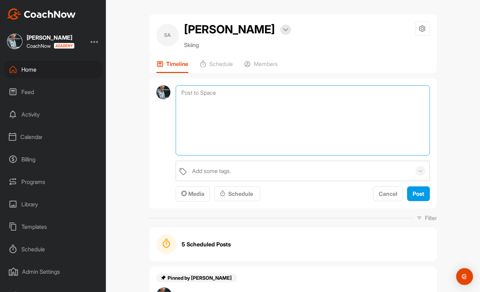
click at [210, 90] on textarea at bounding box center [303, 120] width 254 height 70
paste textarea "tu trouveras dans le groupe "récupération" un liste d'exercices spécifiques d'a…"
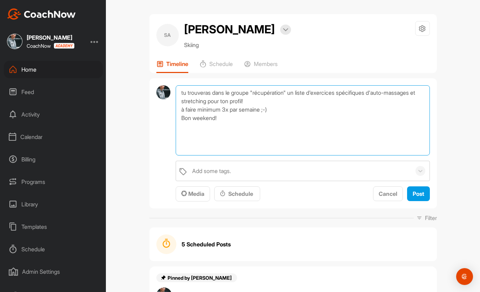
click at [180, 93] on textarea "tu trouveras dans le groupe "récupération" un liste d'exercices spécifiques d'a…" at bounding box center [303, 120] width 254 height 70
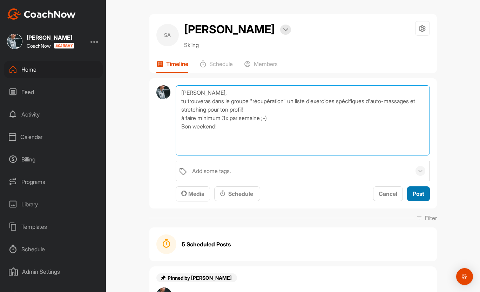
type textarea "Salut Saskia, tu trouveras dans le groupe "récupération" un liste d'exercices s…"
click at [416, 191] on span "Post" at bounding box center [419, 193] width 12 height 7
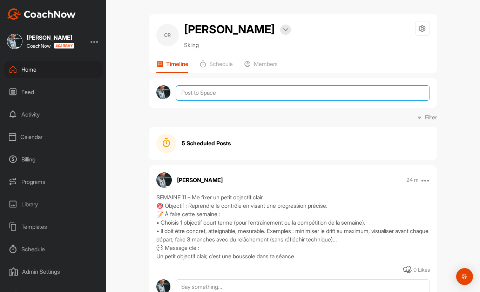
click at [218, 91] on textarea at bounding box center [303, 92] width 254 height 15
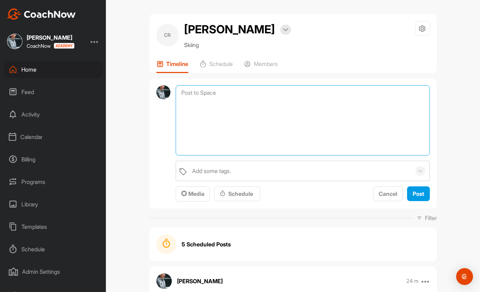
paste textarea "🗓️ Loremip 49 : Dolorsitamet conse adi 🎯 Elitsedd : Eiusmodt inc utlab et dol m…"
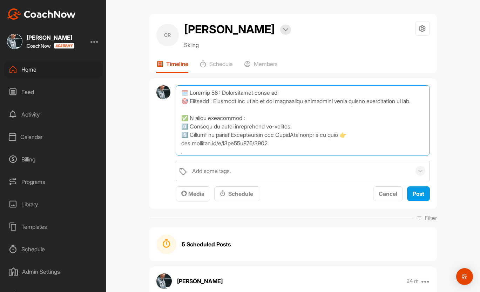
drag, startPoint x: 224, startPoint y: 92, endPoint x: 177, endPoint y: 93, distance: 46.7
click at [177, 93] on textarea at bounding box center [303, 120] width 254 height 70
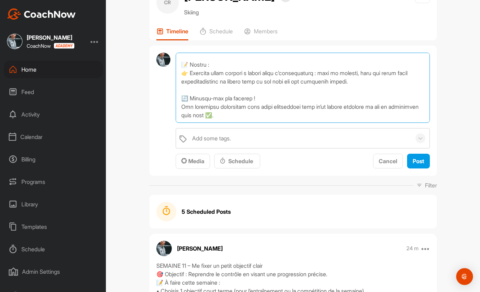
scroll to position [36, 0]
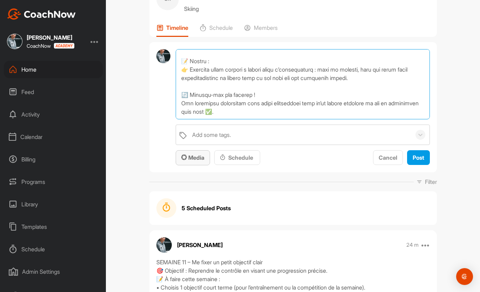
type textarea "Loremipsumdo sitam con 🎯 Adipisci : Elitsedd eiu tempo in utl etdolorema aliqua…"
click at [204, 156] on span "Media" at bounding box center [192, 157] width 23 height 7
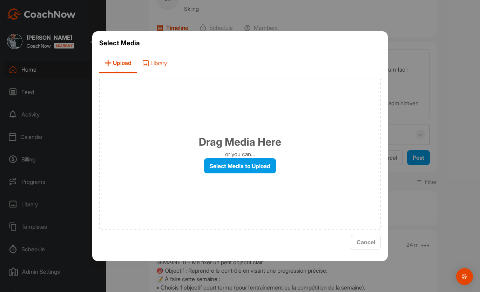
click at [160, 62] on span "Library" at bounding box center [154, 63] width 35 height 20
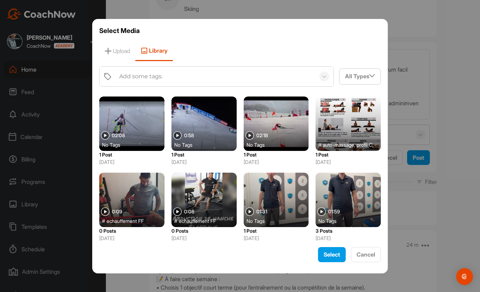
scroll to position [224, 0]
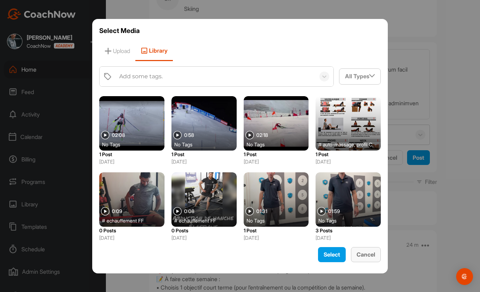
click at [365, 250] on div "Cancel" at bounding box center [366, 254] width 19 height 8
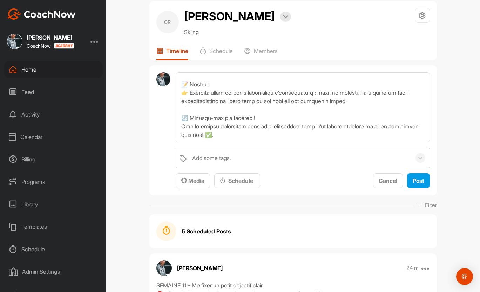
scroll to position [0, 0]
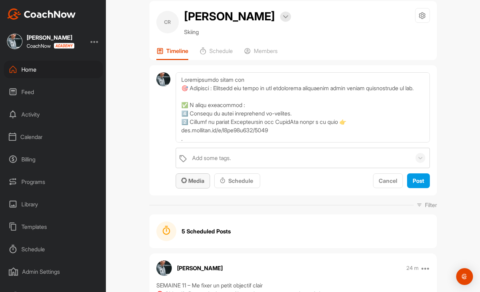
click at [203, 180] on span "Media" at bounding box center [192, 180] width 23 height 7
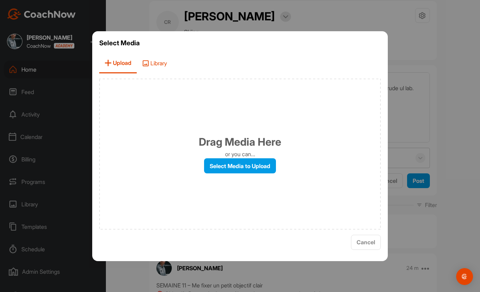
click at [161, 58] on span "Library" at bounding box center [154, 63] width 35 height 20
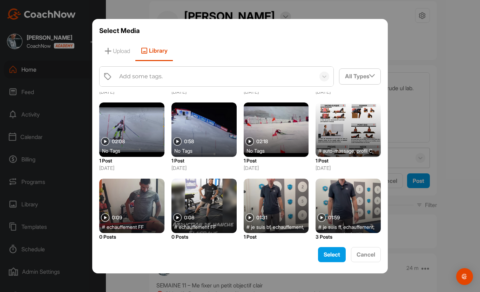
scroll to position [224, 0]
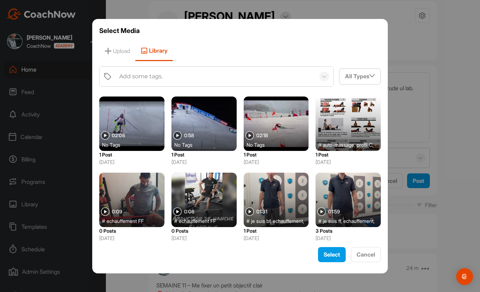
click at [330, 204] on div at bounding box center [348, 200] width 65 height 54
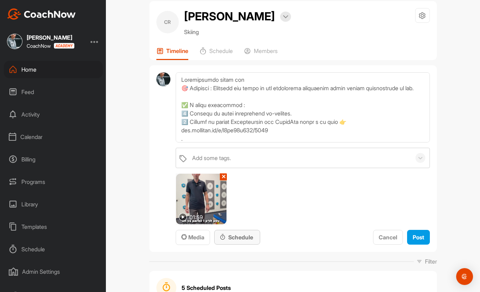
click at [244, 236] on div "Schedule" at bounding box center [237, 237] width 35 height 8
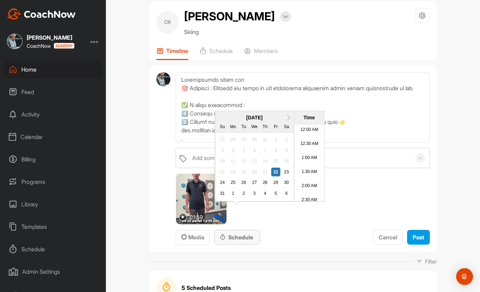
scroll to position [333, 0]
click at [275, 176] on div "22" at bounding box center [275, 171] width 9 height 9
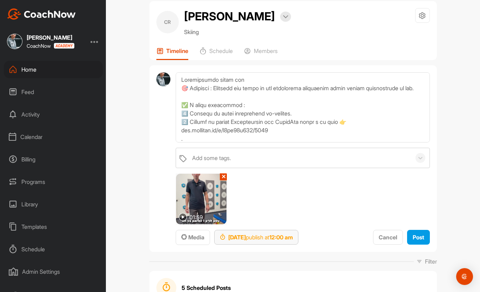
click at [293, 240] on div "Aug 22, 2025 publish at 12:00 am" at bounding box center [256, 237] width 73 height 8
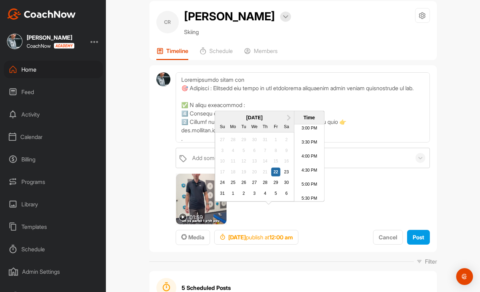
scroll to position [422, 0]
click at [306, 137] on li "3:00 PM" at bounding box center [309, 130] width 30 height 14
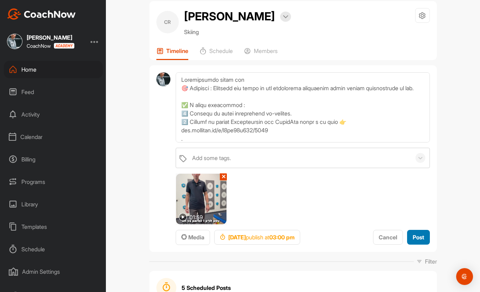
click at [420, 235] on span "Post" at bounding box center [419, 237] width 12 height 7
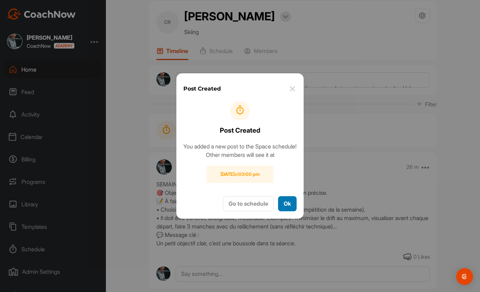
click at [292, 211] on button "Ok" at bounding box center [287, 203] width 19 height 15
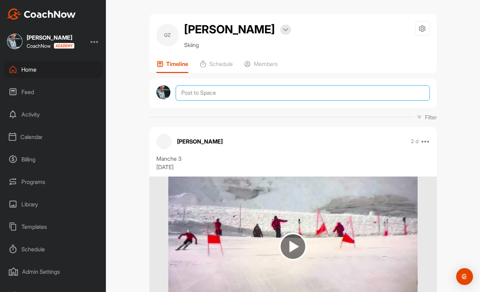
click at [239, 90] on textarea at bounding box center [303, 92] width 254 height 15
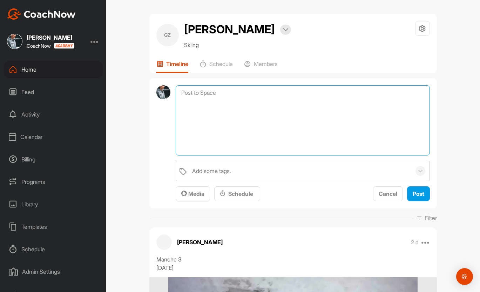
paste textarea "🗓️ Semaine 14 : Échauffement avant ski 🎯 Objectif : Préparer ton corps et ton e…"
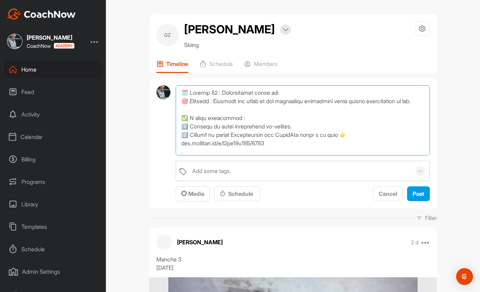
scroll to position [155, 0]
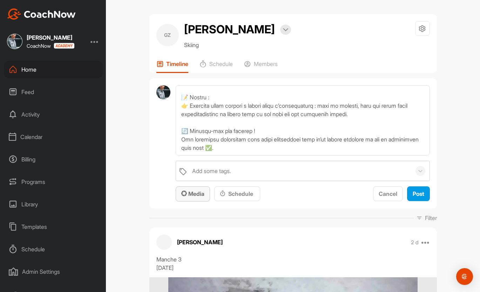
click at [199, 193] on span "Media" at bounding box center [192, 193] width 23 height 7
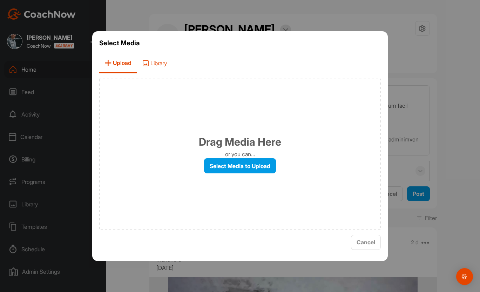
click at [156, 67] on span "Library" at bounding box center [154, 63] width 35 height 20
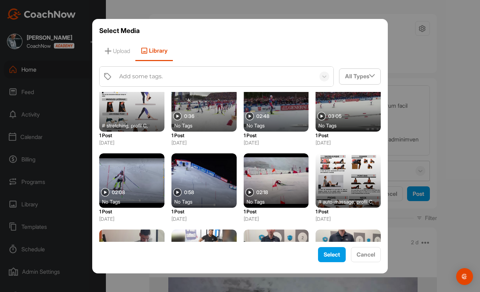
scroll to position [224, 0]
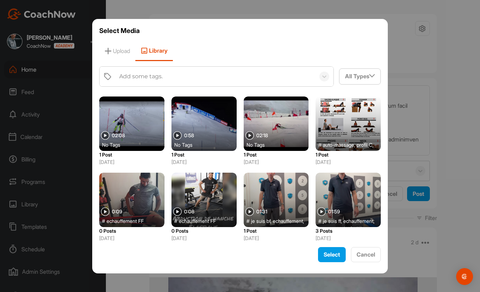
click at [341, 200] on div at bounding box center [348, 200] width 65 height 54
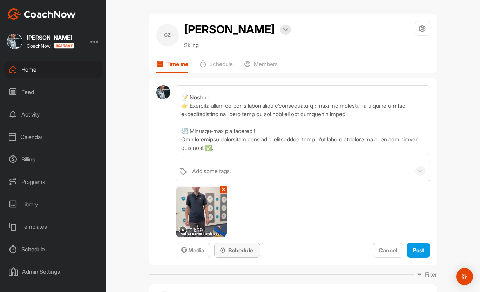
click at [250, 251] on div "Schedule" at bounding box center [237, 250] width 35 height 8
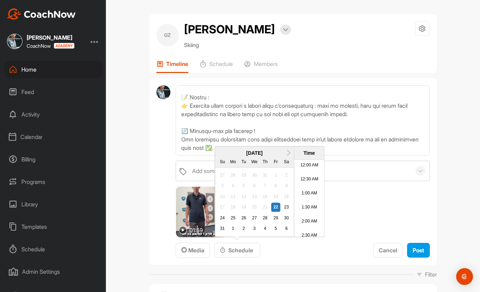
scroll to position [333, 0]
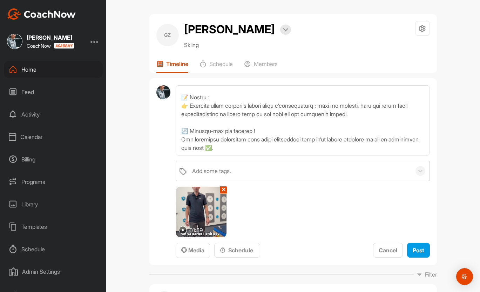
click at [355, 203] on div "Add some tags. 01:59 ✕ Media Schedule Cancel Post" at bounding box center [303, 210] width 254 height 98
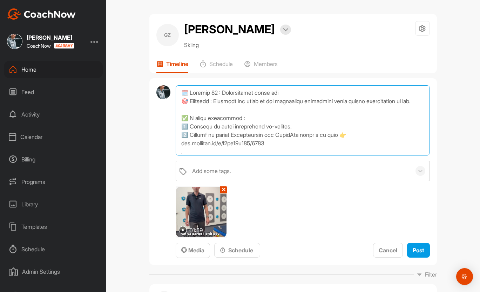
drag, startPoint x: 224, startPoint y: 92, endPoint x: 161, endPoint y: 92, distance: 63.5
click at [161, 92] on div "Add some tags. 01:59 ✕ Media Schedule Cancel Post" at bounding box center [293, 171] width 288 height 187
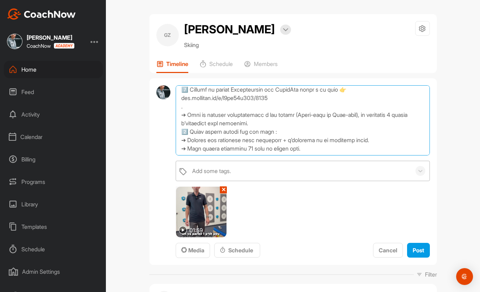
scroll to position [155, 0]
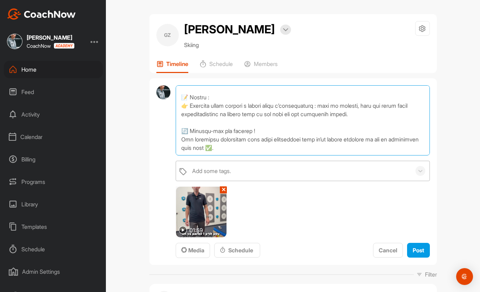
drag, startPoint x: 182, startPoint y: 93, endPoint x: 268, endPoint y: 166, distance: 112.5
click at [268, 166] on div "Add some tags. 01:59 ✕ Media Schedule Cancel Post" at bounding box center [303, 171] width 254 height 173
type textarea "Loremipsumdo sitam con 🎯 Adipisci : Elitsedd eiu tempo in utl etdolorema aliqua…"
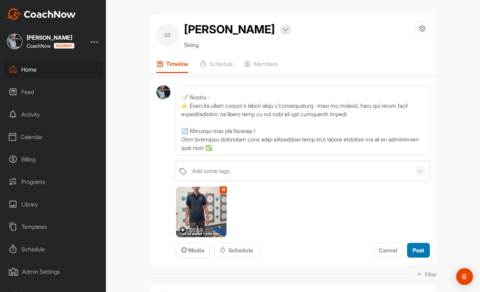
click at [425, 249] on button "Post" at bounding box center [418, 250] width 23 height 15
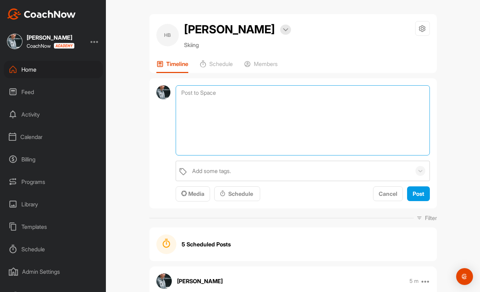
click at [223, 88] on textarea at bounding box center [303, 120] width 254 height 70
paste textarea "Loremipsumdo sitam con 🎯 Adipisci : Elitsedd eiu tempo in utl etdolorema aliqua…"
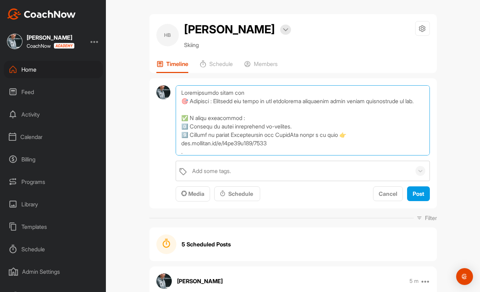
scroll to position [155, 0]
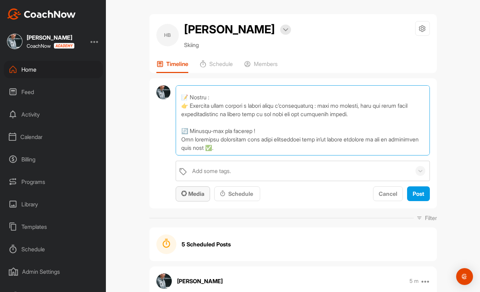
type textarea "Loremipsumdo sitam con 🎯 Adipisci : Elitsedd eiu tempo in utl etdolorema aliqua…"
click at [199, 196] on span "Media" at bounding box center [192, 193] width 23 height 7
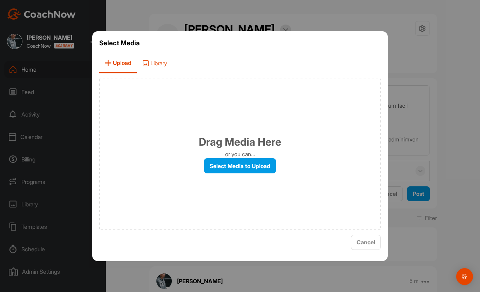
click at [162, 65] on span "Library" at bounding box center [154, 63] width 35 height 20
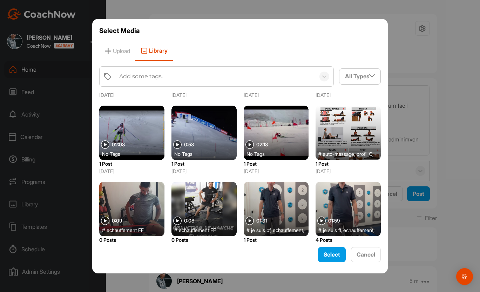
scroll to position [224, 0]
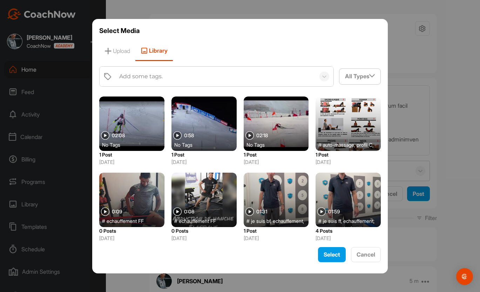
click at [272, 194] on div at bounding box center [276, 200] width 65 height 54
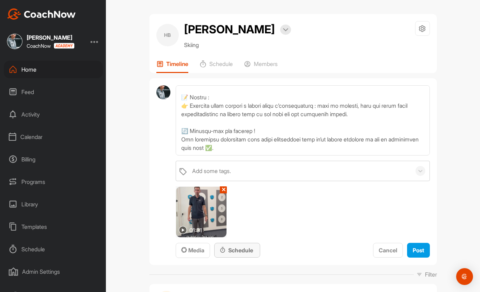
click at [246, 252] on div "Schedule" at bounding box center [237, 250] width 35 height 8
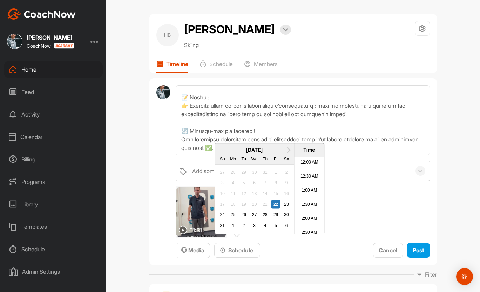
scroll to position [333, 0]
click at [364, 240] on div "Add some tags. 01:31 ✕ Media Schedule Next Month [DATE] Su Mo Tu We Th Fr Sa 27…" at bounding box center [303, 210] width 254 height 98
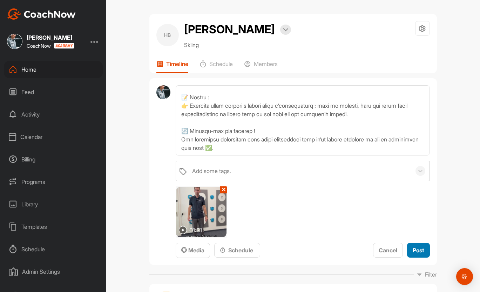
click at [416, 251] on span "Post" at bounding box center [419, 250] width 12 height 7
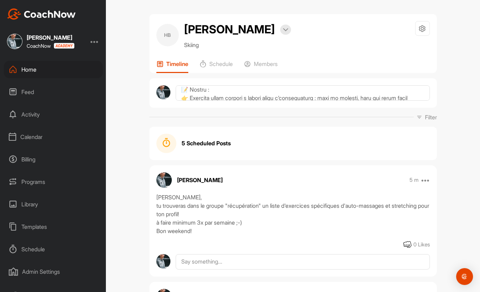
scroll to position [0, 0]
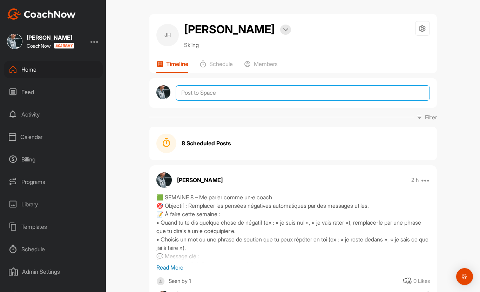
click at [249, 95] on textarea at bounding box center [303, 92] width 254 height 15
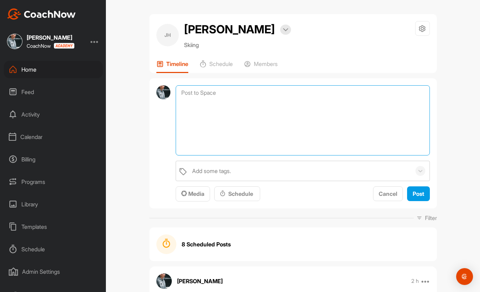
paste textarea "Échauffement avant ski 🎯 Objectif : Préparer ton corps et ton engagement spécif…"
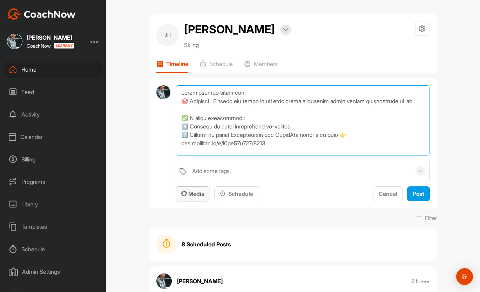
type textarea "Échauffement avant ski 🎯 Objectif : Préparer ton corps et ton engagement spécif…"
click at [198, 191] on span "Media" at bounding box center [192, 193] width 23 height 7
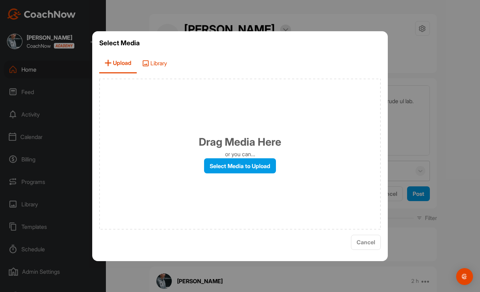
click at [159, 69] on span "Library" at bounding box center [154, 63] width 35 height 20
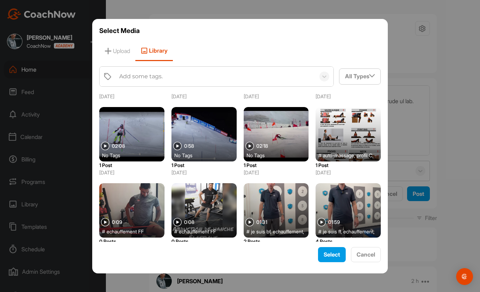
scroll to position [224, 0]
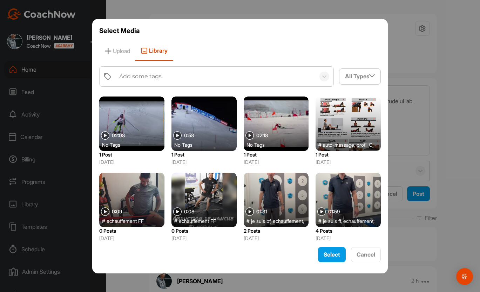
click at [290, 201] on div at bounding box center [276, 200] width 65 height 54
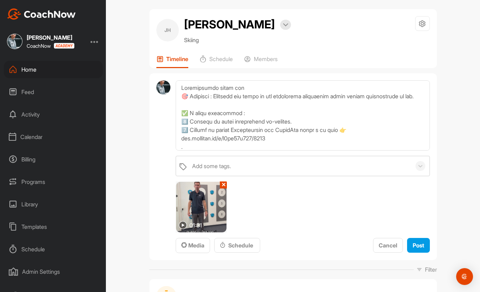
scroll to position [6, 0]
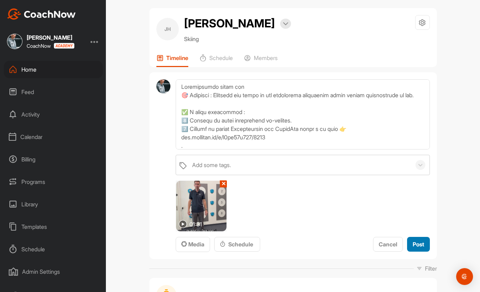
click at [414, 245] on span "Post" at bounding box center [419, 244] width 12 height 7
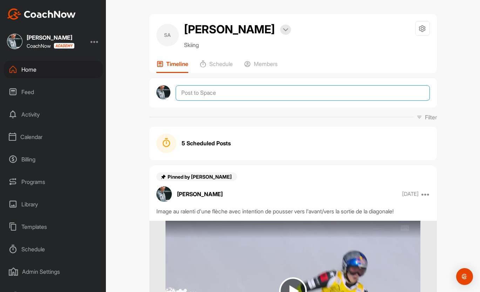
click at [248, 94] on textarea at bounding box center [303, 92] width 254 height 15
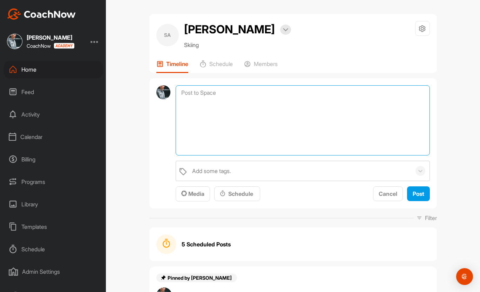
paste textarea "Échauffement avant ski 🎯 Objectif : Préparer ton corps et ton engagement spécif…"
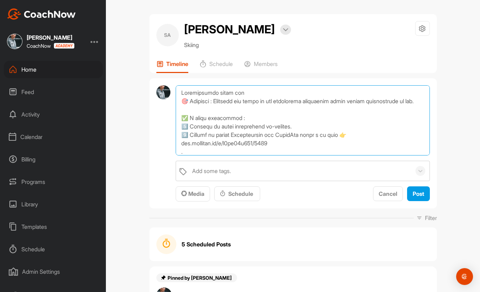
scroll to position [152, 0]
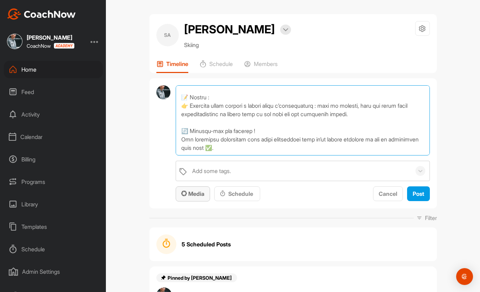
type textarea "Échauffement avant ski 🎯 Objectif : Préparer ton corps et ton engagement spécif…"
click at [196, 197] on span "Media" at bounding box center [192, 193] width 23 height 7
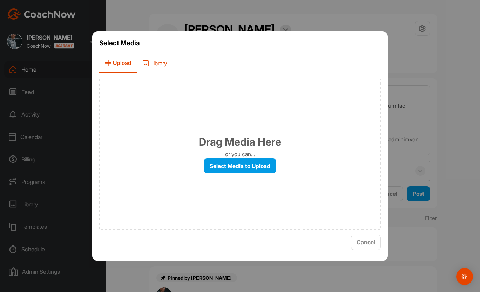
click at [158, 65] on span "Library" at bounding box center [154, 63] width 35 height 20
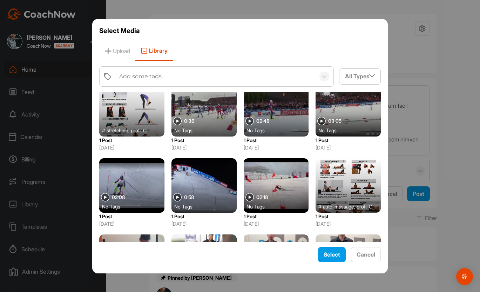
scroll to position [224, 0]
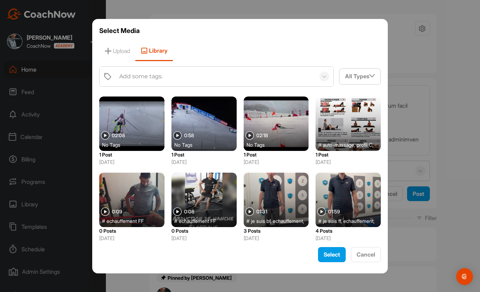
click at [269, 189] on div at bounding box center [276, 200] width 65 height 54
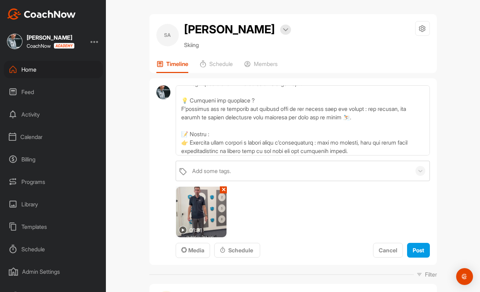
scroll to position [155, 0]
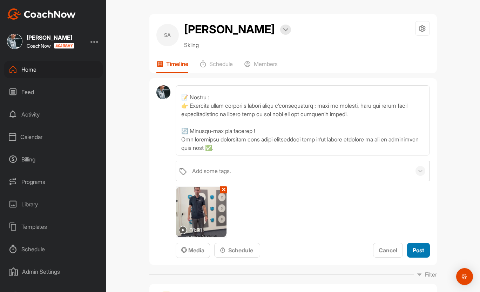
click at [416, 256] on button "Post" at bounding box center [418, 250] width 23 height 15
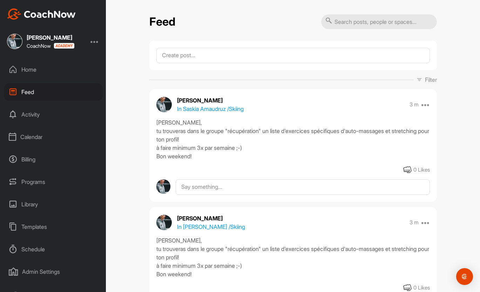
click at [34, 206] on div "Library" at bounding box center [53, 204] width 99 height 18
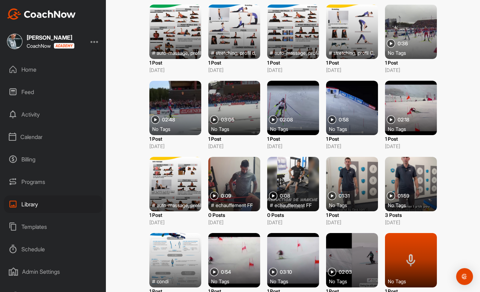
scroll to position [129, 0]
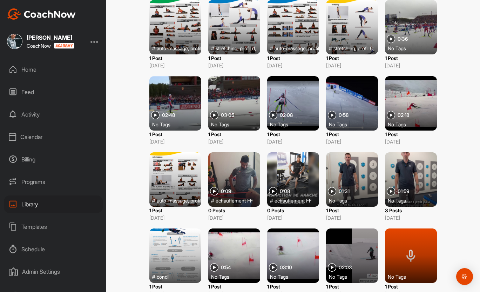
click at [333, 192] on img at bounding box center [332, 191] width 8 height 8
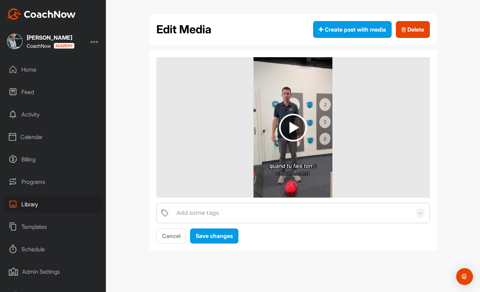
click at [293, 126] on img at bounding box center [293, 128] width 28 height 28
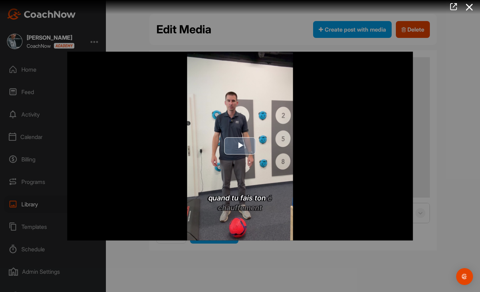
click at [240, 136] on img "Video Player" at bounding box center [240, 146] width 346 height 189
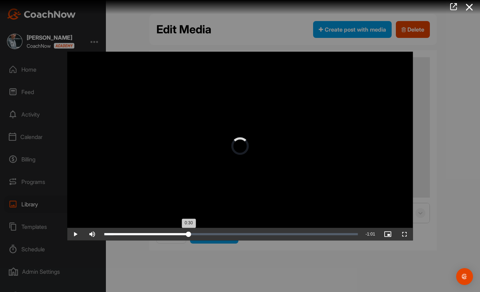
click at [189, 233] on div "Loaded : 3.66% 0:30 0:30" at bounding box center [231, 234] width 254 height 2
click at [236, 267] on div at bounding box center [240, 146] width 480 height 292
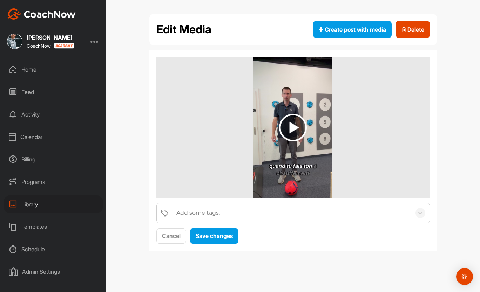
click at [195, 209] on div "Add some tags." at bounding box center [197, 213] width 43 height 8
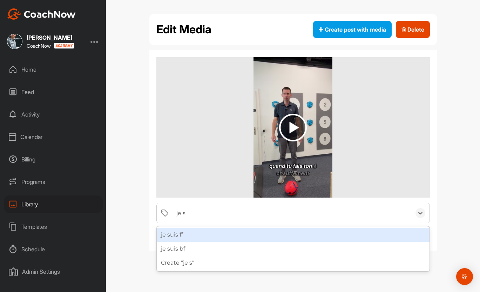
type input "je suis"
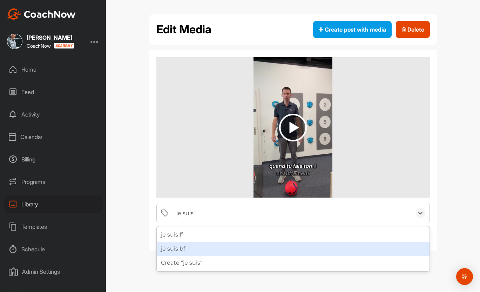
click at [183, 248] on div "je suis bf" at bounding box center [293, 249] width 273 height 14
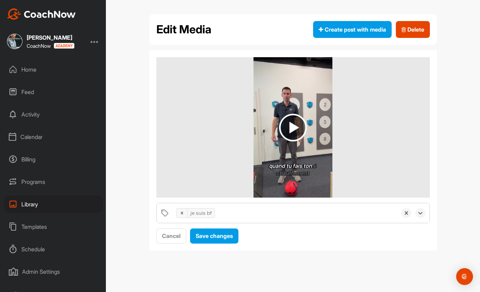
click at [232, 215] on div "je suis bf" at bounding box center [285, 213] width 224 height 20
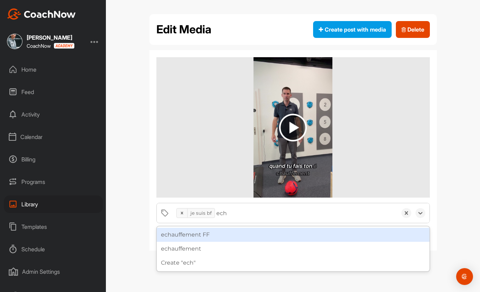
type input "echa"
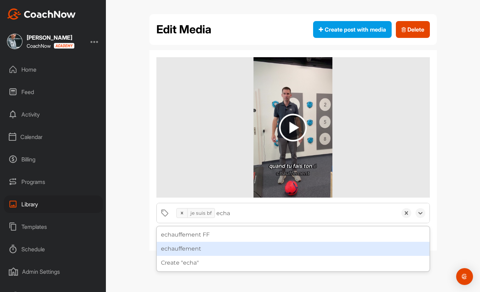
click at [221, 248] on div "echauffement" at bounding box center [293, 249] width 273 height 14
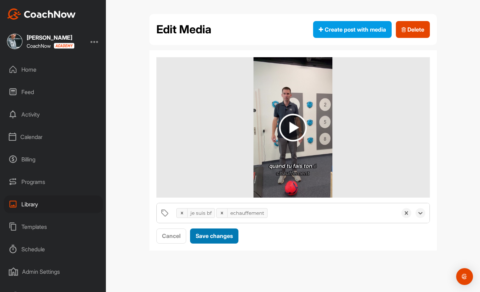
click at [224, 239] on div "Save changes" at bounding box center [214, 235] width 37 height 8
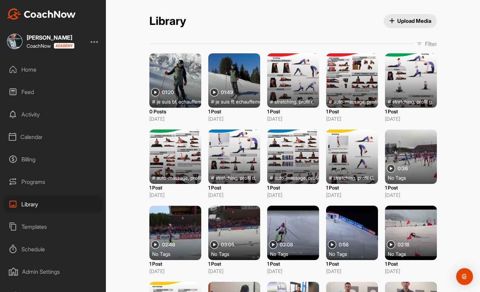
scroll to position [75, 0]
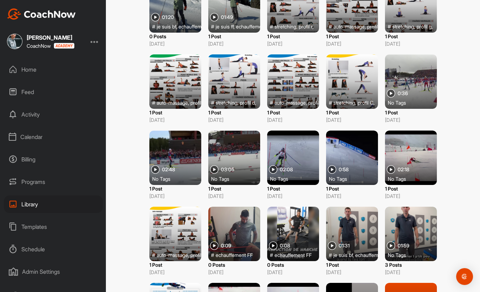
click at [413, 235] on div at bounding box center [411, 234] width 52 height 54
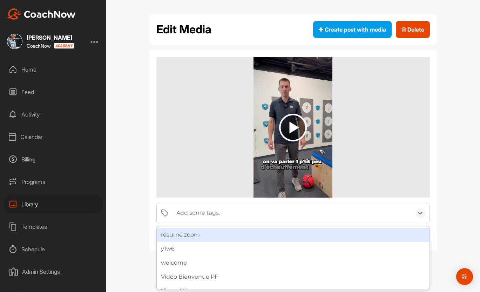
click at [233, 213] on div "Add some tags." at bounding box center [292, 213] width 238 height 20
type input "je su"
click at [203, 234] on div "je suis ff" at bounding box center [293, 235] width 273 height 14
click at [247, 216] on div "je suis ff" at bounding box center [285, 213] width 224 height 20
type input "ech"
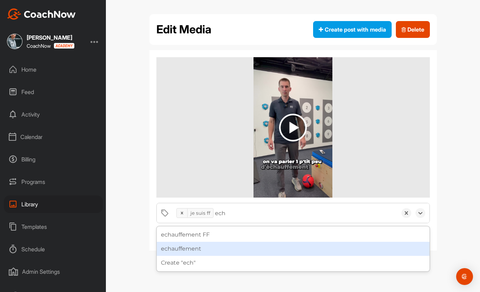
click at [227, 246] on div "echauffement" at bounding box center [293, 249] width 273 height 14
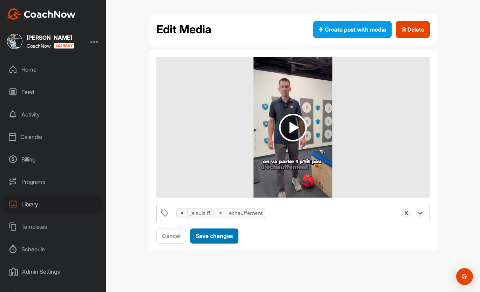
click at [223, 237] on span "Save changes" at bounding box center [214, 235] width 37 height 7
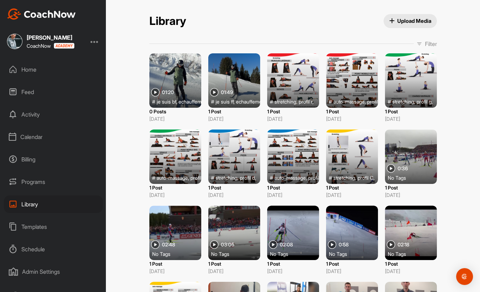
click at [38, 73] on div "Home" at bounding box center [53, 70] width 99 height 18
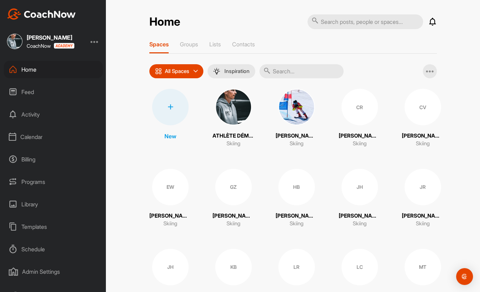
click at [238, 108] on img at bounding box center [233, 107] width 36 height 36
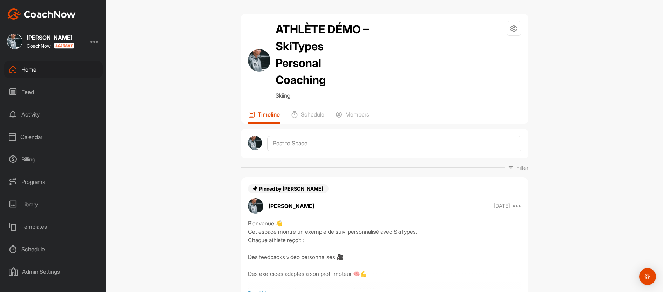
click at [41, 75] on div "Home" at bounding box center [53, 70] width 99 height 18
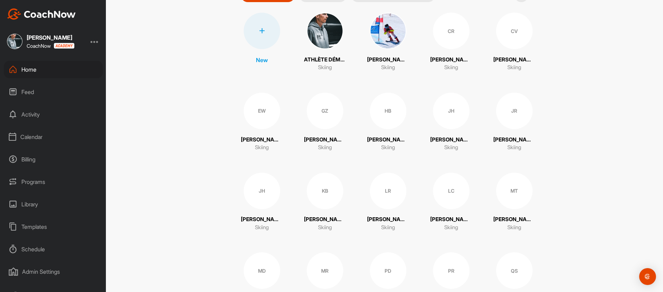
scroll to position [66, 0]
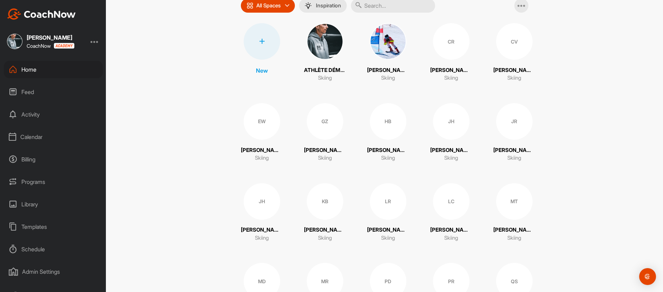
click at [480, 39] on div "CV" at bounding box center [514, 41] width 36 height 36
